Goal: Transaction & Acquisition: Purchase product/service

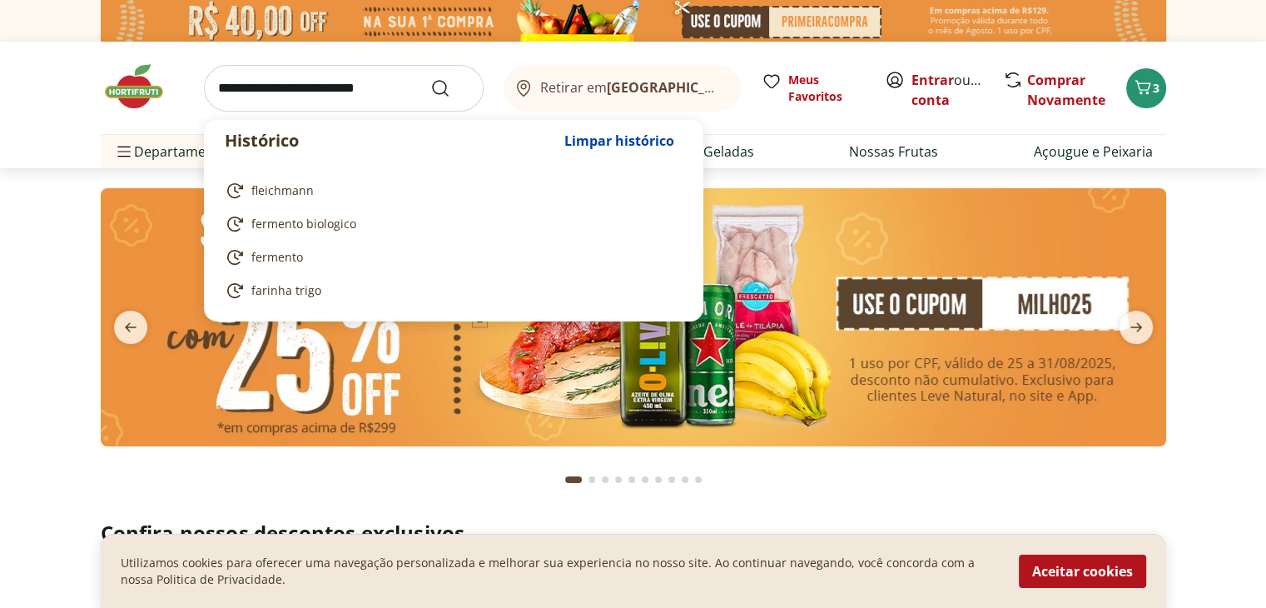
click at [222, 92] on input "search" at bounding box center [344, 88] width 280 height 47
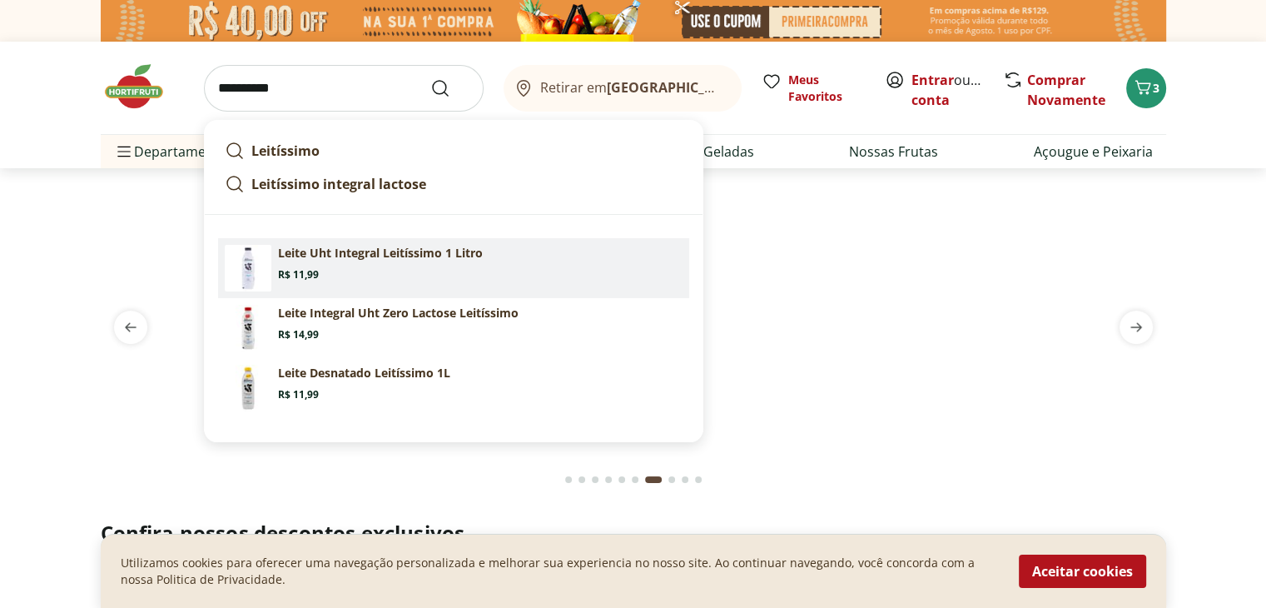
click at [256, 264] on img at bounding box center [248, 268] width 47 height 47
type input "**********"
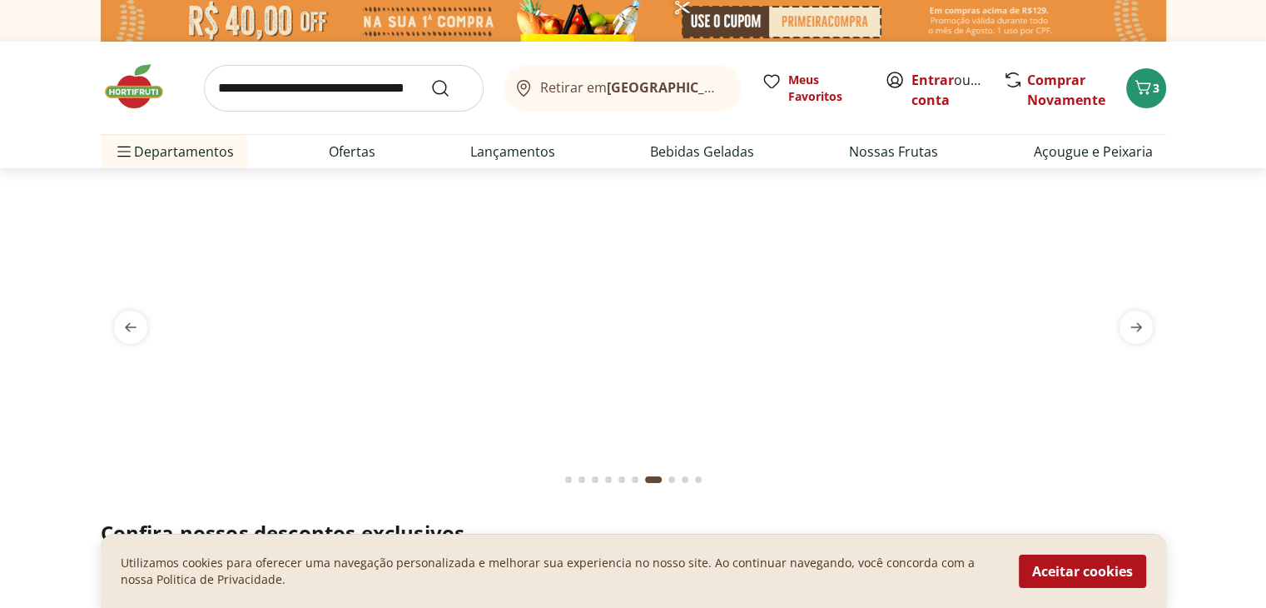
click at [256, 188] on img at bounding box center [633, 188] width 1065 height 0
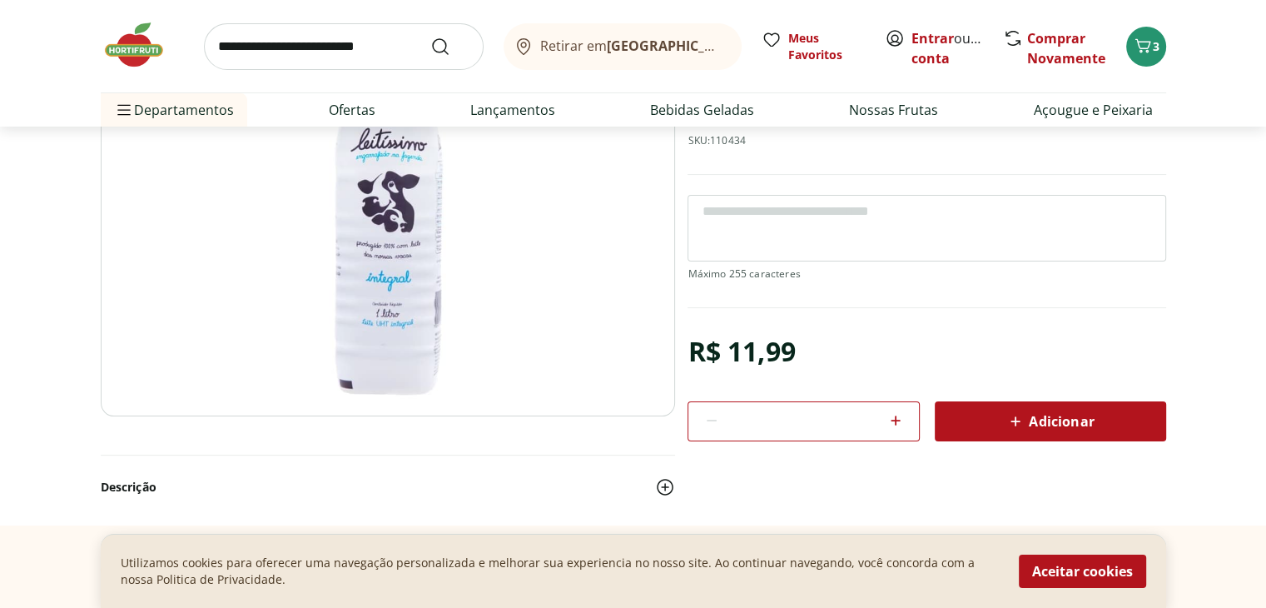
scroll to position [266, 0]
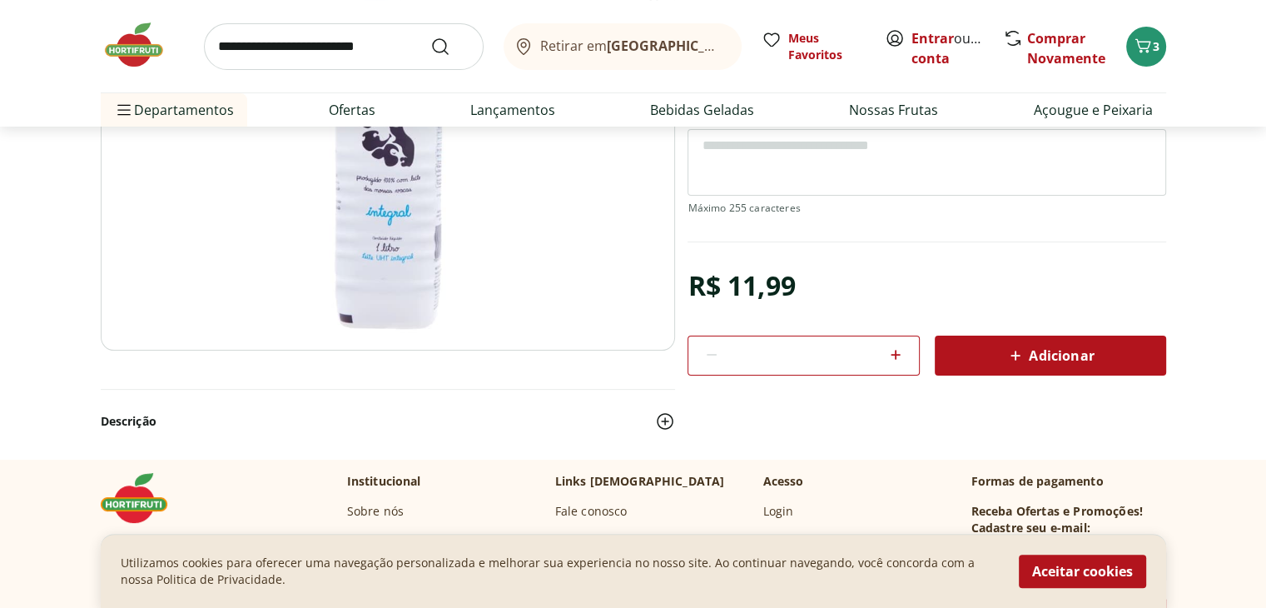
click at [892, 351] on icon at bounding box center [896, 355] width 20 height 20
type input "*"
click at [1082, 348] on span "Adicionar" at bounding box center [1050, 355] width 88 height 20
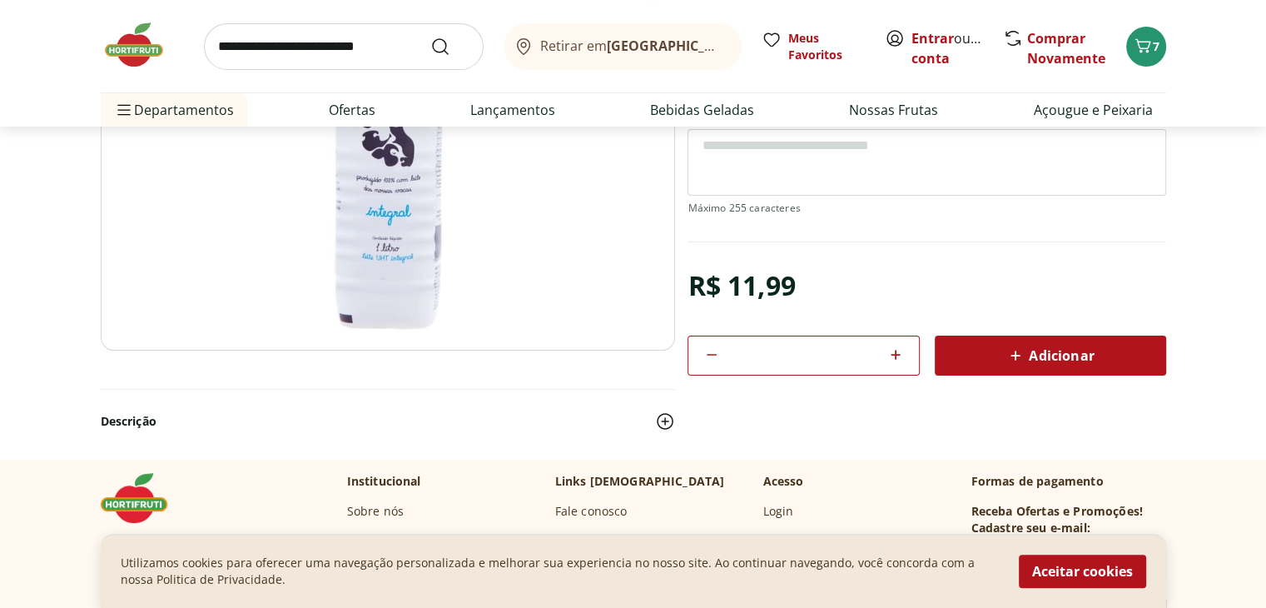
click at [1125, 63] on div "Retirar em Rio de Janeiro/RJ Meus Favoritos Entrar ou Criar conta Comprar Novam…" at bounding box center [633, 46] width 1065 height 92
click at [1145, 37] on icon "Carrinho" at bounding box center [1143, 46] width 20 height 20
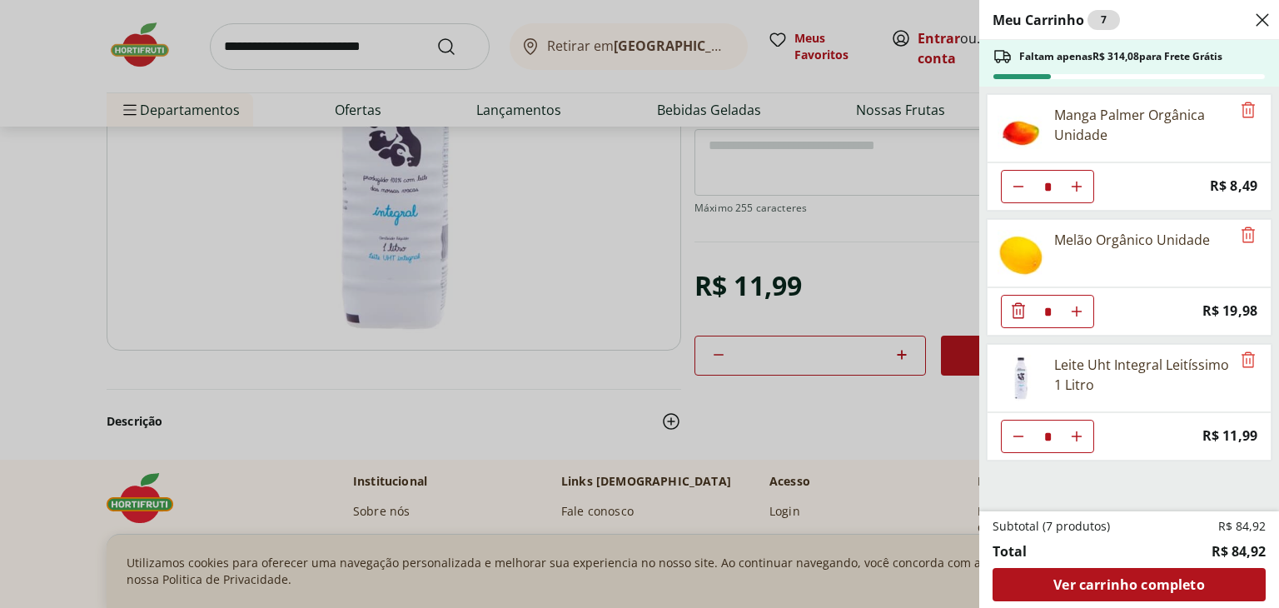
click at [145, 244] on div "Meu Carrinho 7 Faltam apenas R$ 314,08 para Frete Grátis Manga Palmer Orgânica …" at bounding box center [639, 304] width 1279 height 608
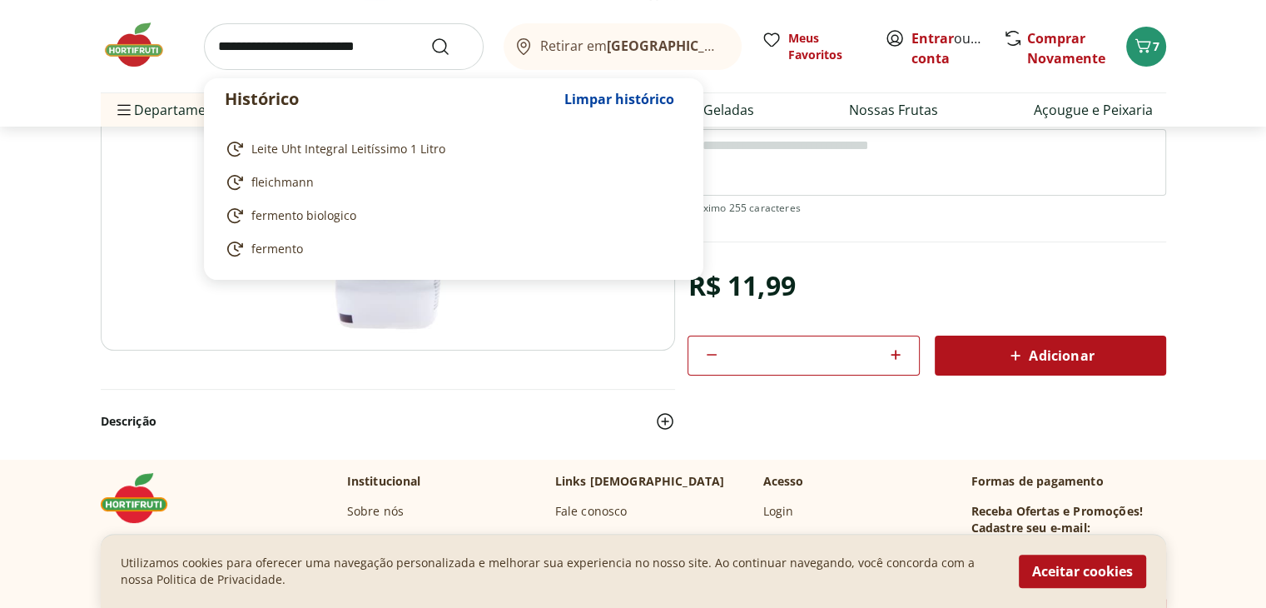
click at [216, 41] on input "search" at bounding box center [344, 46] width 280 height 47
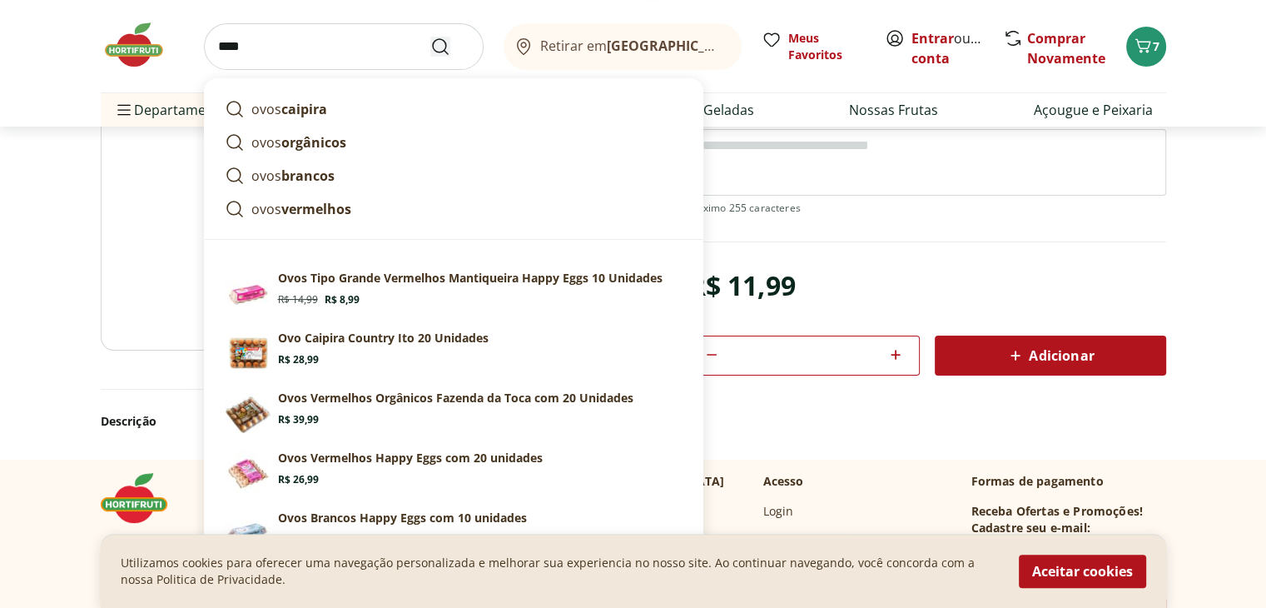
type input "****"
click at [439, 45] on icon "Submit Search" at bounding box center [440, 47] width 20 height 20
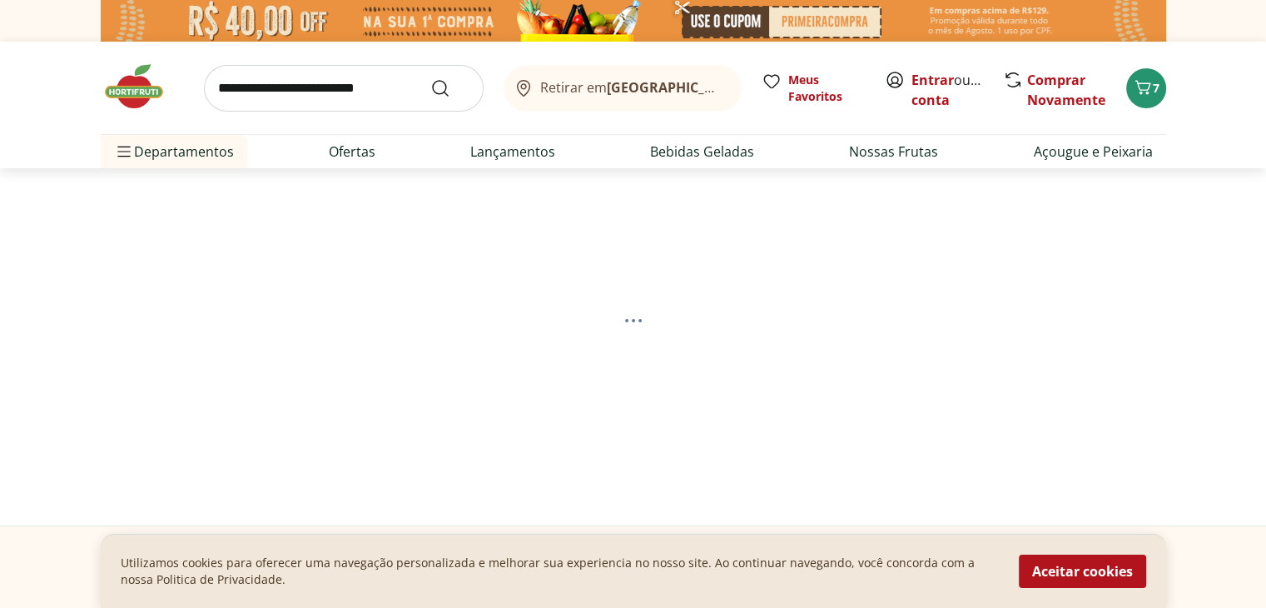
select select "**********"
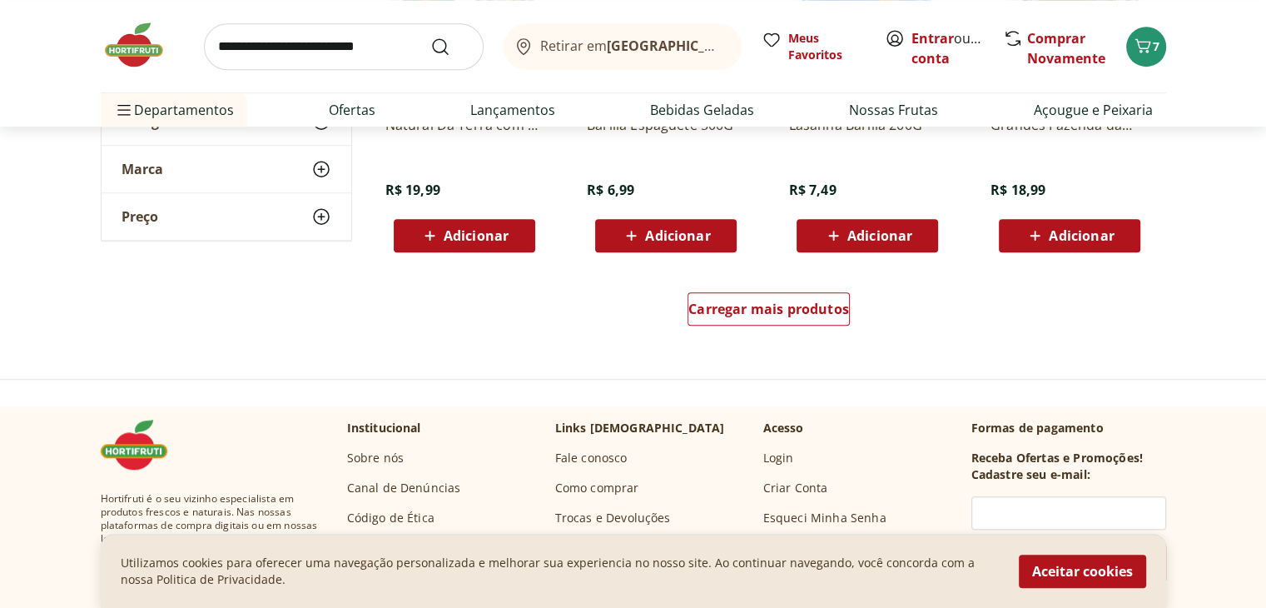
scroll to position [1199, 0]
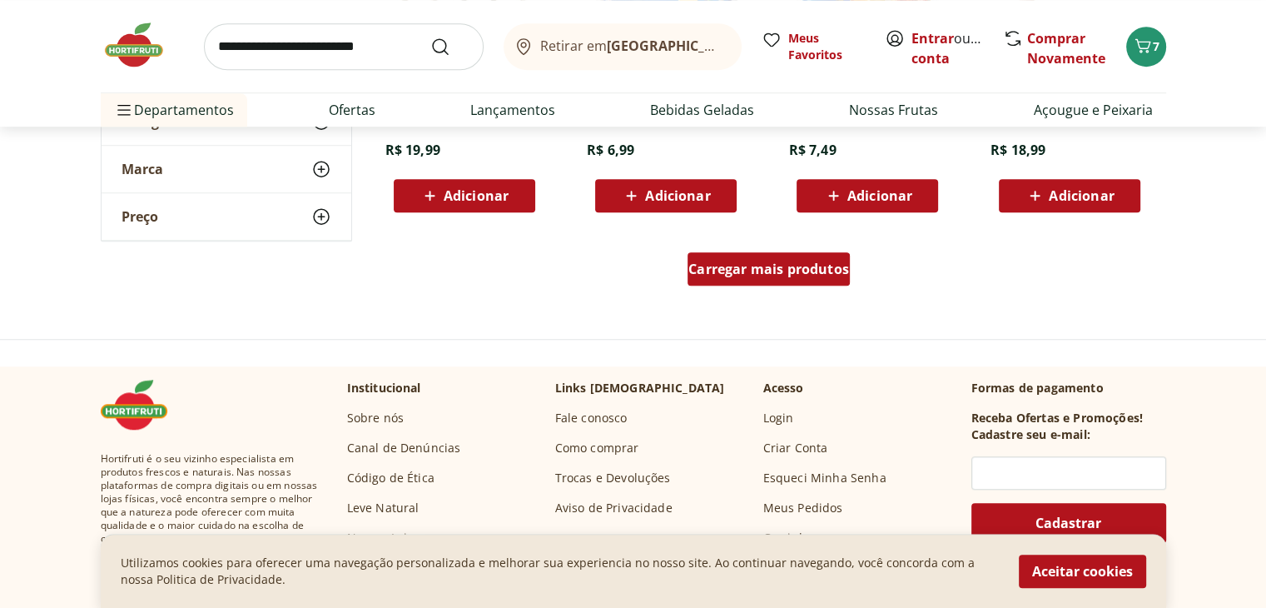
click at [772, 264] on span "Carregar mais produtos" at bounding box center [768, 268] width 161 height 13
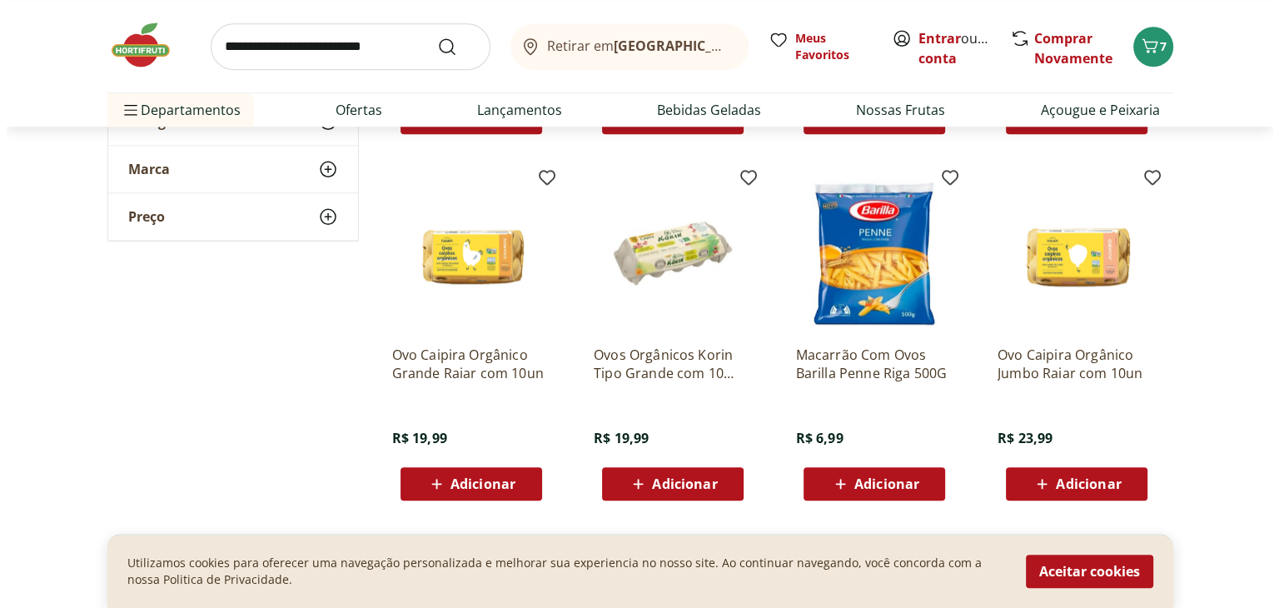
scroll to position [1632, 0]
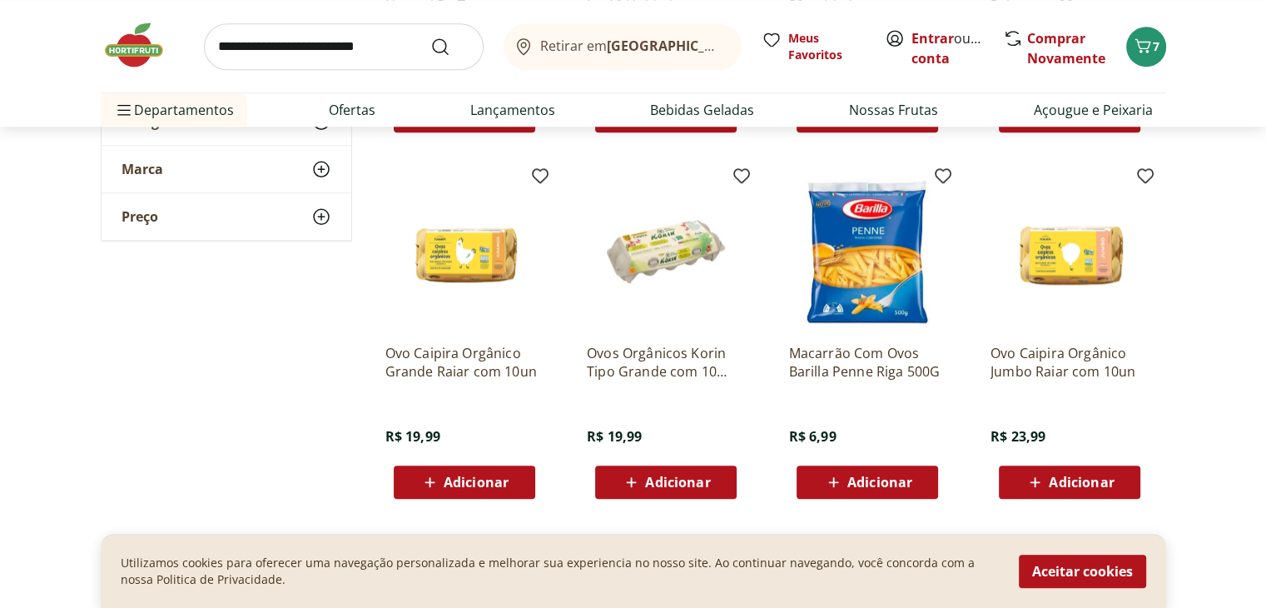
click at [1071, 476] on span "Adicionar" at bounding box center [1081, 481] width 65 height 13
click at [1153, 51] on span "8" at bounding box center [1156, 46] width 7 height 16
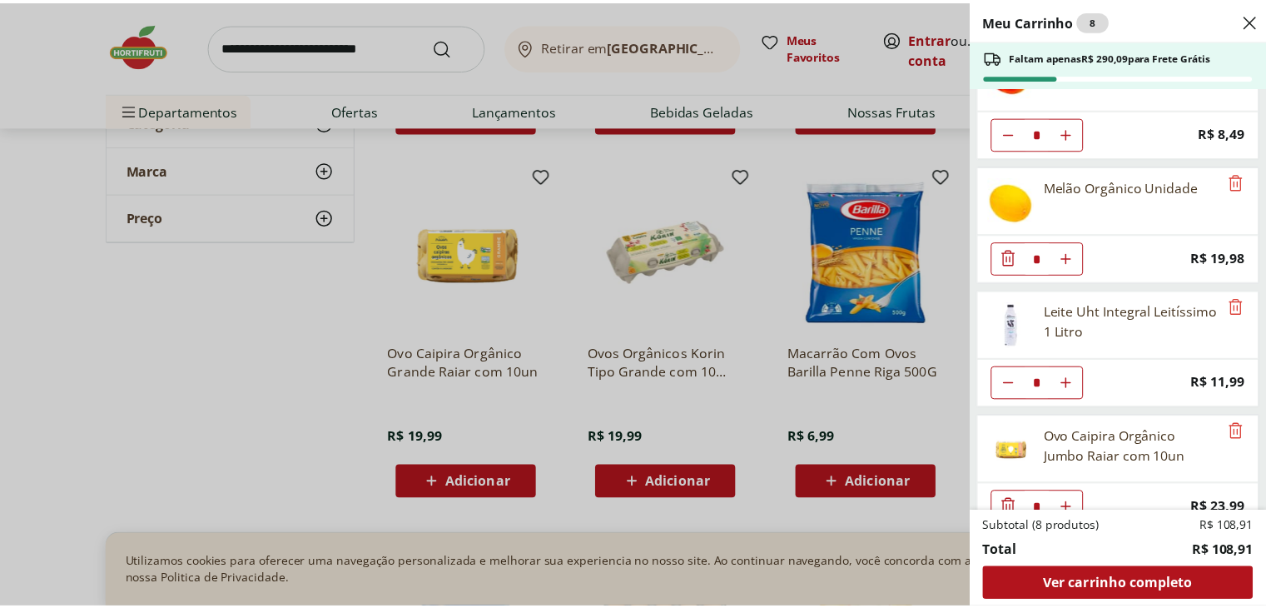
scroll to position [77, 0]
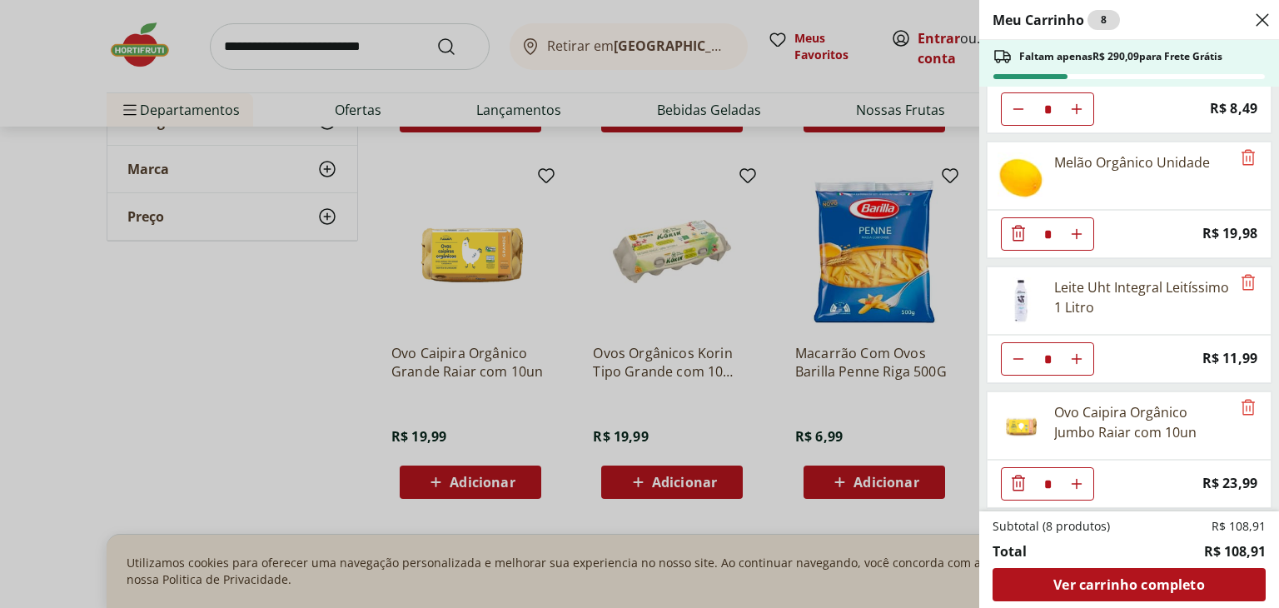
click at [1261, 13] on icon "Close" at bounding box center [1262, 20] width 20 height 20
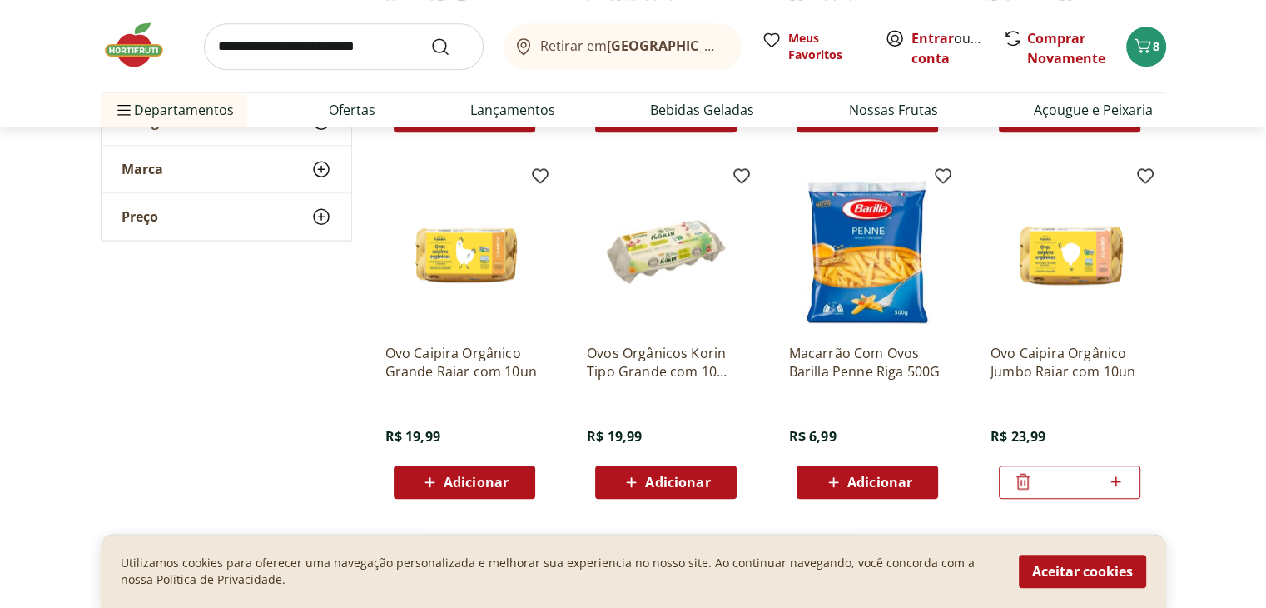
click at [223, 44] on input "search" at bounding box center [344, 46] width 280 height 47
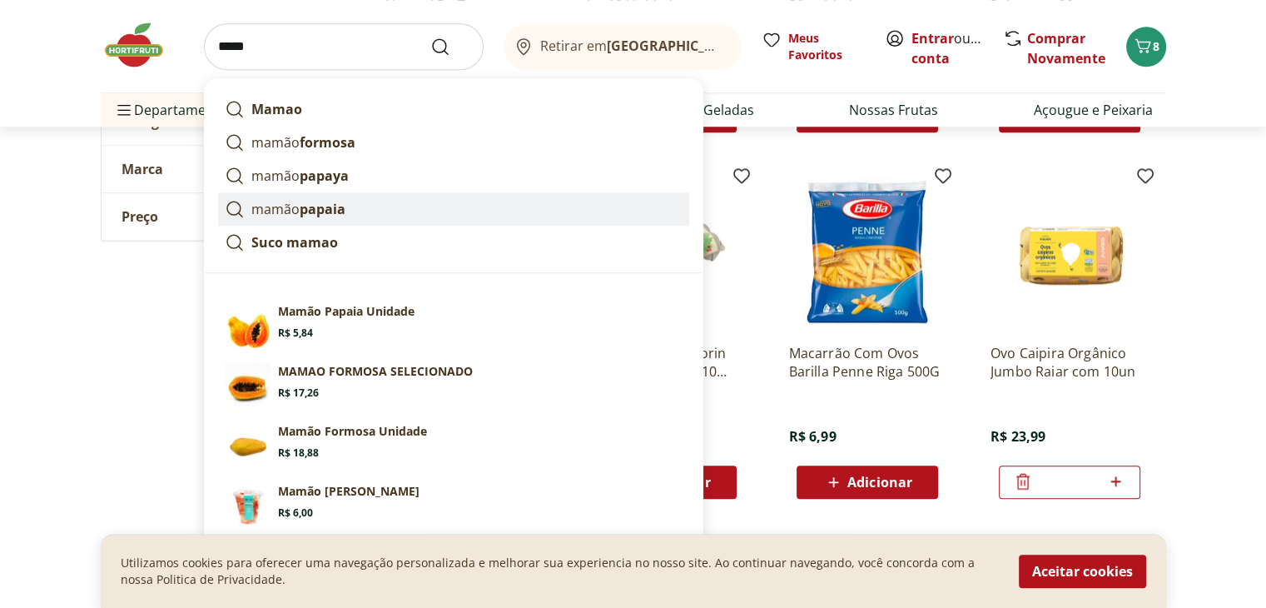
click at [234, 205] on icon at bounding box center [235, 209] width 20 height 20
type input "**********"
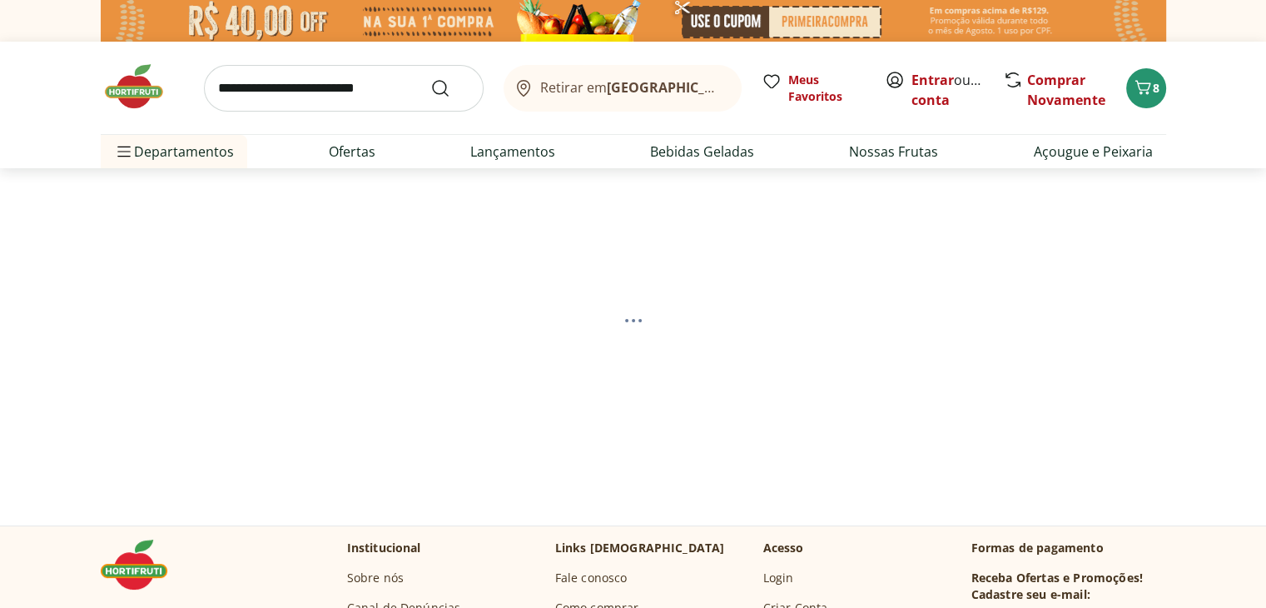
select select "**********"
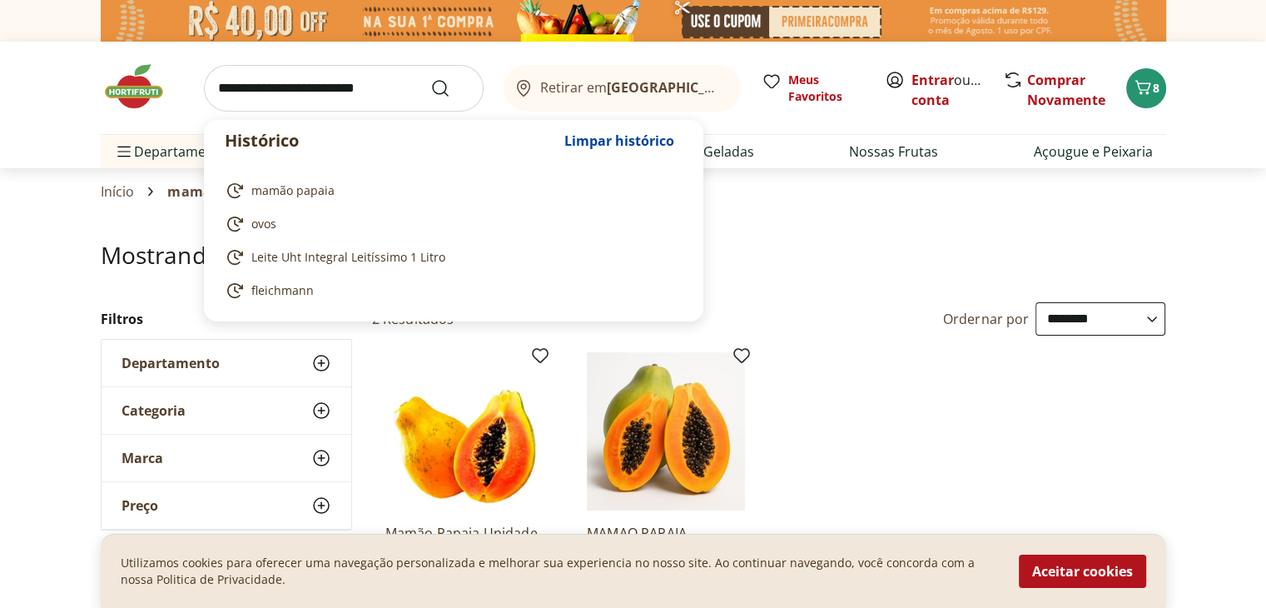
click at [219, 82] on input "search" at bounding box center [344, 88] width 280 height 47
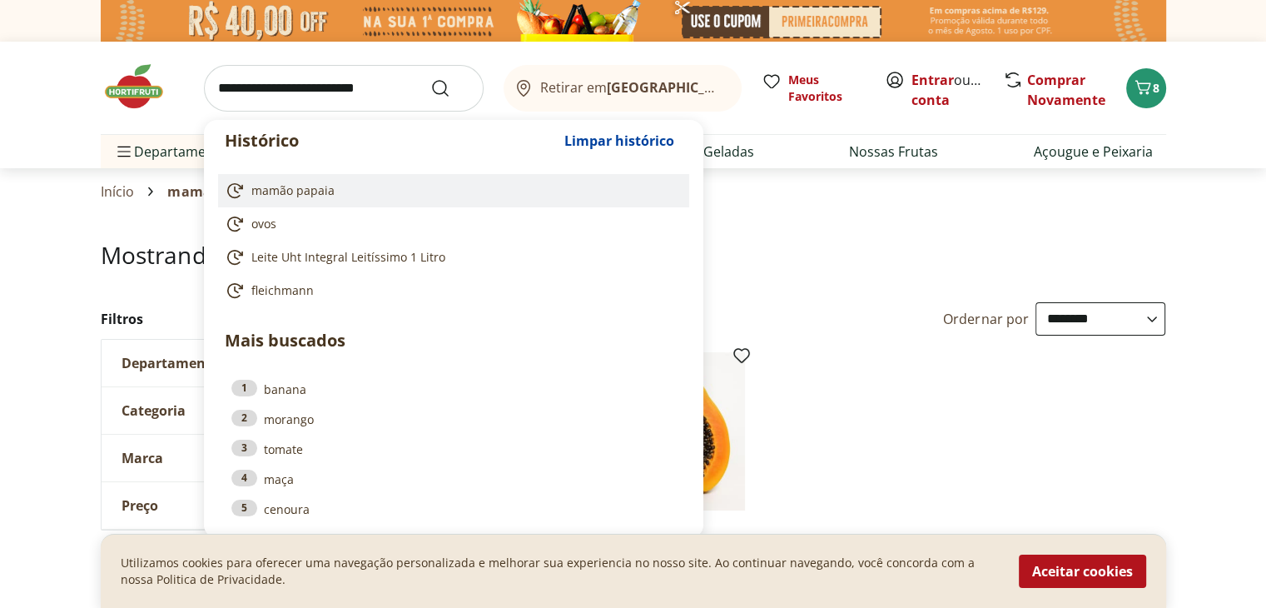
click at [258, 192] on span "mamão papaia" at bounding box center [292, 190] width 83 height 17
type input "**********"
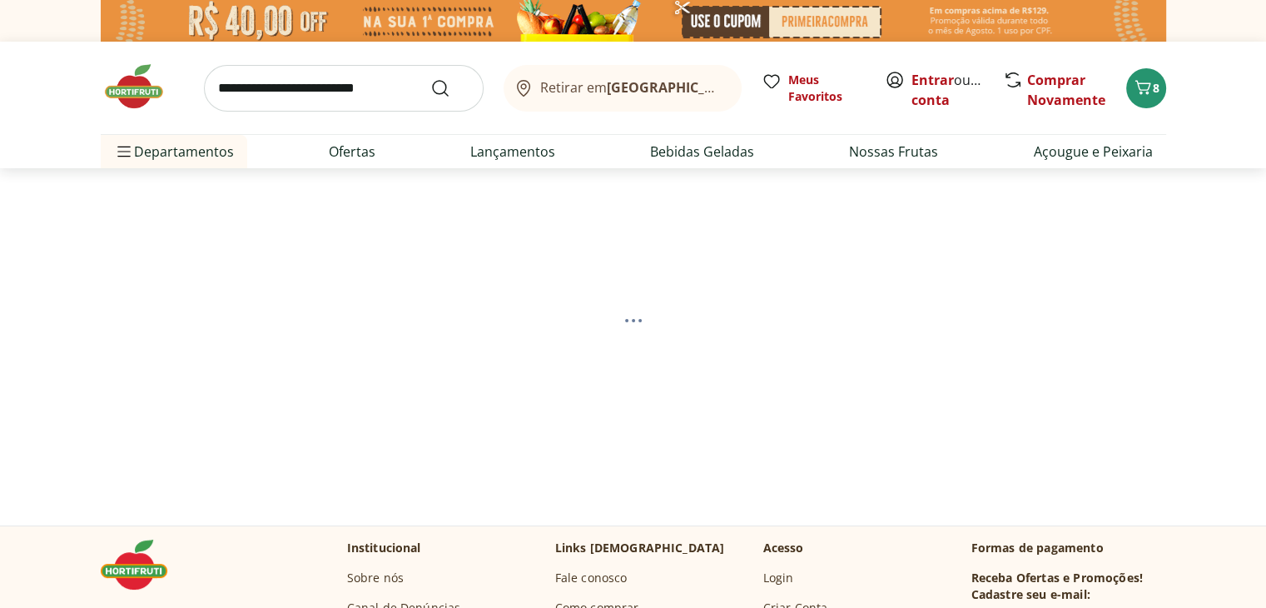
select select "**********"
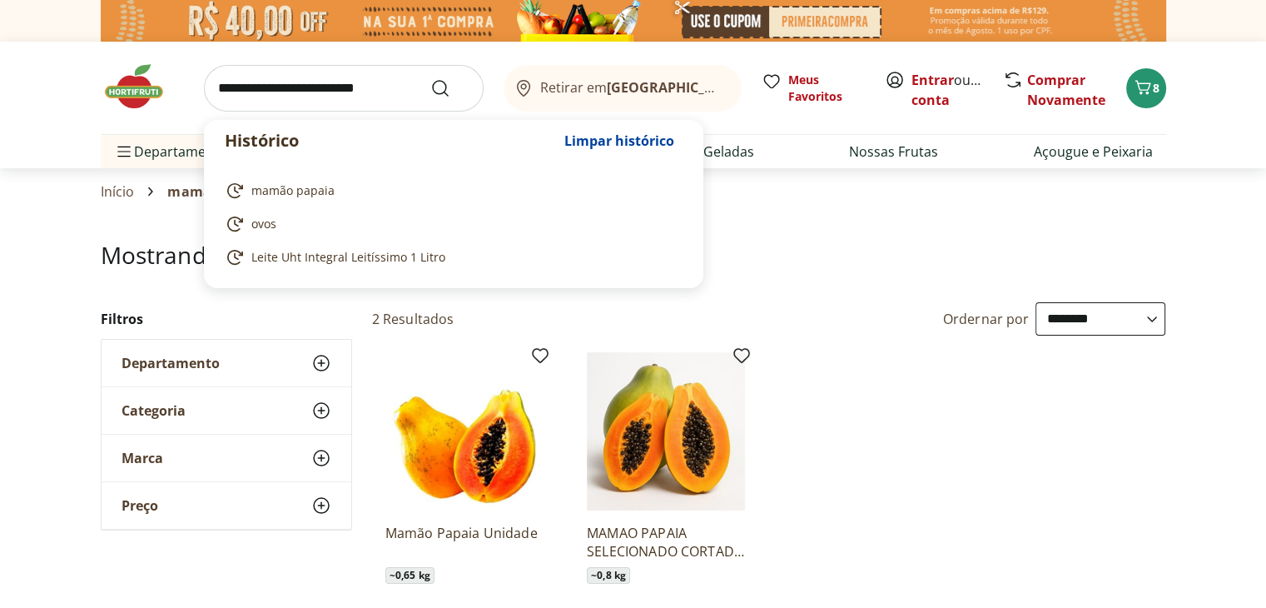
click at [217, 82] on input "search" at bounding box center [344, 88] width 280 height 47
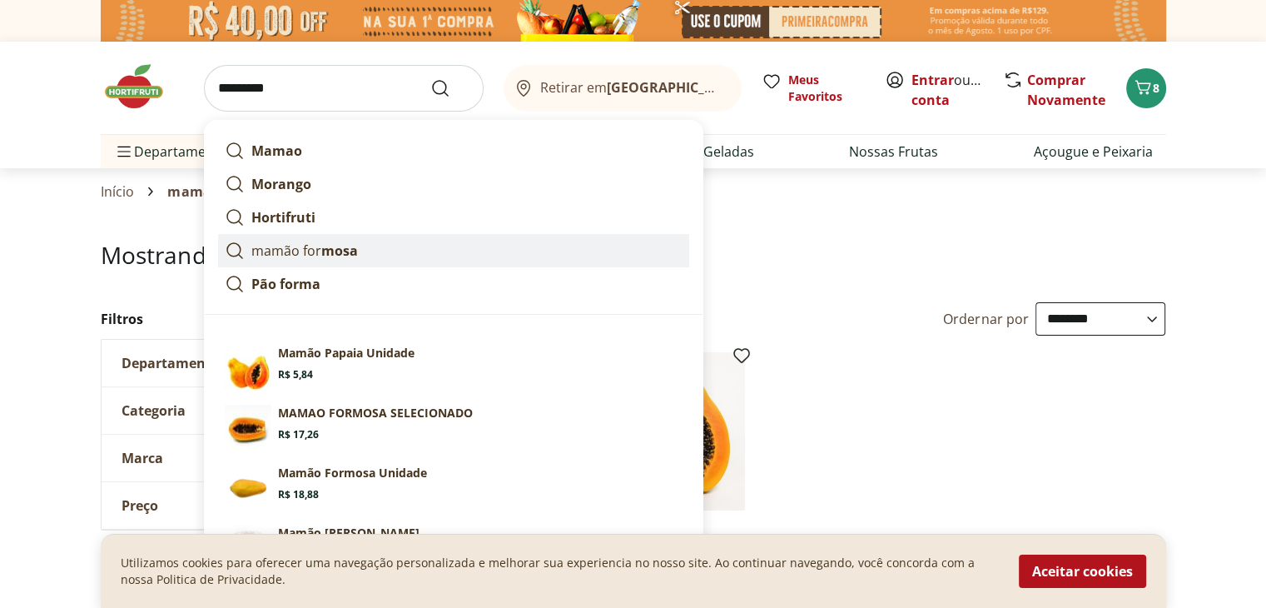
click at [468, 266] on link "mamão for mosa" at bounding box center [453, 250] width 471 height 33
type input "**********"
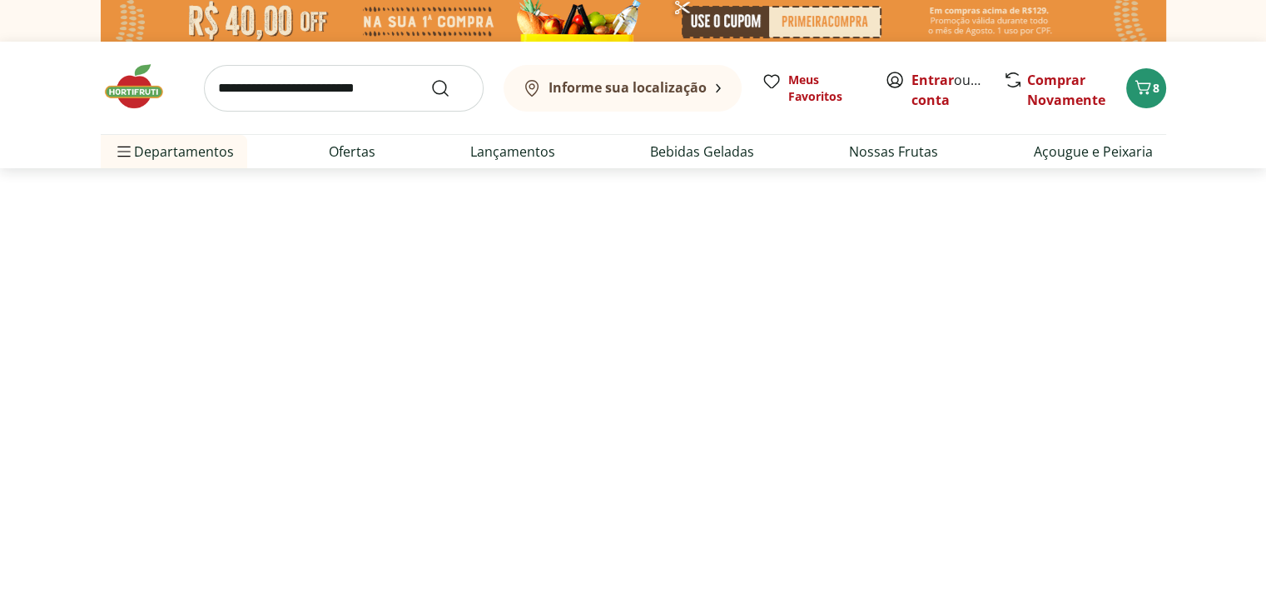
select select "**********"
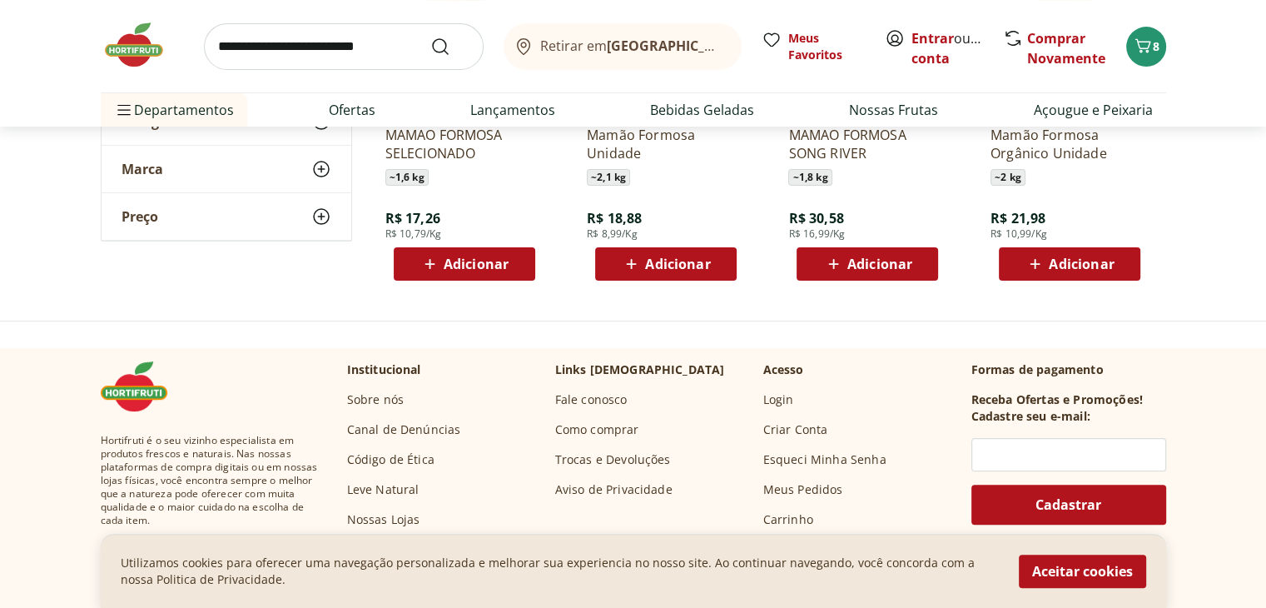
scroll to position [400, 0]
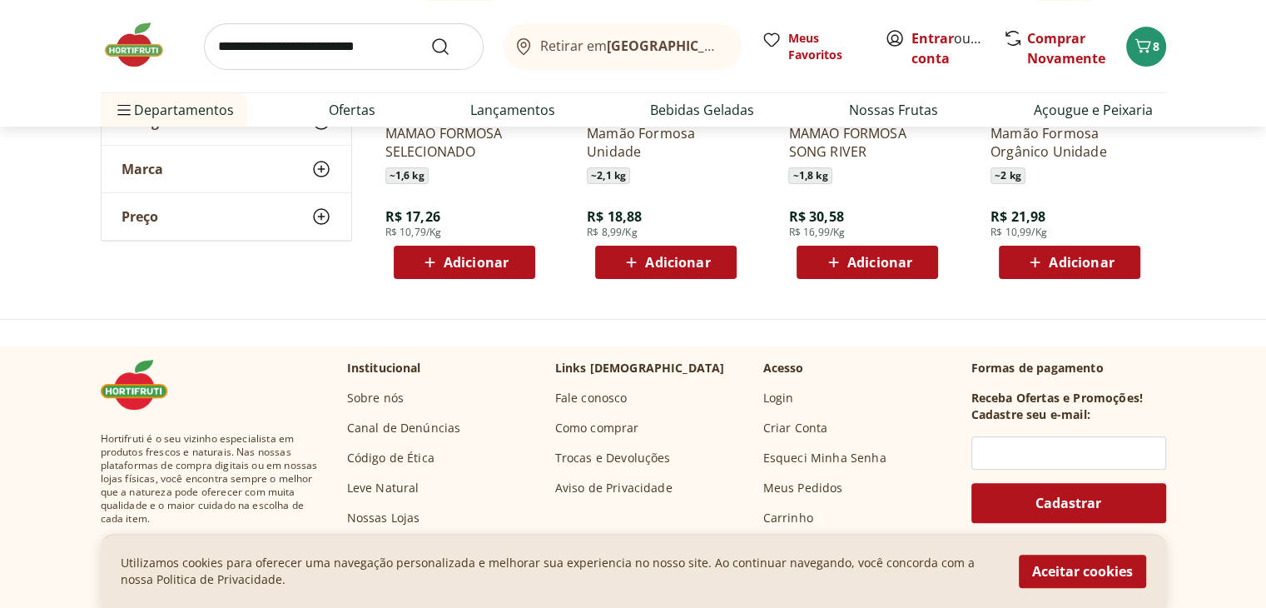
click at [1055, 269] on span "Adicionar" at bounding box center [1081, 262] width 65 height 13
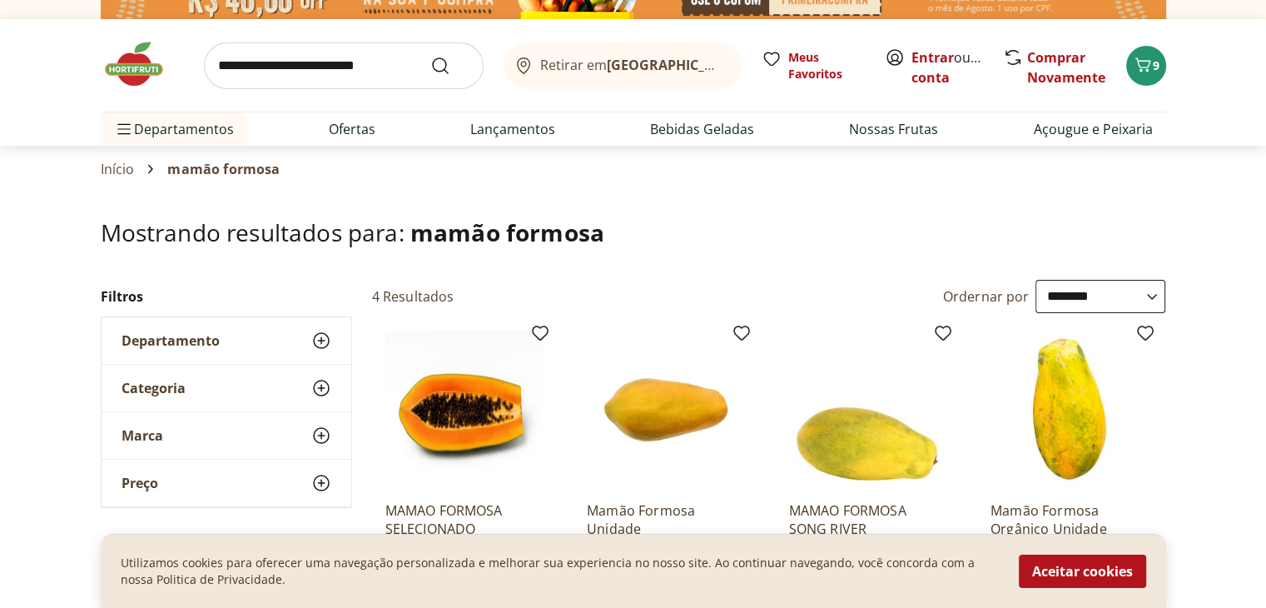
scroll to position [0, 0]
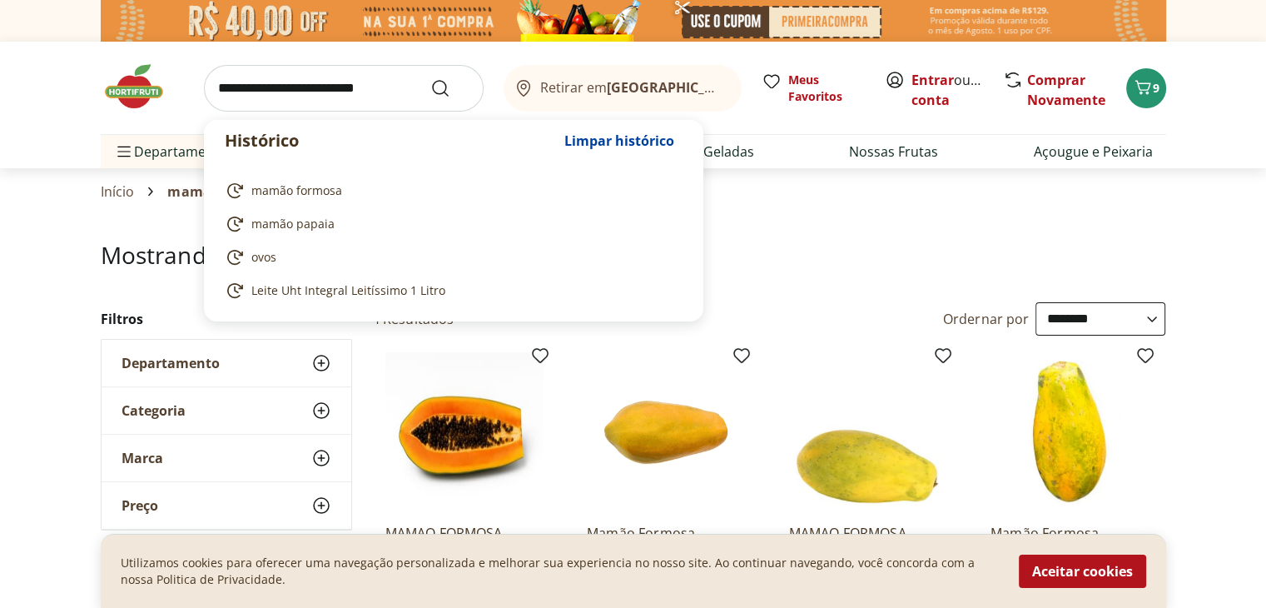
click at [214, 89] on input "search" at bounding box center [344, 88] width 280 height 47
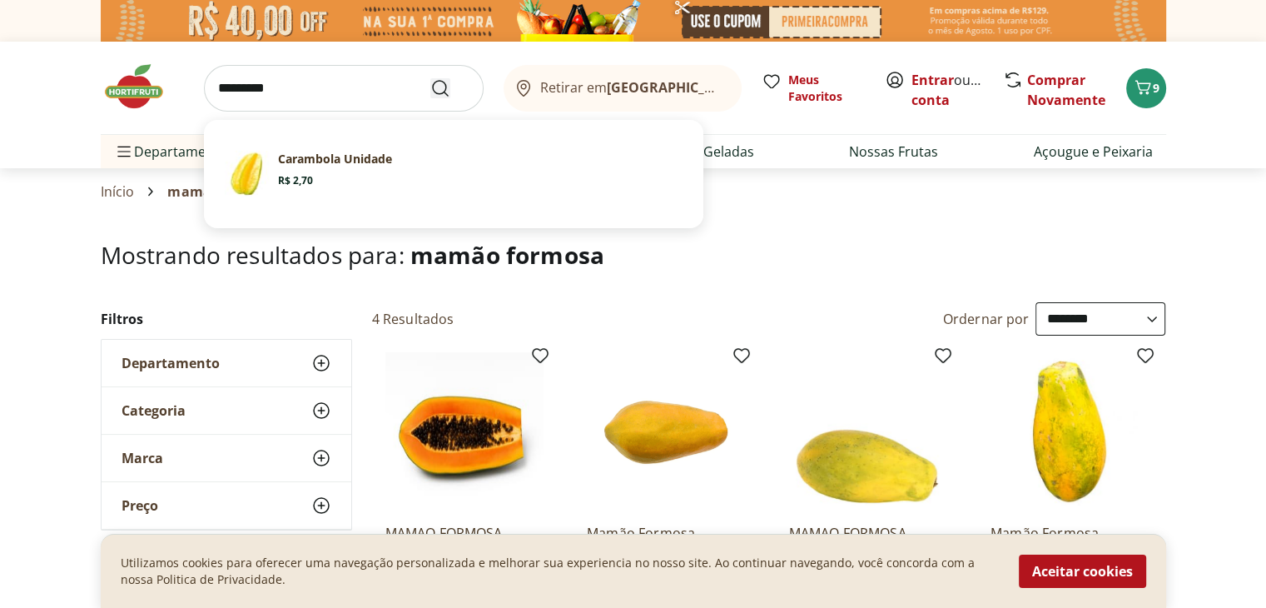
type input "*********"
click at [440, 85] on icon "Submit Search" at bounding box center [440, 88] width 20 height 20
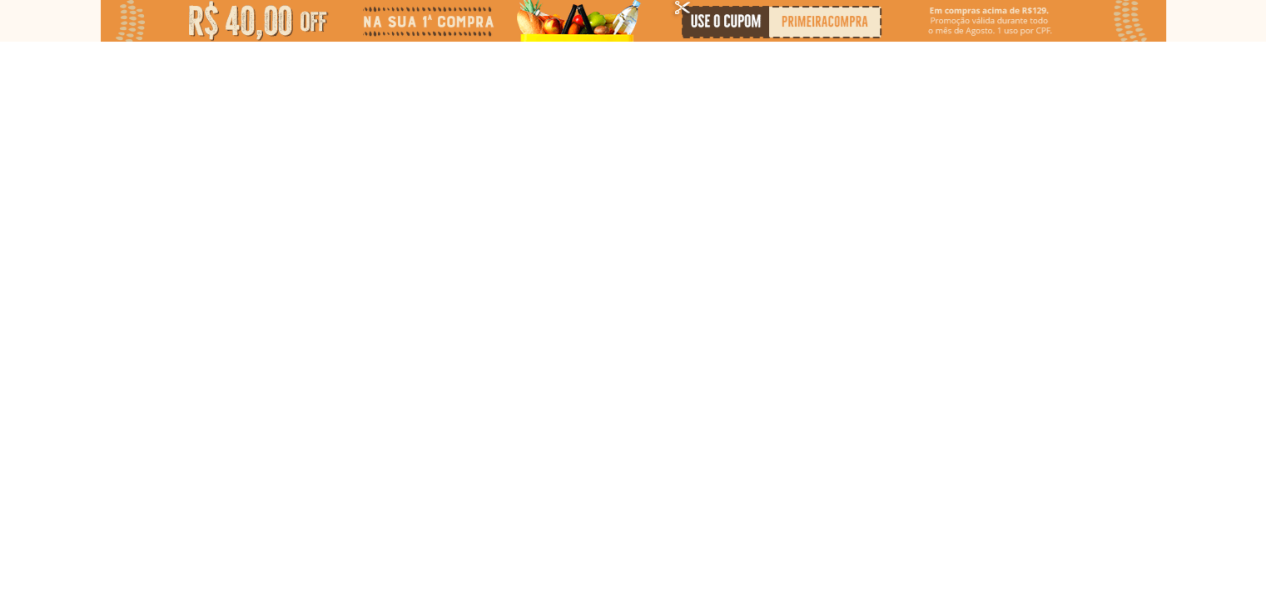
select select "**********"
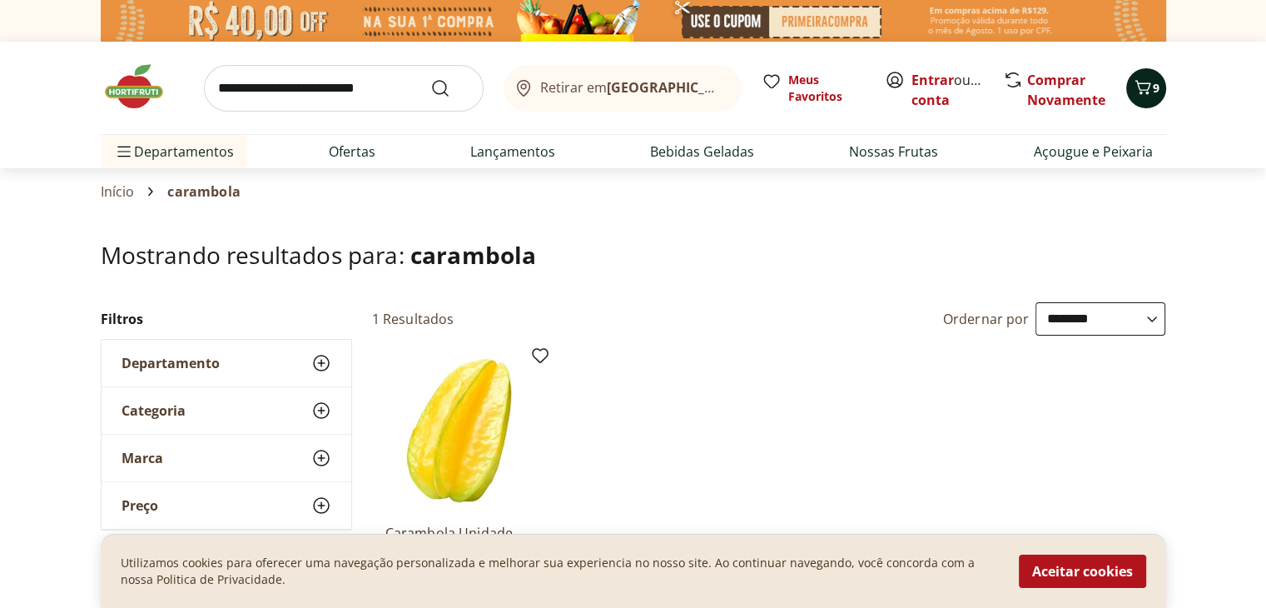
click at [1142, 81] on icon "Carrinho" at bounding box center [1143, 87] width 20 height 20
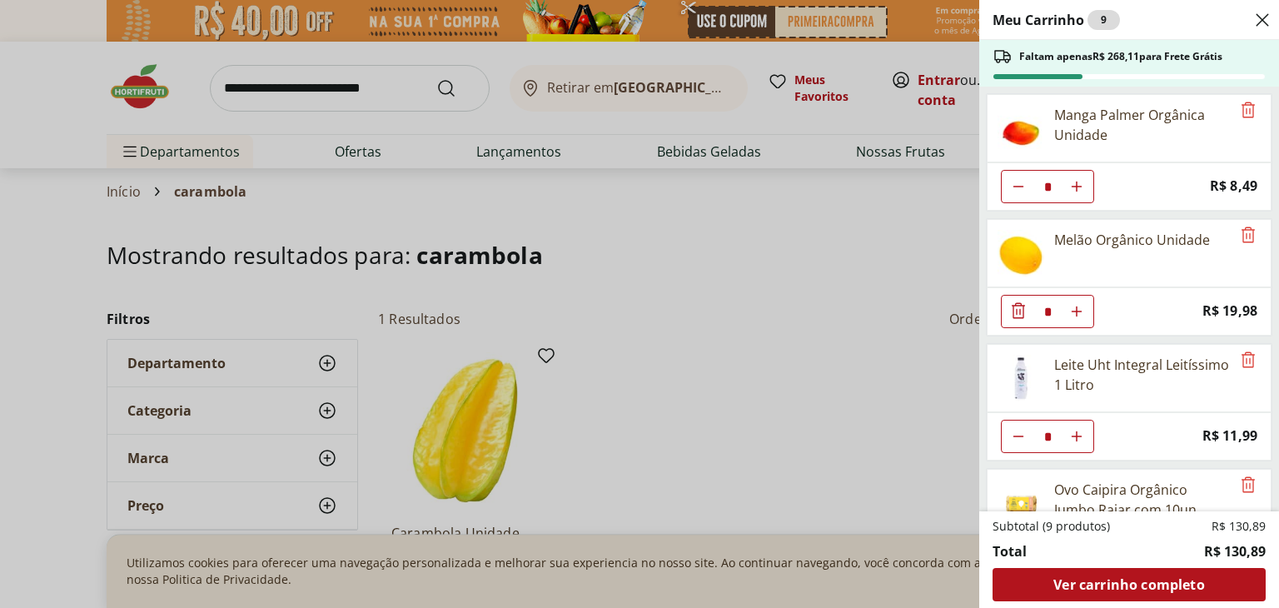
click at [731, 311] on div "Meu Carrinho 9 Faltam apenas R$ 268,11 para Frete Grátis Manga Palmer Orgânica …" at bounding box center [639, 304] width 1279 height 608
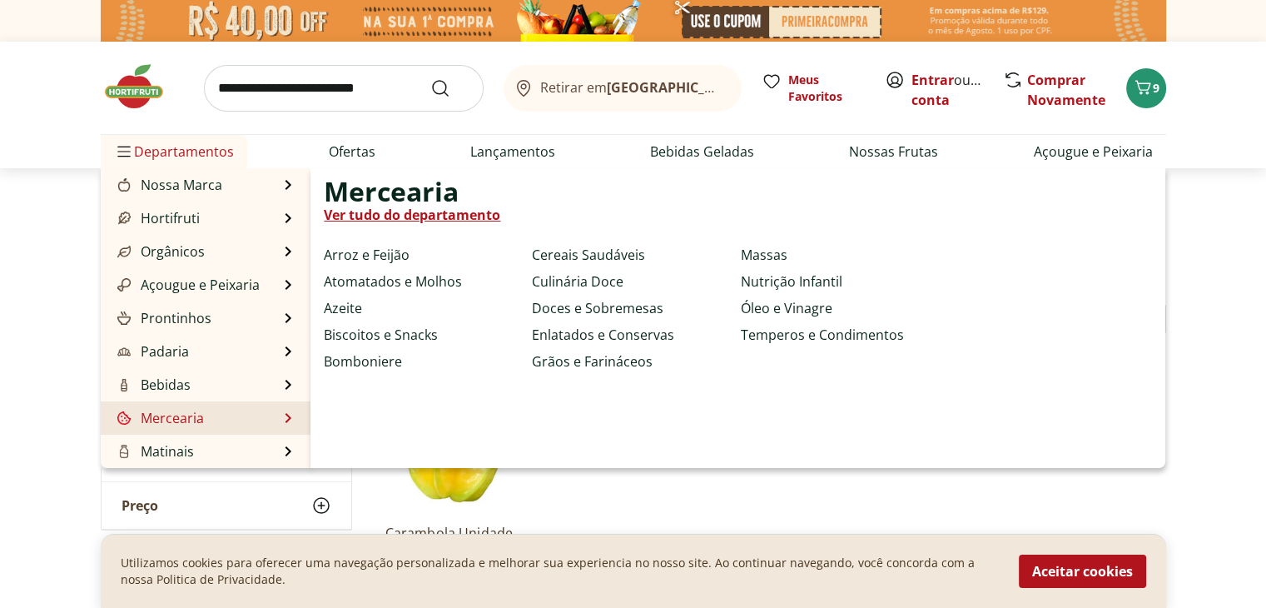
click at [148, 418] on link "Mercearia" at bounding box center [159, 418] width 90 height 20
select select "**********"
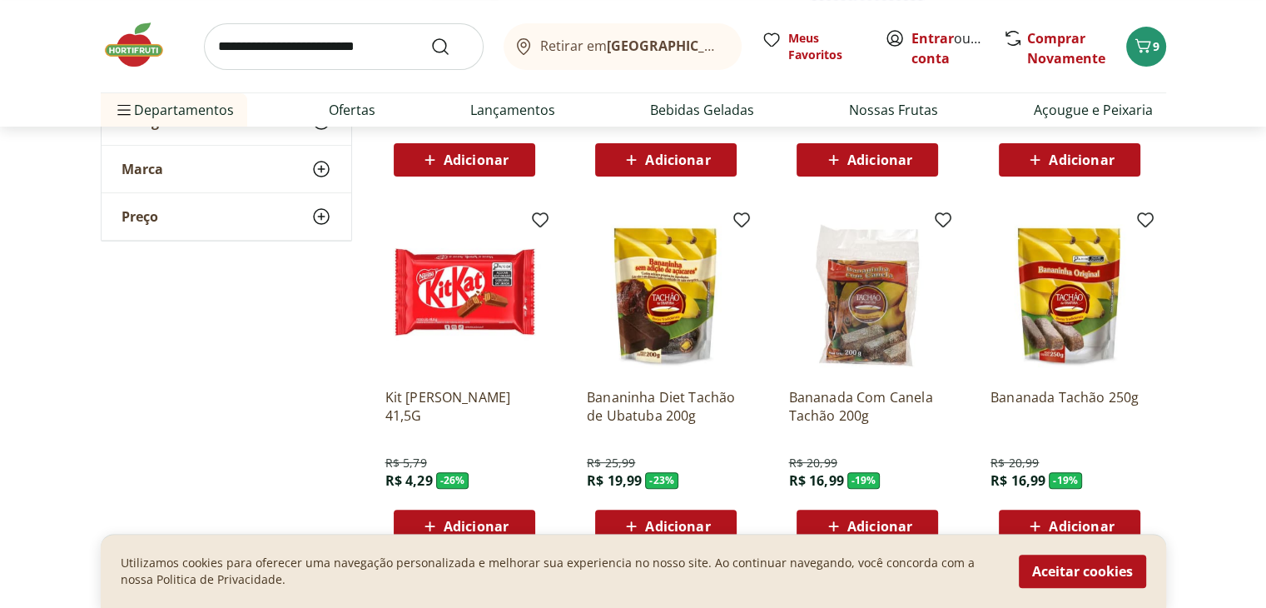
scroll to position [510, 0]
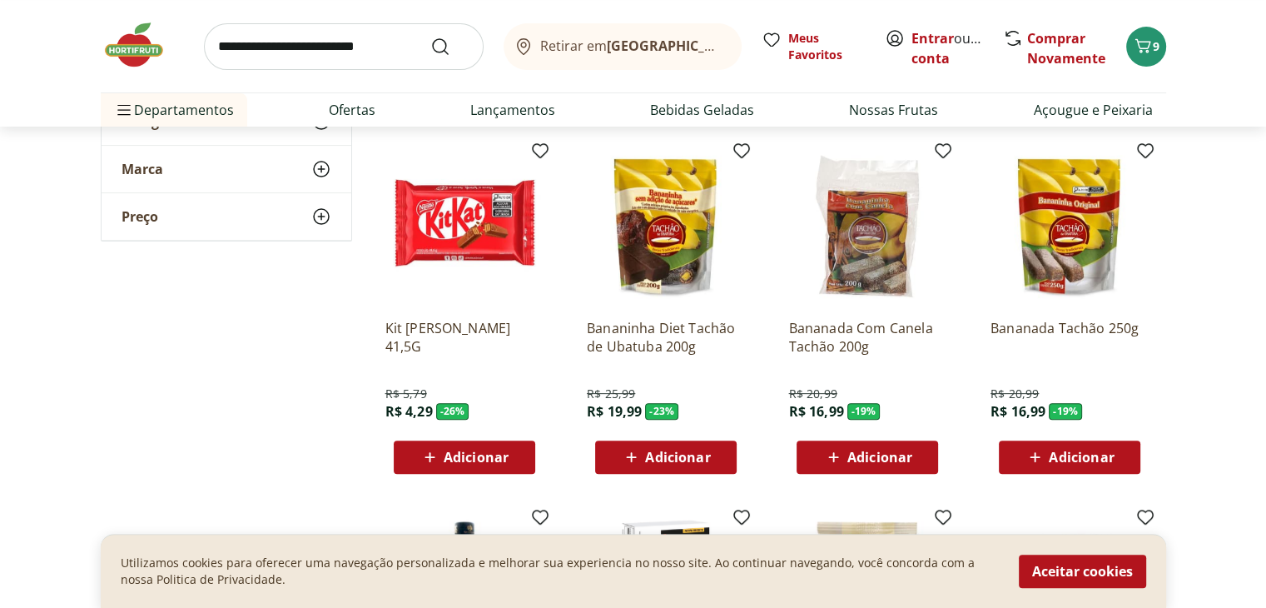
click at [1060, 209] on img at bounding box center [1070, 226] width 158 height 158
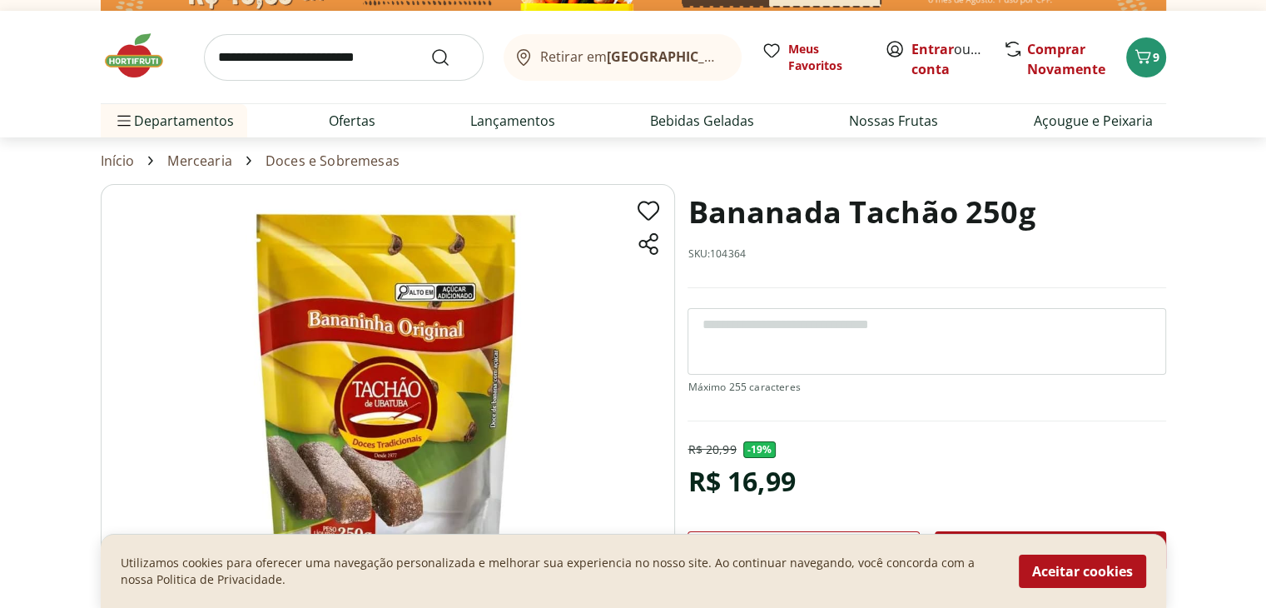
scroll to position [33, 0]
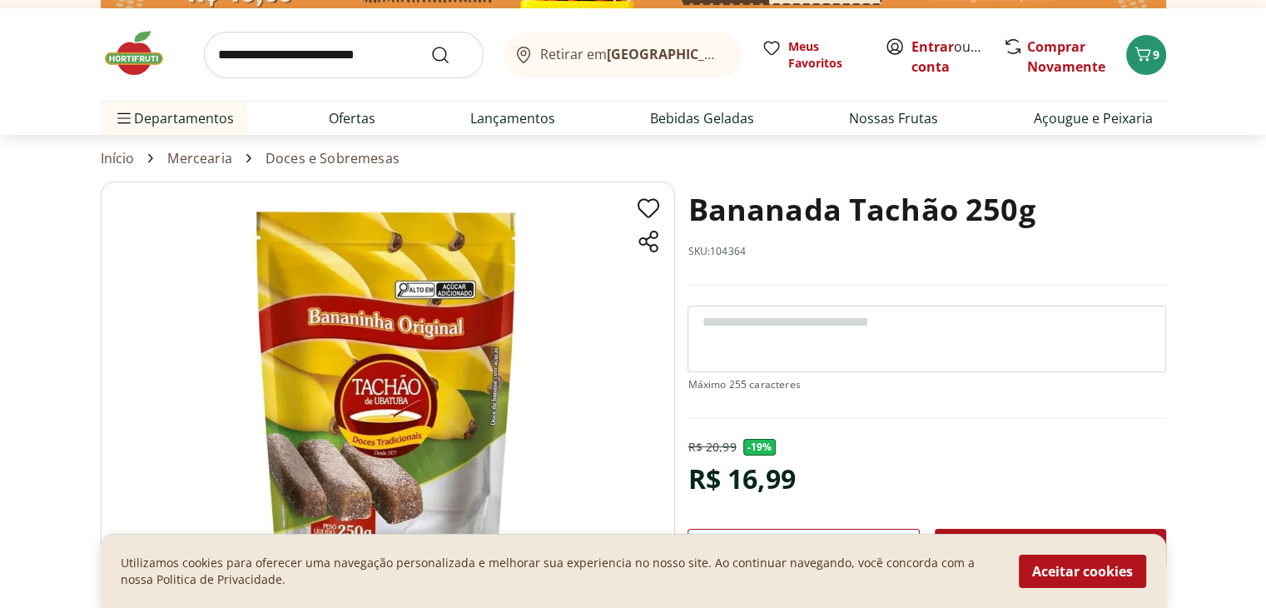
select select "**********"
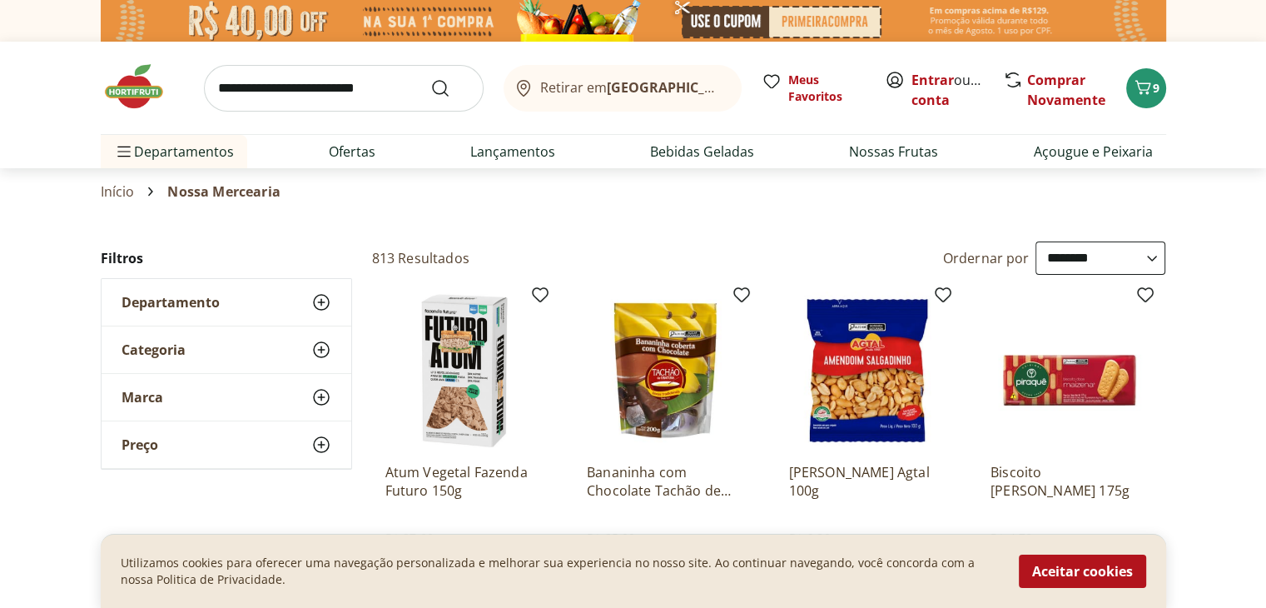
click at [1263, 151] on header "Retirar em Rio de Janeiro/RJ Entrar ou Criar conta 9 Retirar em Rio de Janeiro/…" at bounding box center [633, 105] width 1266 height 127
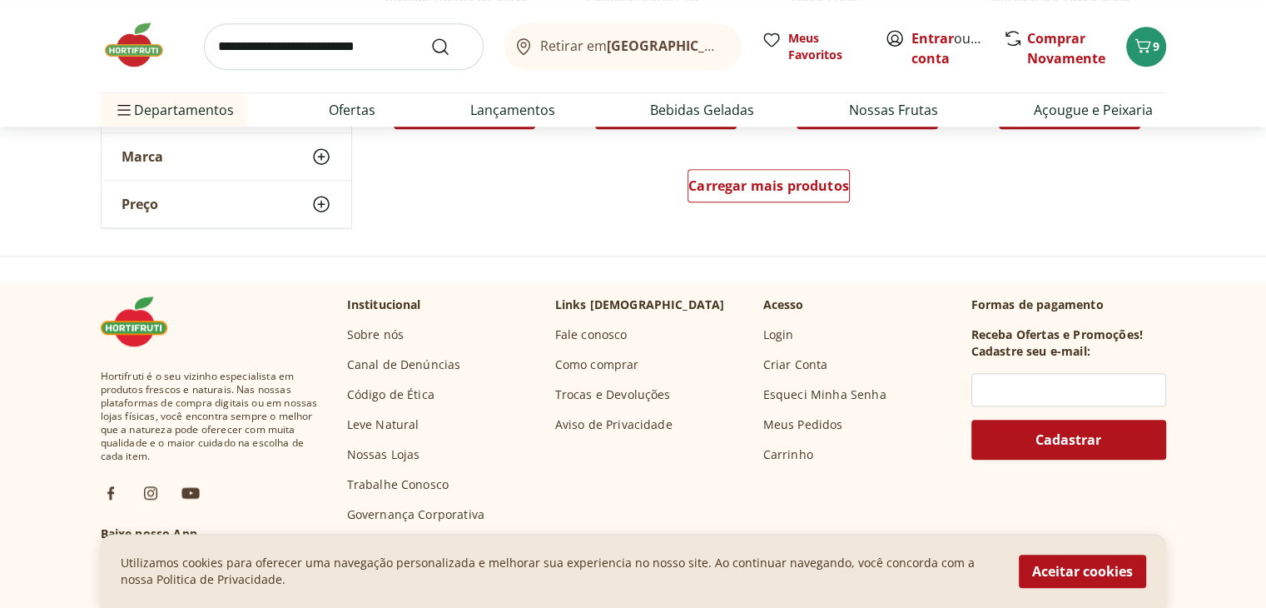
scroll to position [1232, 0]
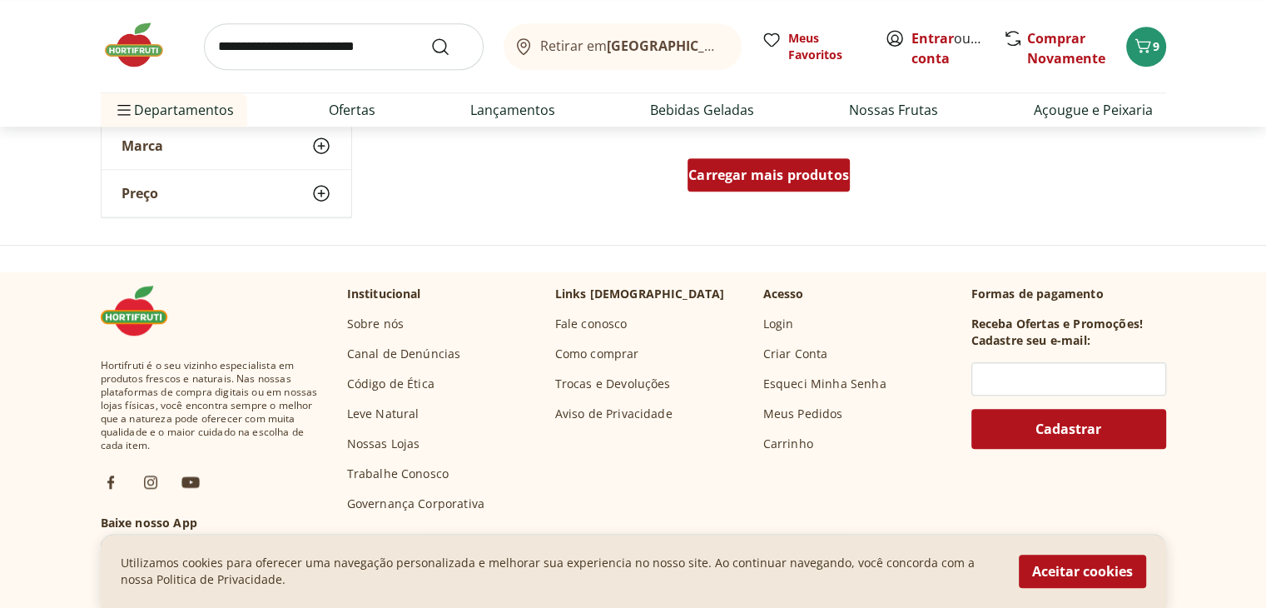
click at [743, 178] on span "Carregar mais produtos" at bounding box center [768, 174] width 161 height 13
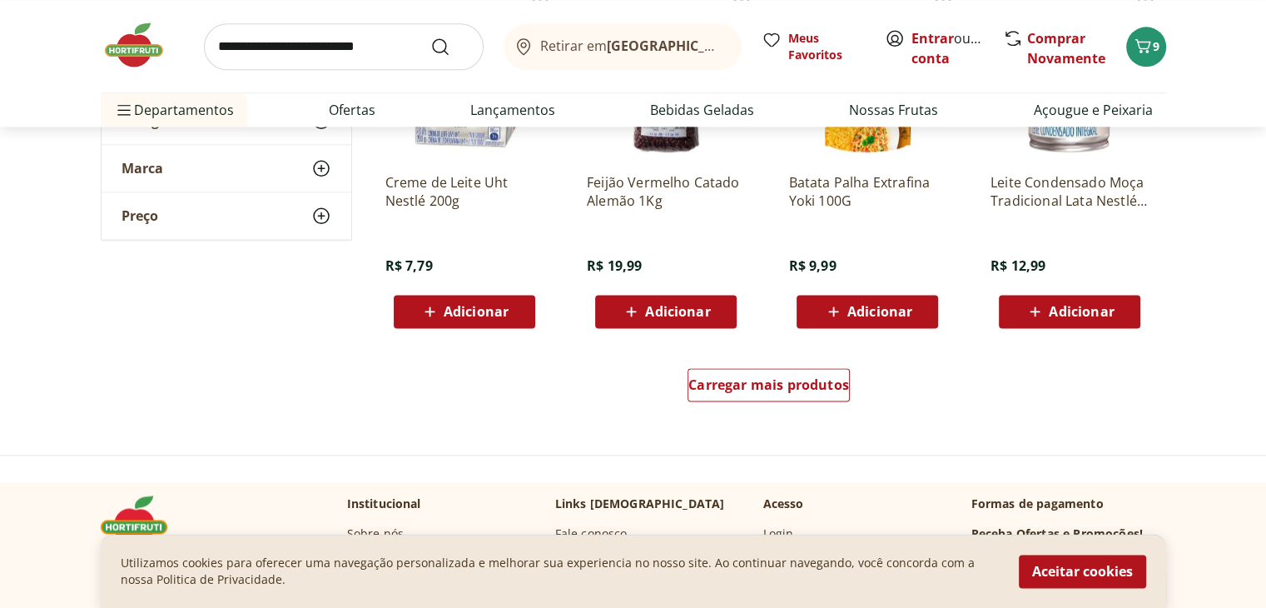
scroll to position [2131, 0]
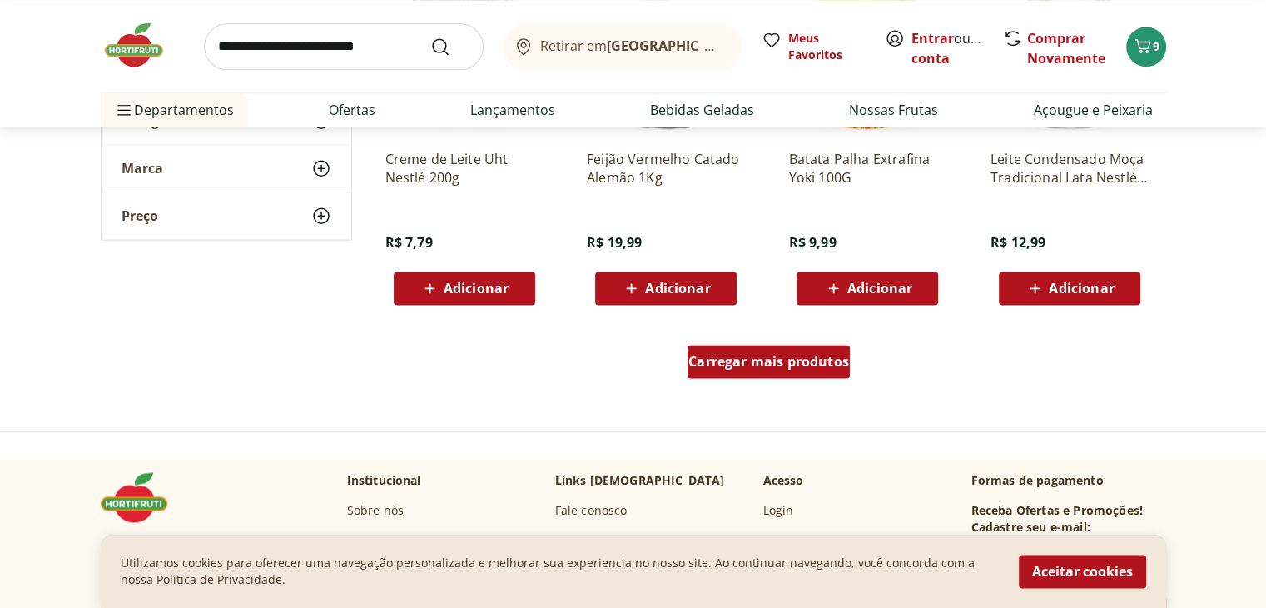
drag, startPoint x: 787, startPoint y: 360, endPoint x: 743, endPoint y: 372, distance: 45.6
click at [743, 372] on div "Carregar mais produtos" at bounding box center [769, 361] width 162 height 33
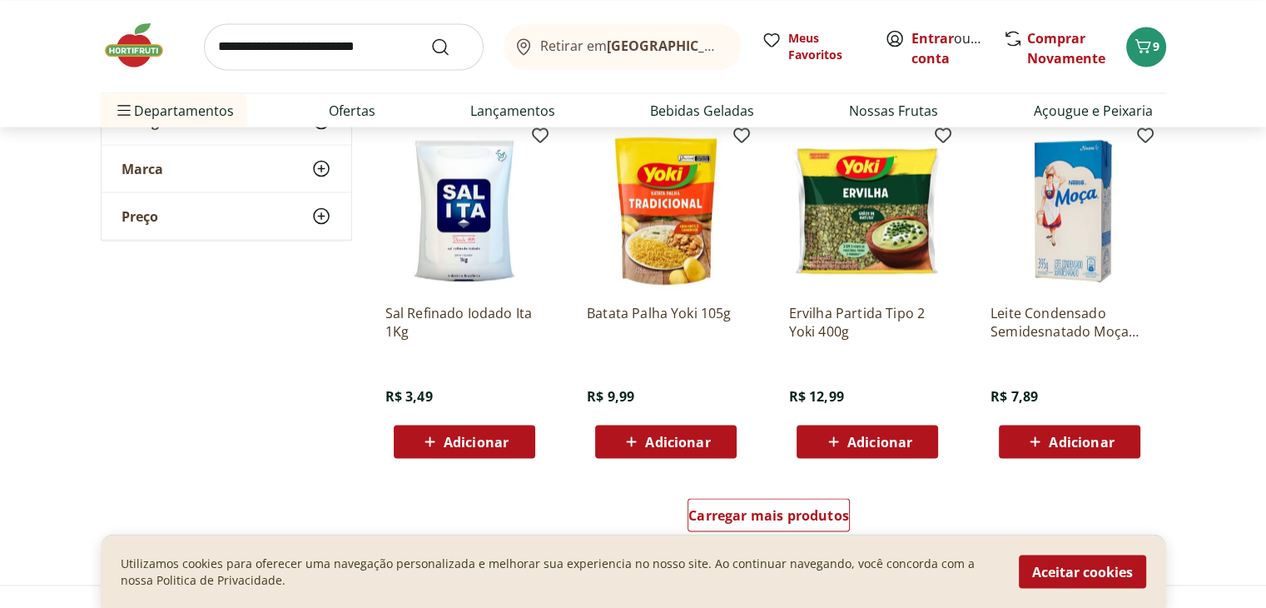
scroll to position [3097, 0]
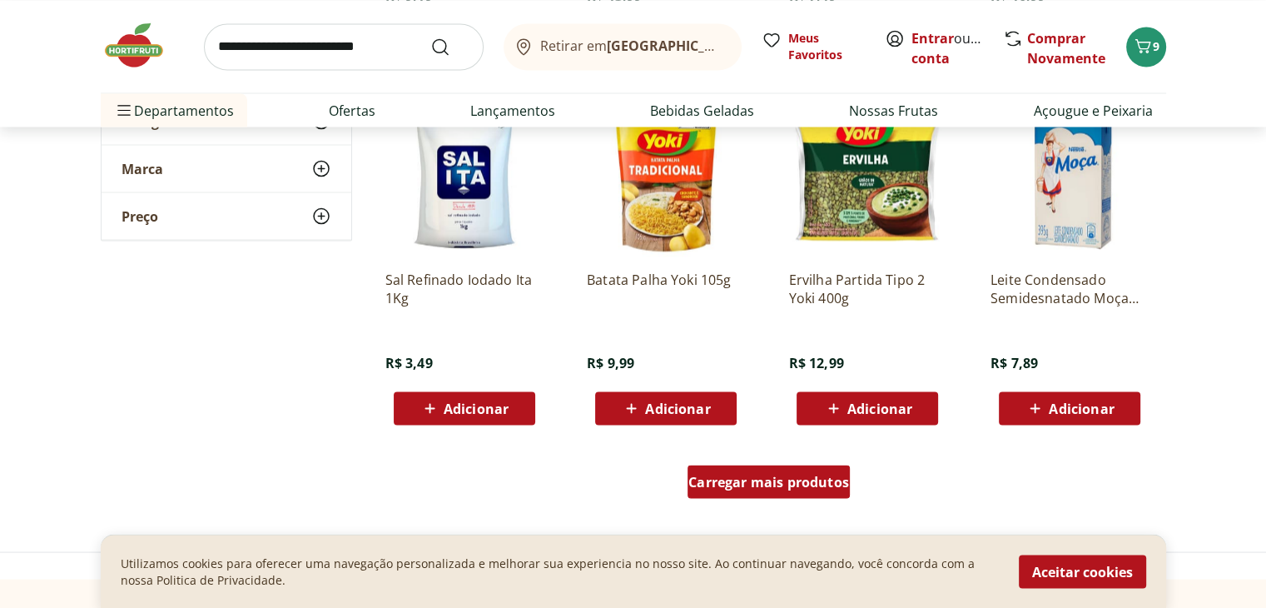
click at [752, 484] on span "Carregar mais produtos" at bounding box center [768, 480] width 161 height 13
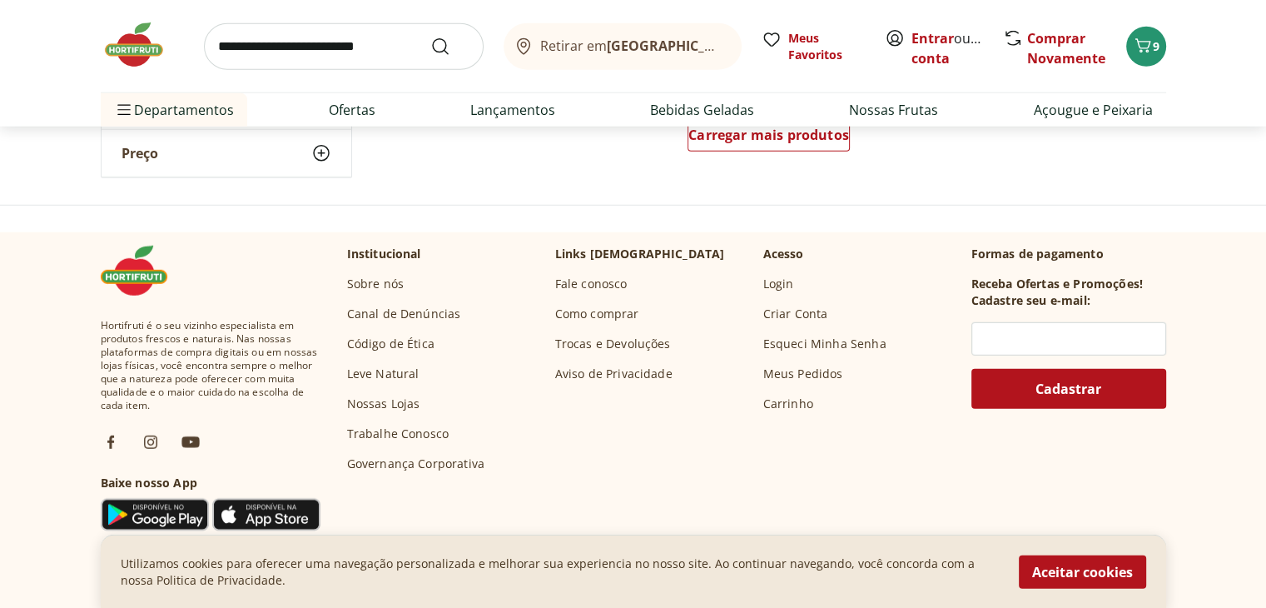
scroll to position [4533, 0]
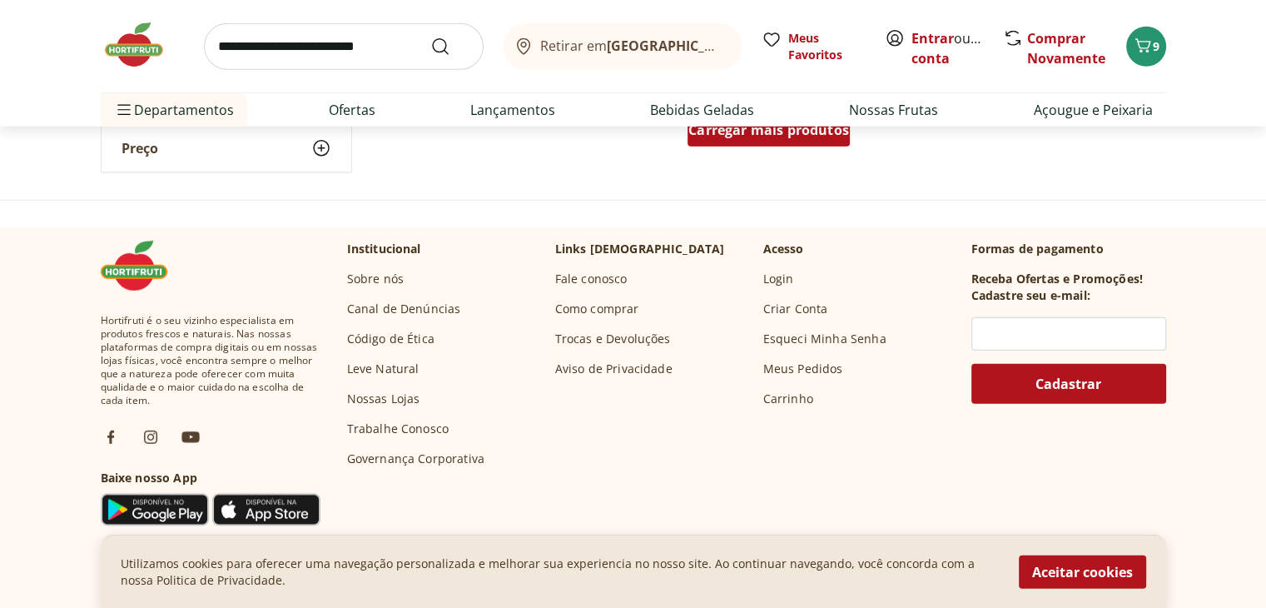
click at [773, 140] on div "Carregar mais produtos" at bounding box center [769, 129] width 162 height 33
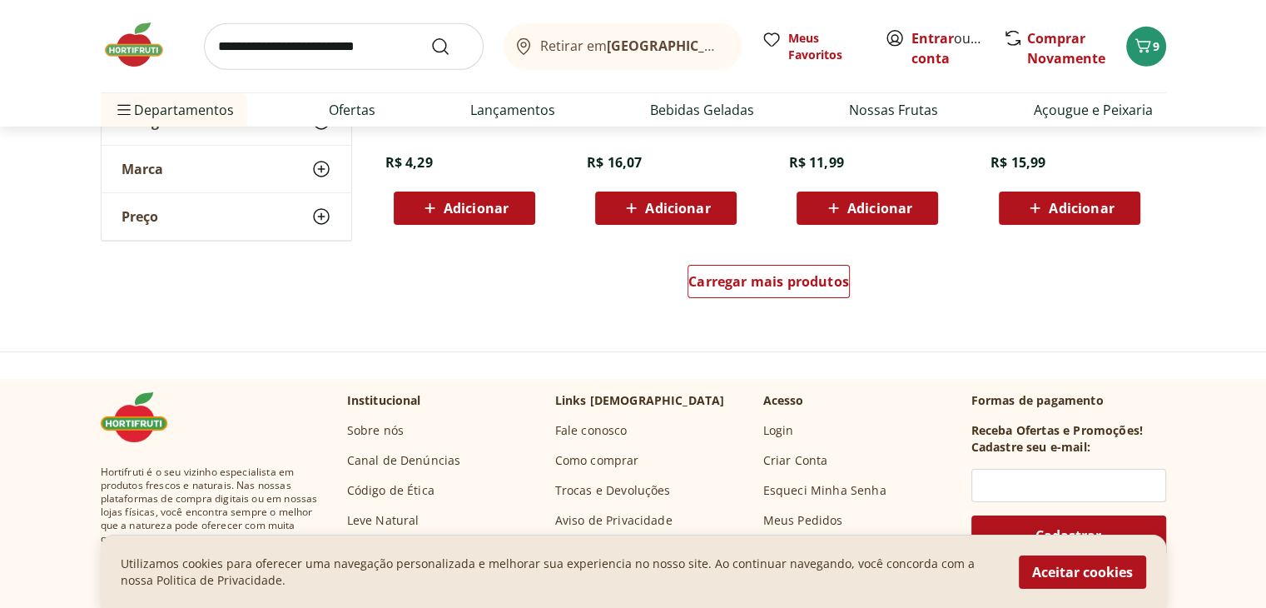
scroll to position [5477, 0]
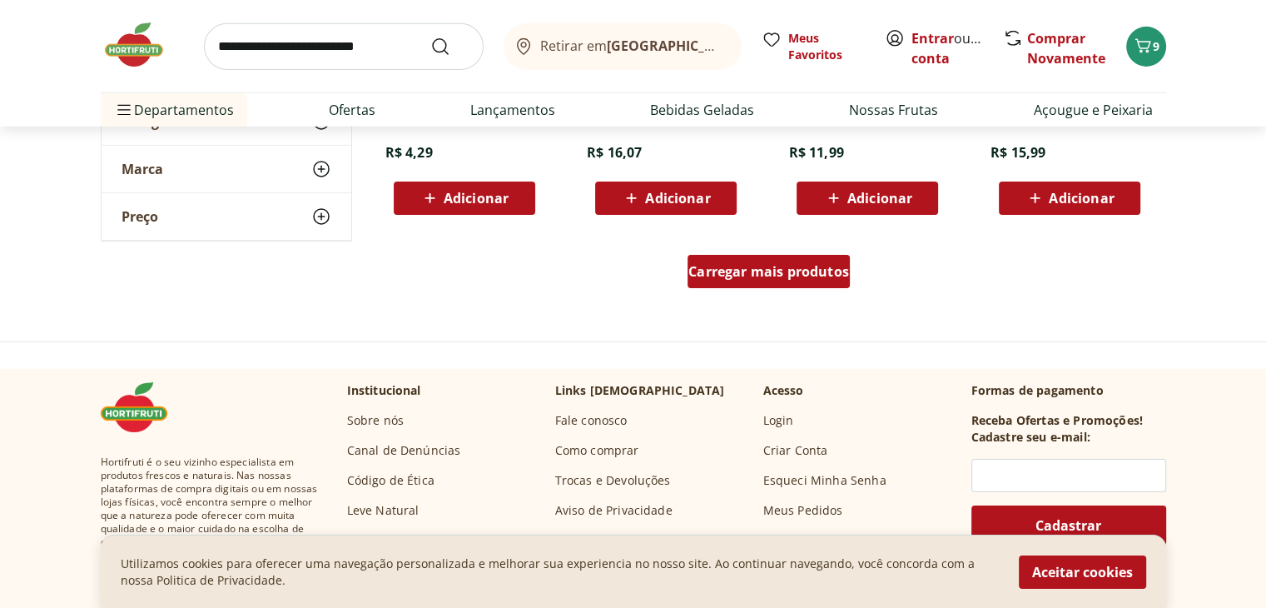
click at [734, 277] on span "Carregar mais produtos" at bounding box center [768, 271] width 161 height 13
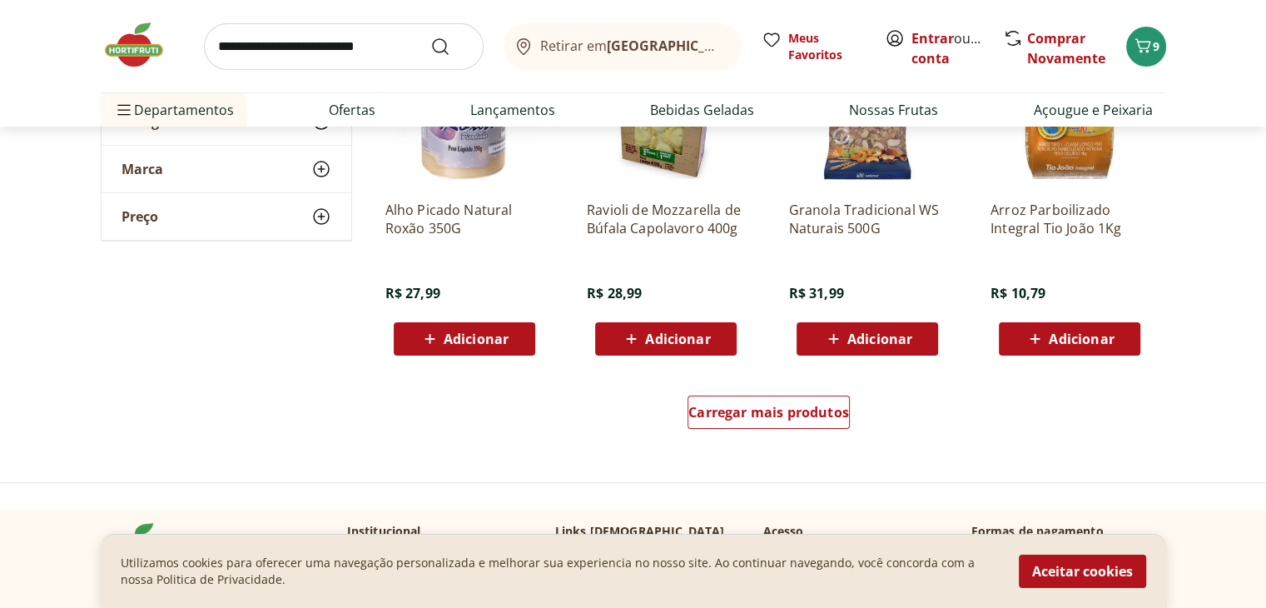
scroll to position [6476, 0]
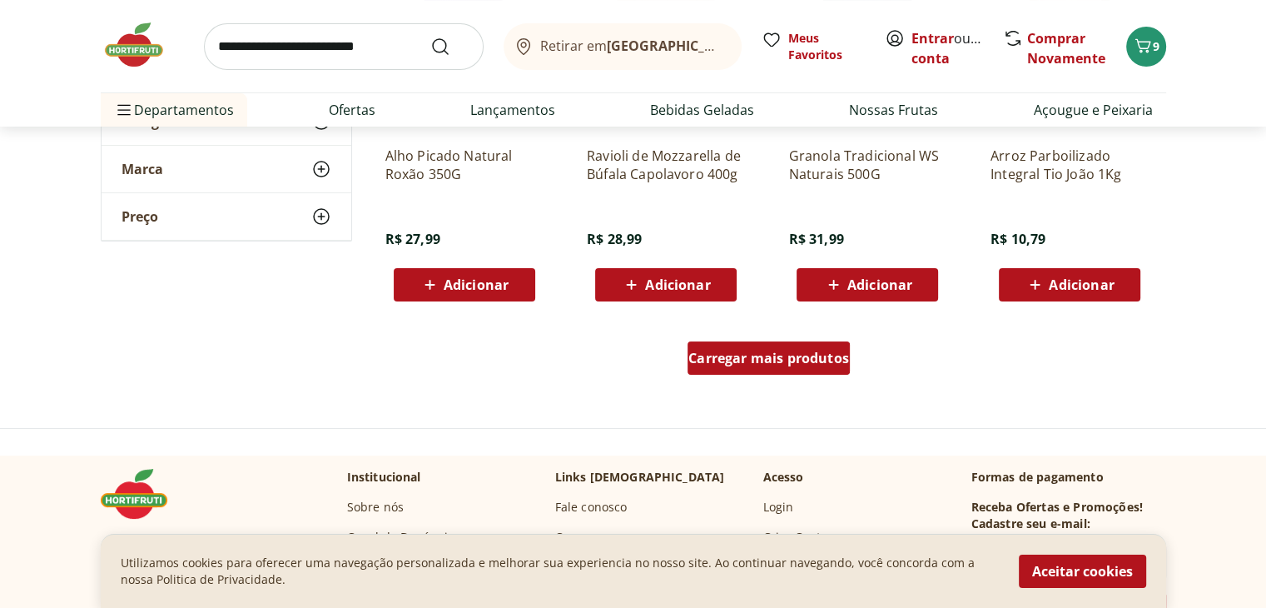
click at [759, 371] on div "Carregar mais produtos" at bounding box center [769, 357] width 162 height 33
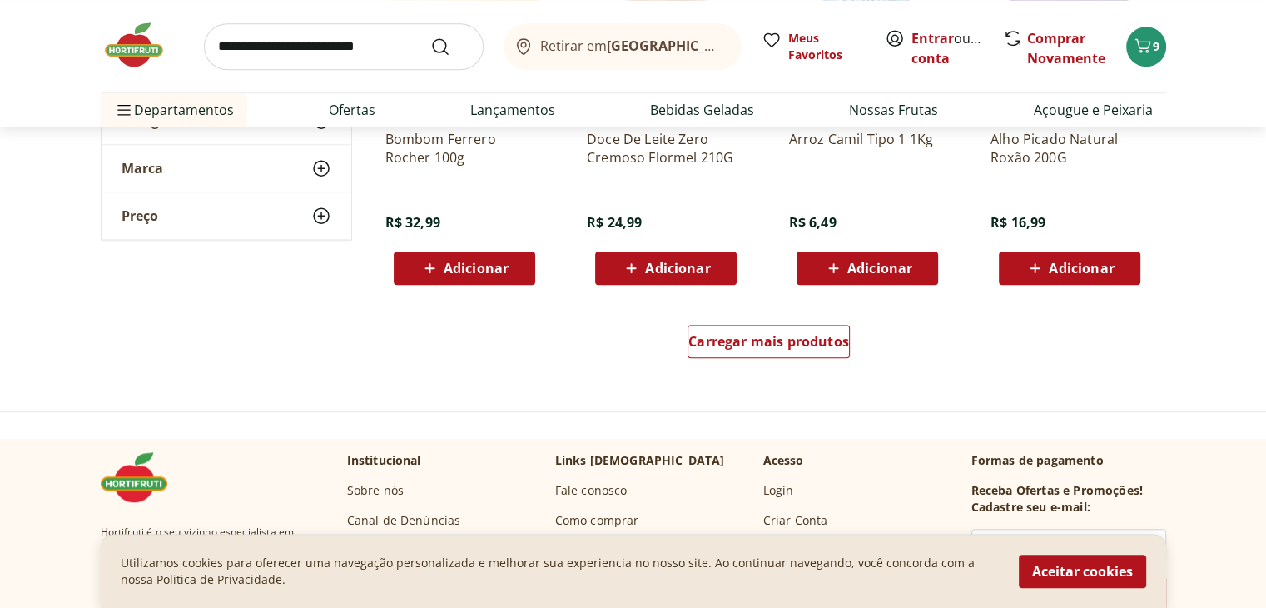
scroll to position [7741, 0]
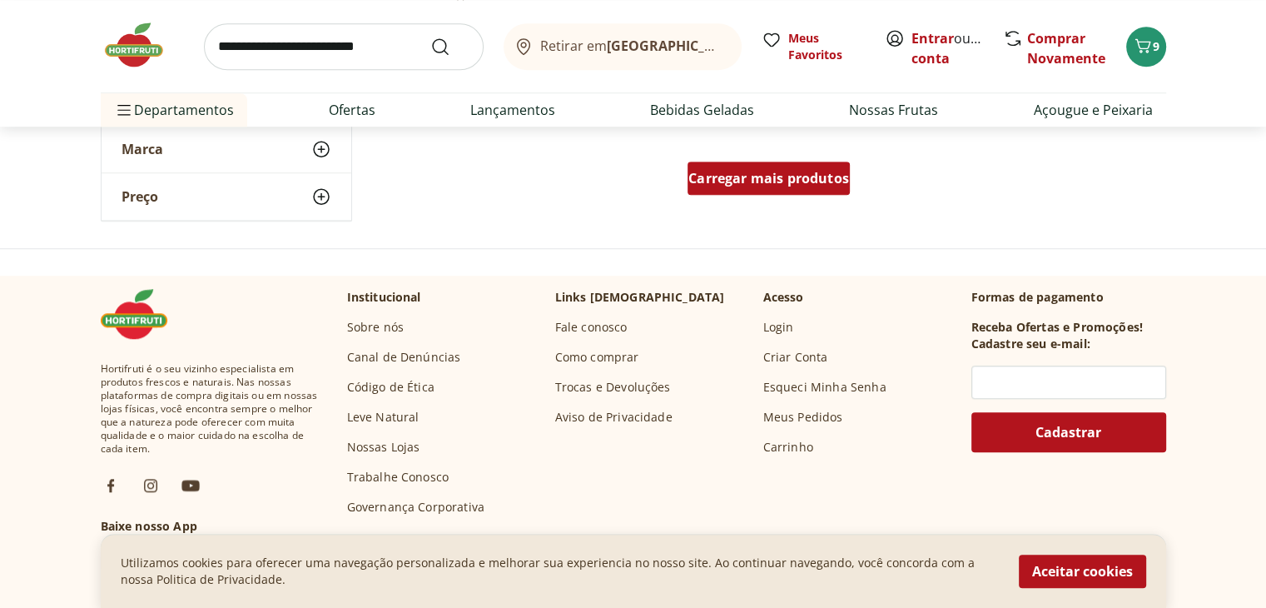
click at [756, 176] on span "Carregar mais produtos" at bounding box center [768, 177] width 161 height 13
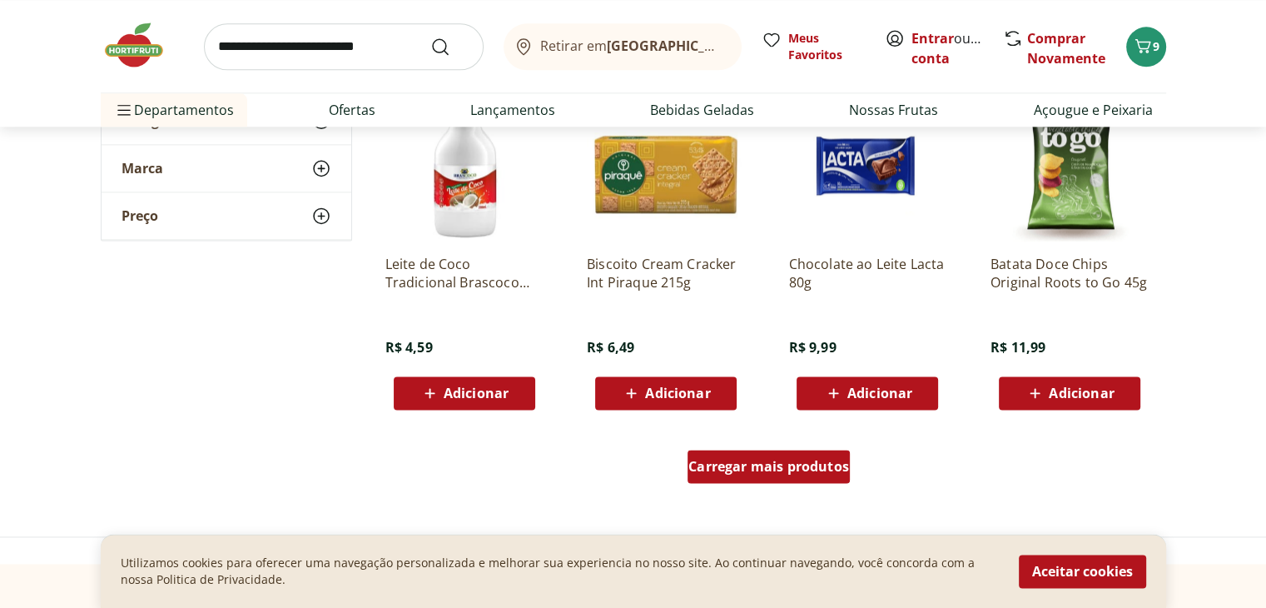
scroll to position [8540, 0]
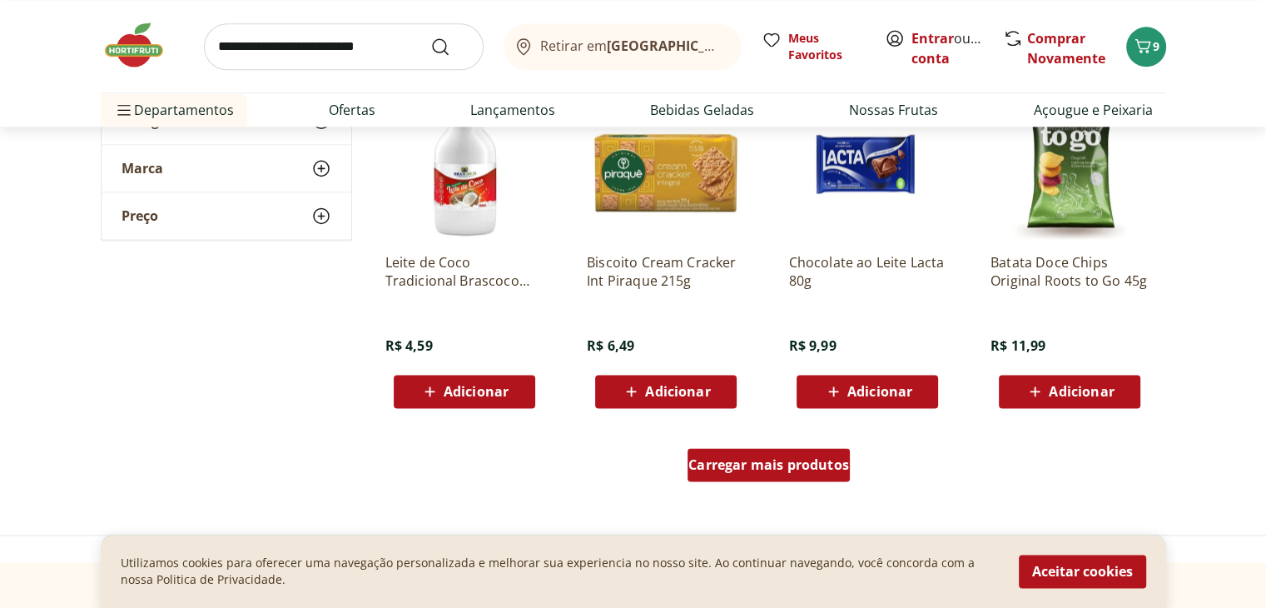
click at [762, 458] on span "Carregar mais produtos" at bounding box center [768, 464] width 161 height 13
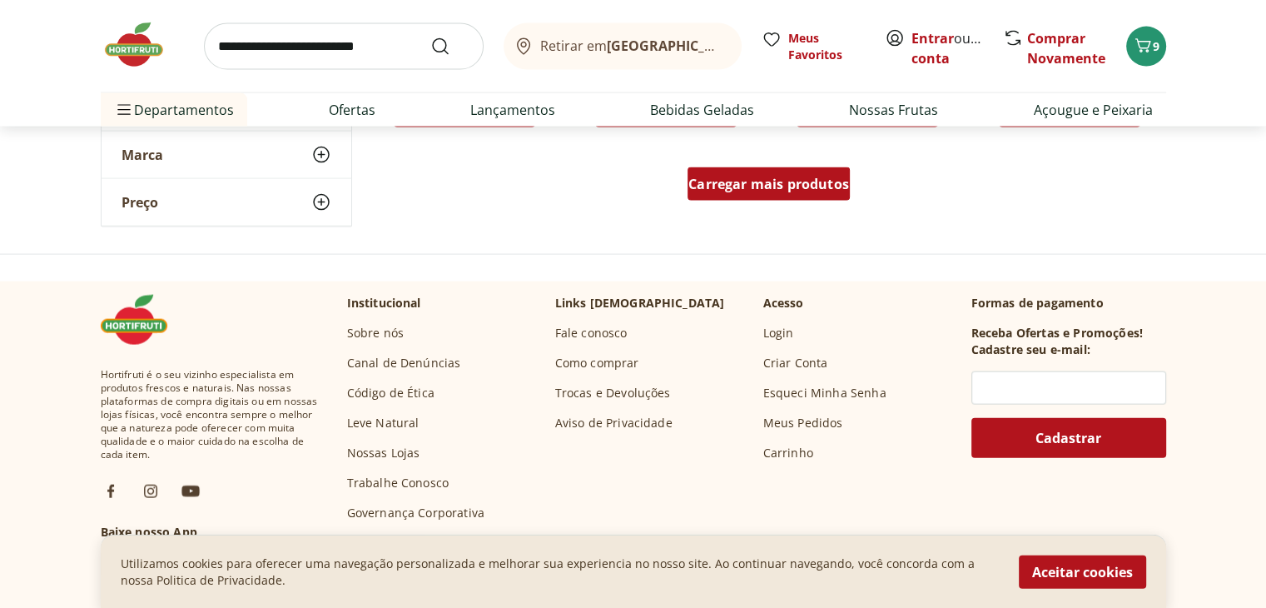
scroll to position [9906, 0]
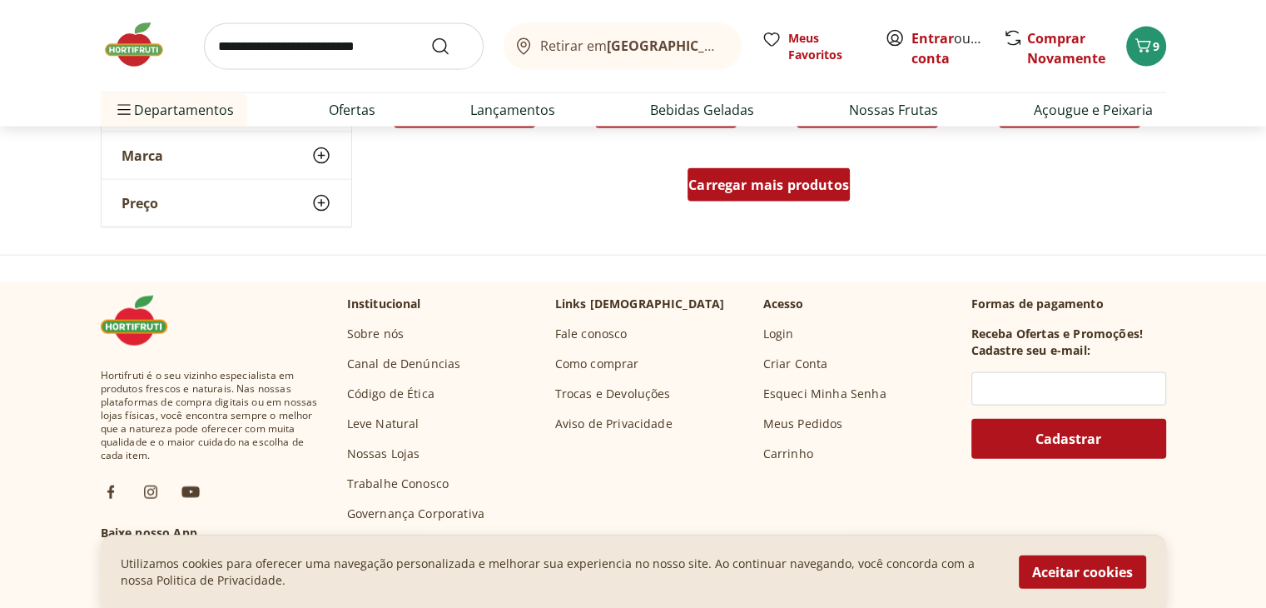
click at [733, 186] on span "Carregar mais produtos" at bounding box center [768, 184] width 161 height 13
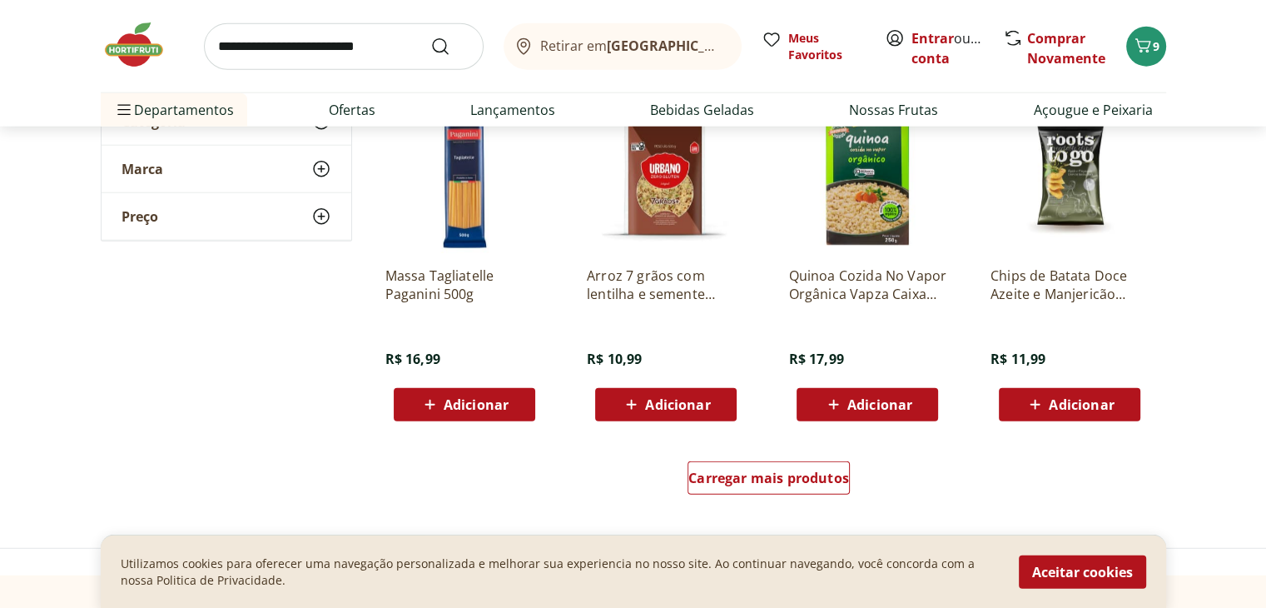
scroll to position [10771, 0]
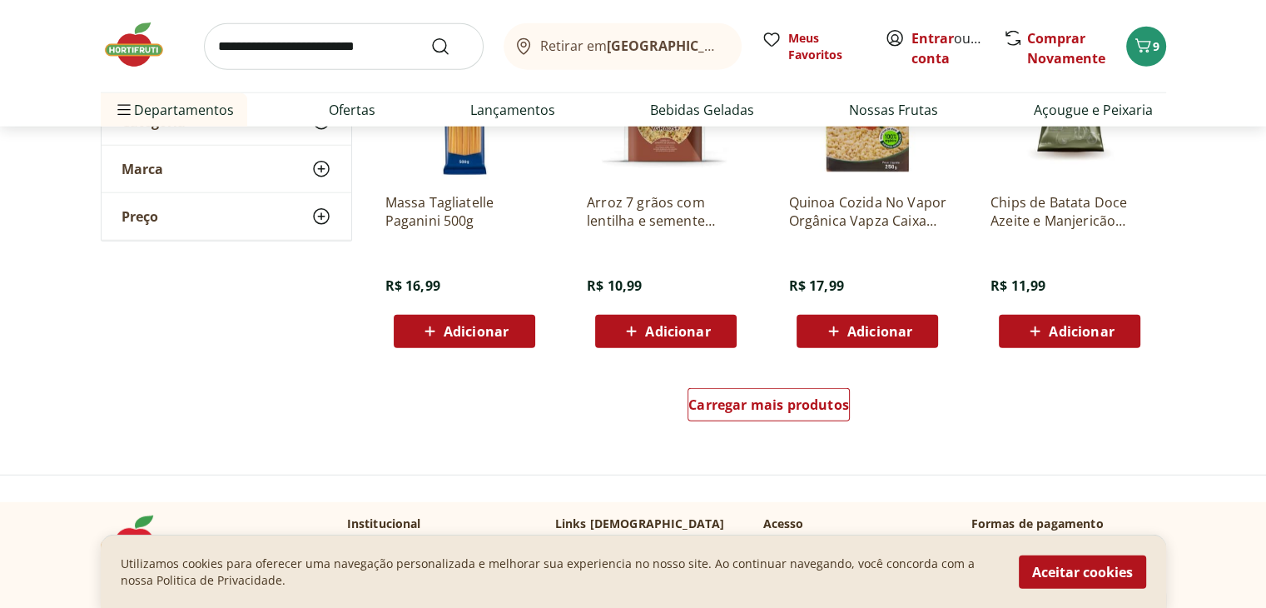
click at [476, 141] on img at bounding box center [464, 101] width 158 height 158
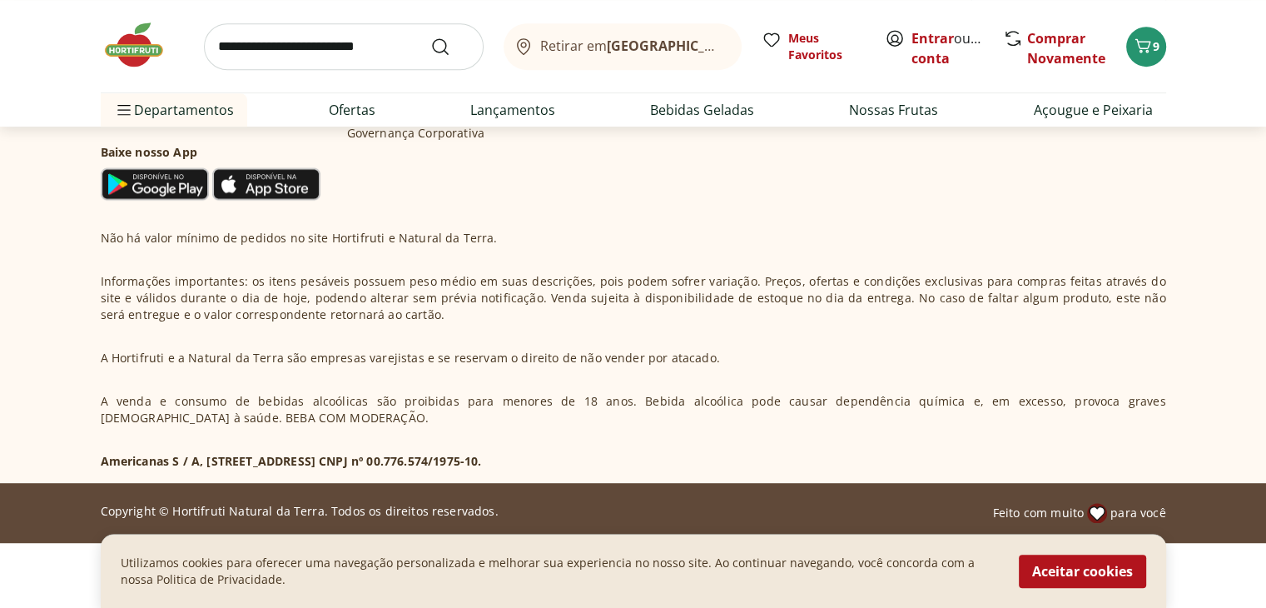
scroll to position [880, 0]
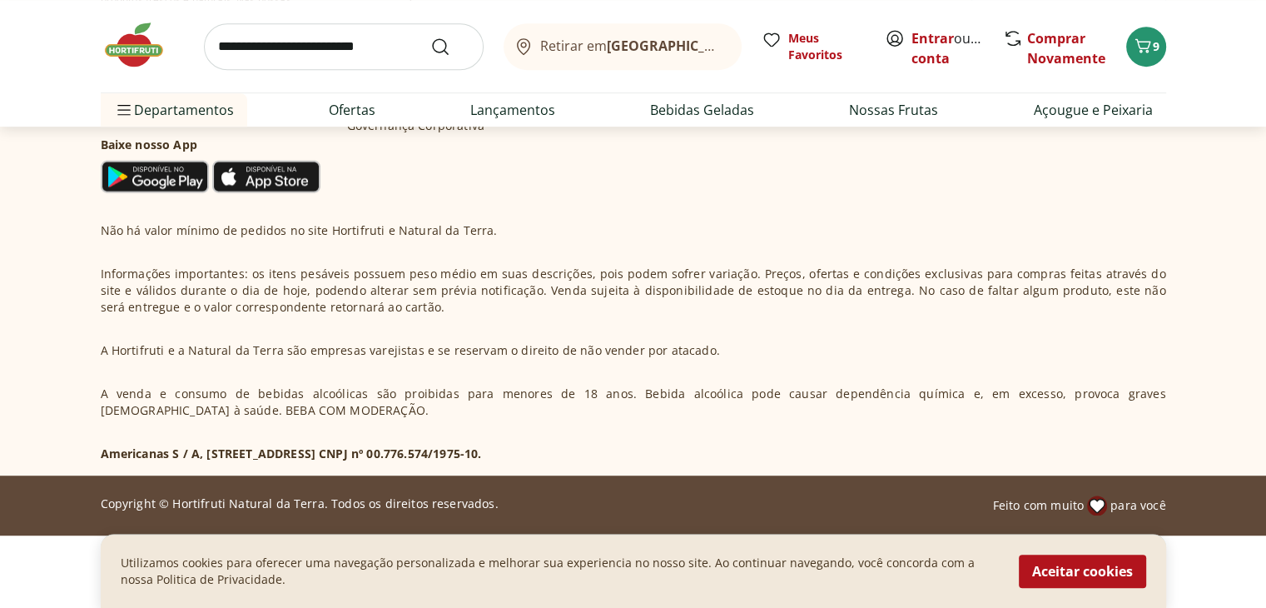
click at [511, 300] on p "Informações importantes: os itens pesáveis possuem peso médio em suas descriçõe…" at bounding box center [633, 291] width 1065 height 50
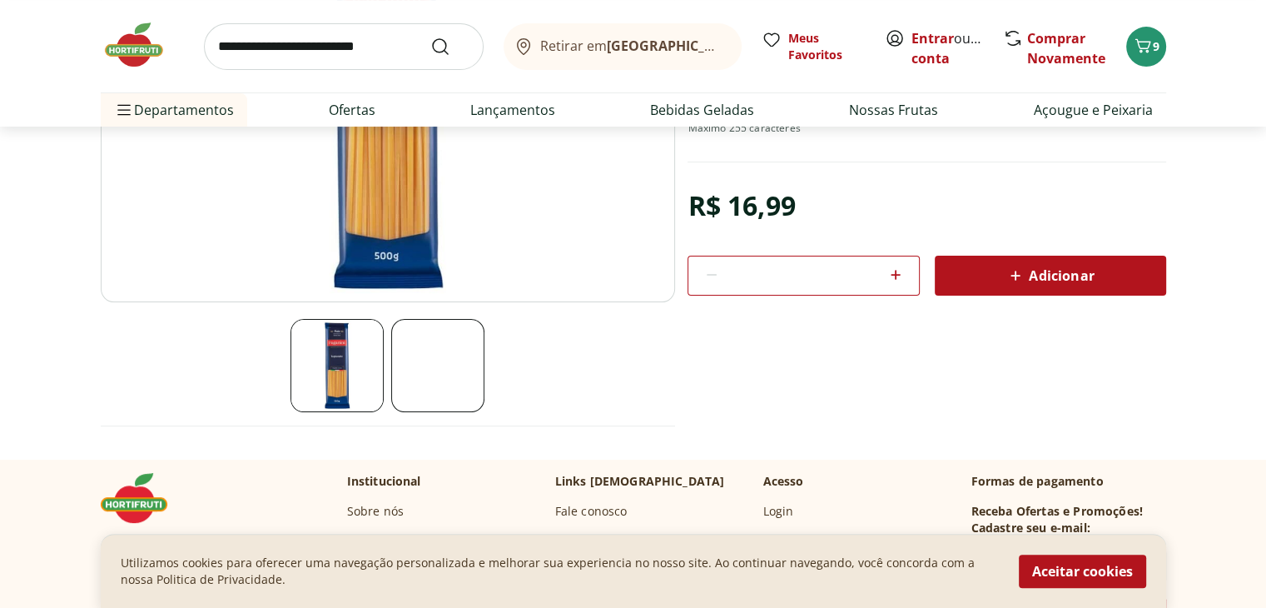
scroll to position [314, 0]
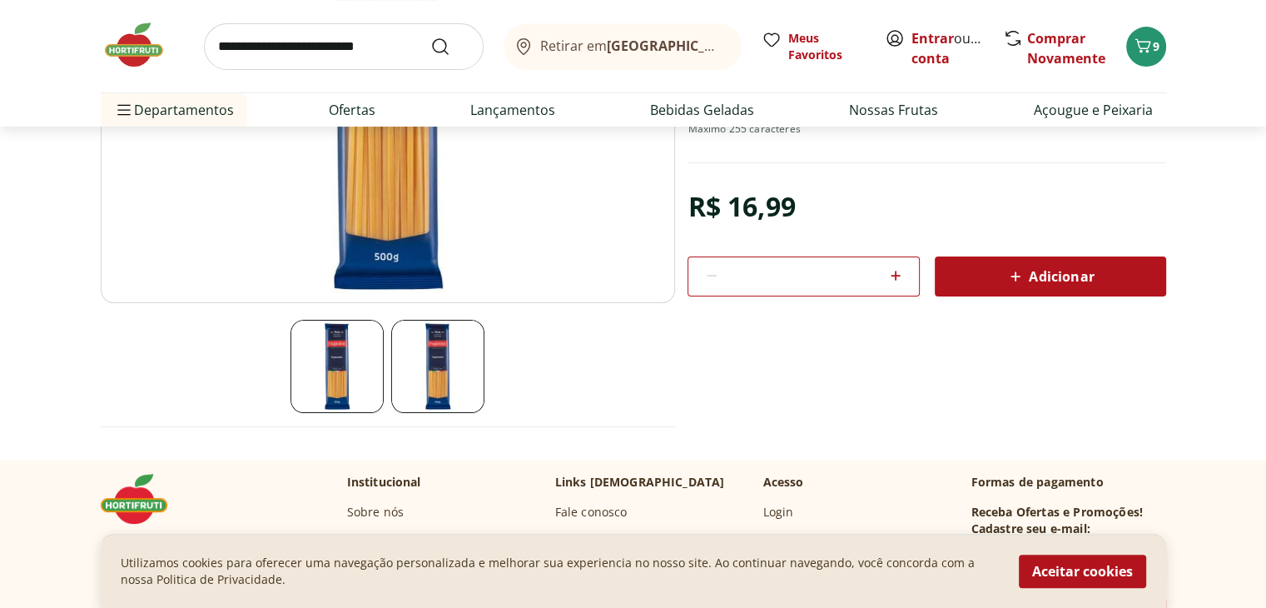
select select "**********"
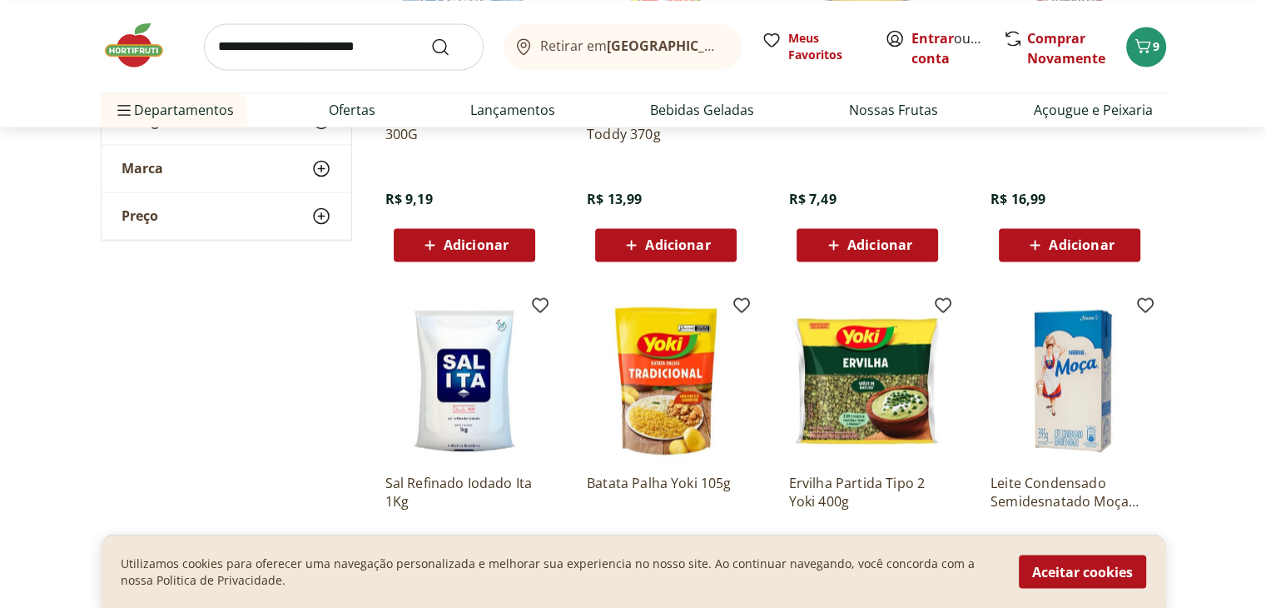
scroll to position [2897, 0]
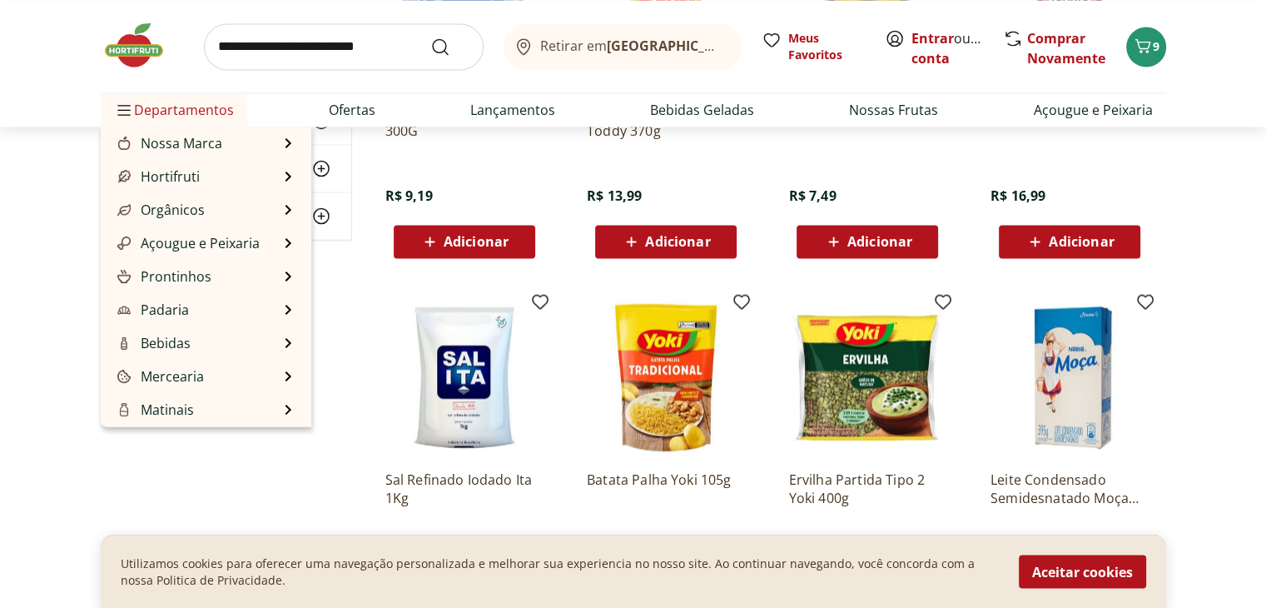
click at [202, 112] on span "Departamentos" at bounding box center [174, 110] width 120 height 40
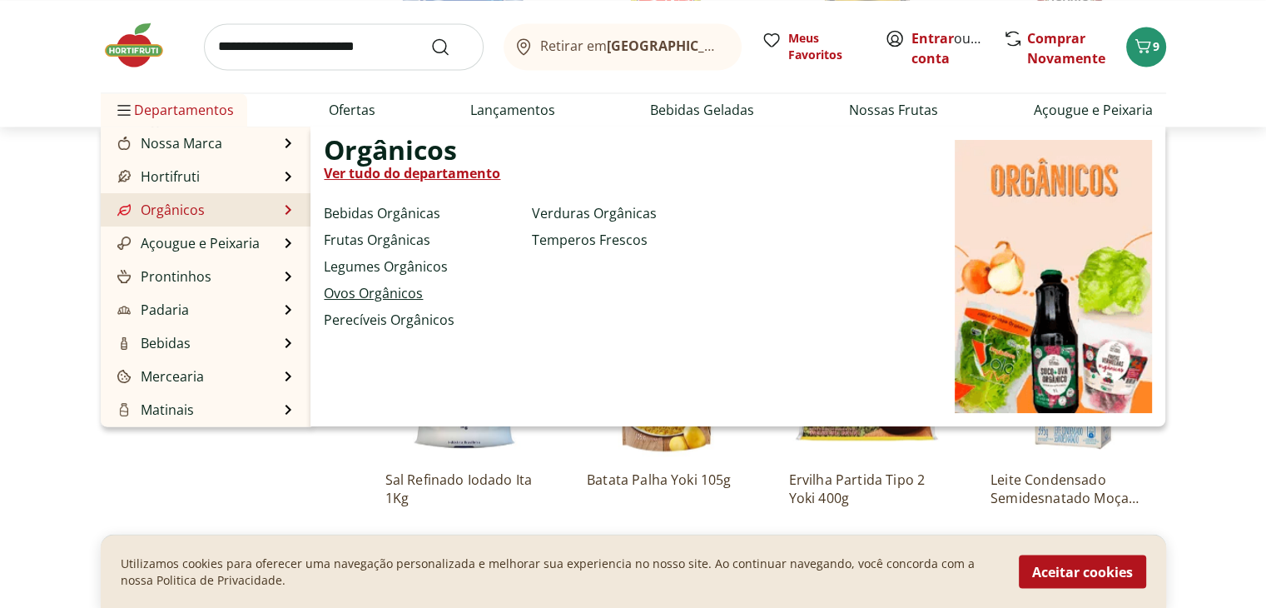
click at [360, 291] on link "Ovos Orgânicos" at bounding box center [373, 293] width 99 height 20
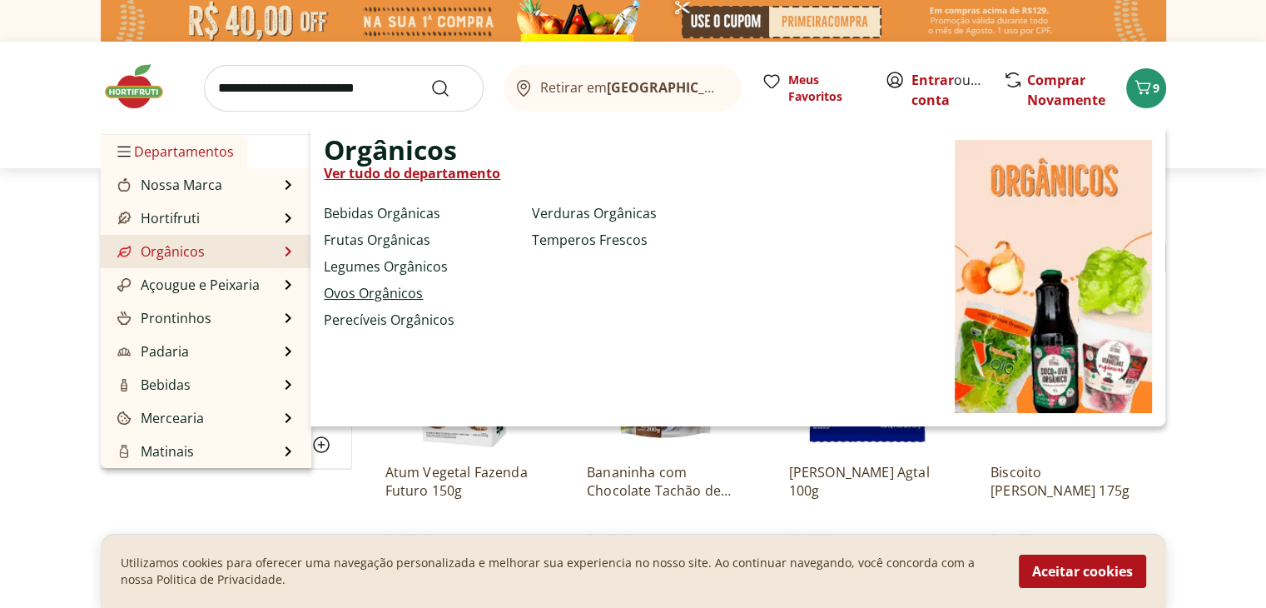
select select "**********"
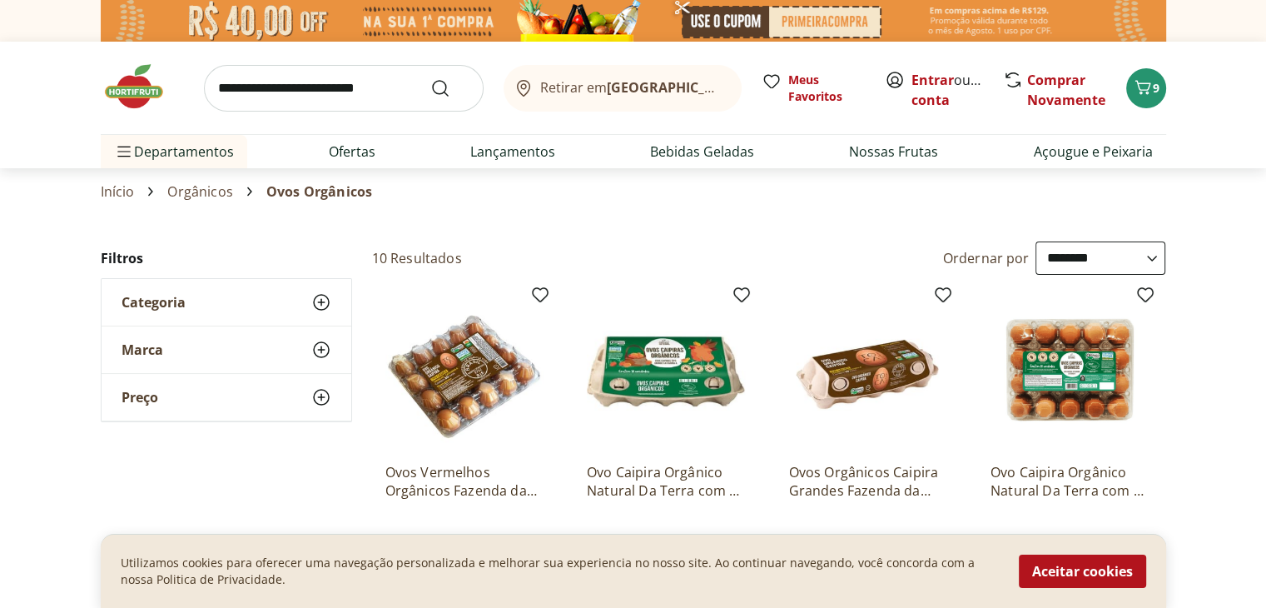
select select "**********"
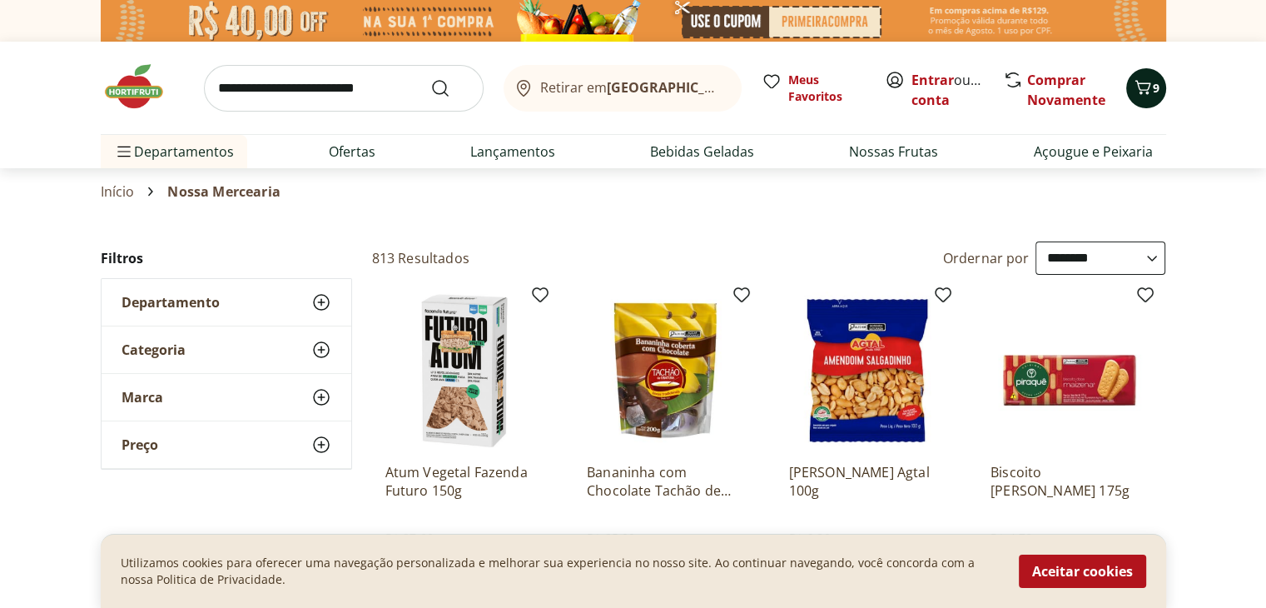
click at [1163, 90] on button "9" at bounding box center [1146, 88] width 40 height 40
click at [1160, 88] on button "9" at bounding box center [1146, 88] width 40 height 40
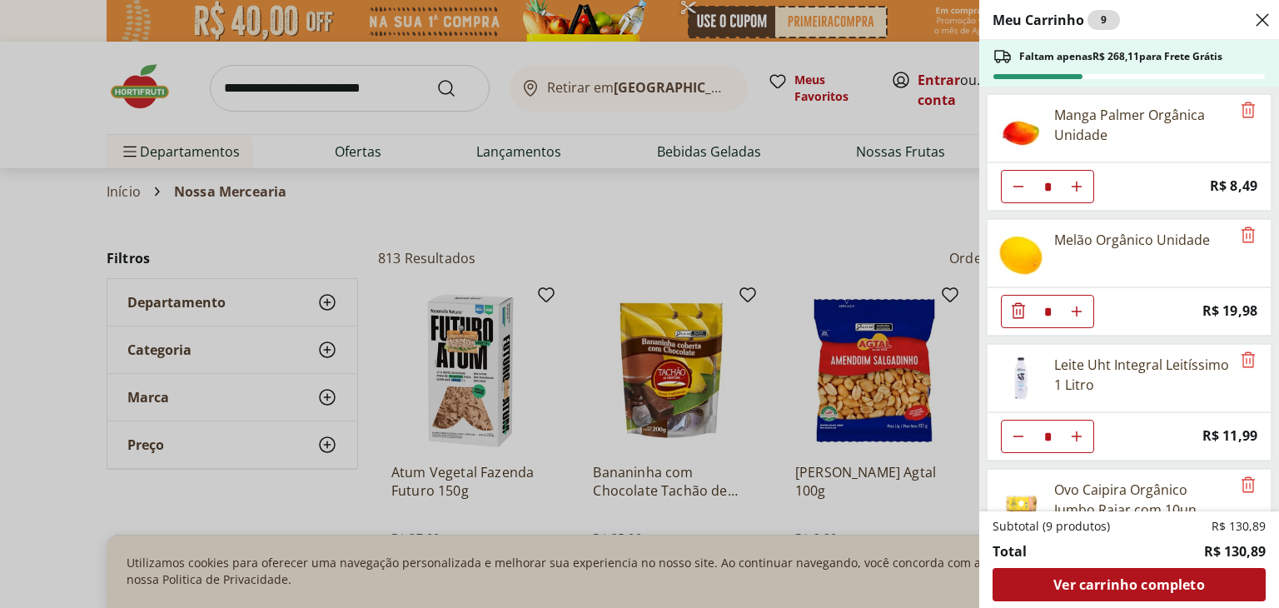
click at [27, 127] on div "Meu Carrinho 9 Faltam apenas R$ 268,11 para Frete Grátis Manga Palmer Orgânica …" at bounding box center [639, 304] width 1279 height 608
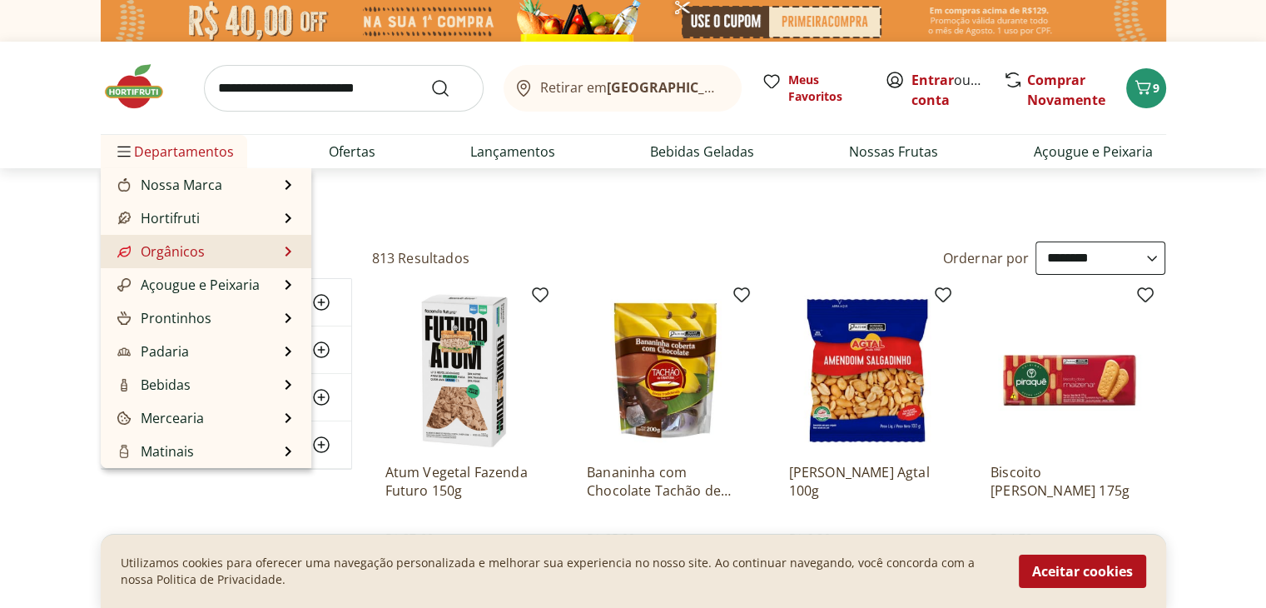
click at [180, 245] on link "Orgânicos" at bounding box center [159, 251] width 91 height 20
select select "**********"
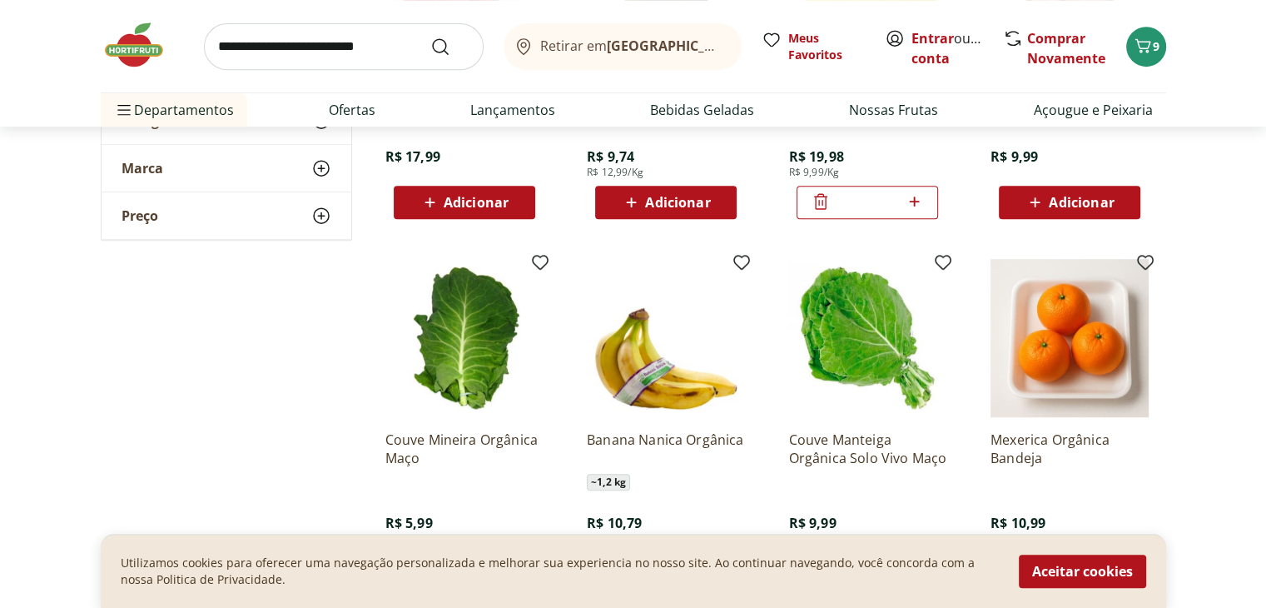
scroll to position [899, 0]
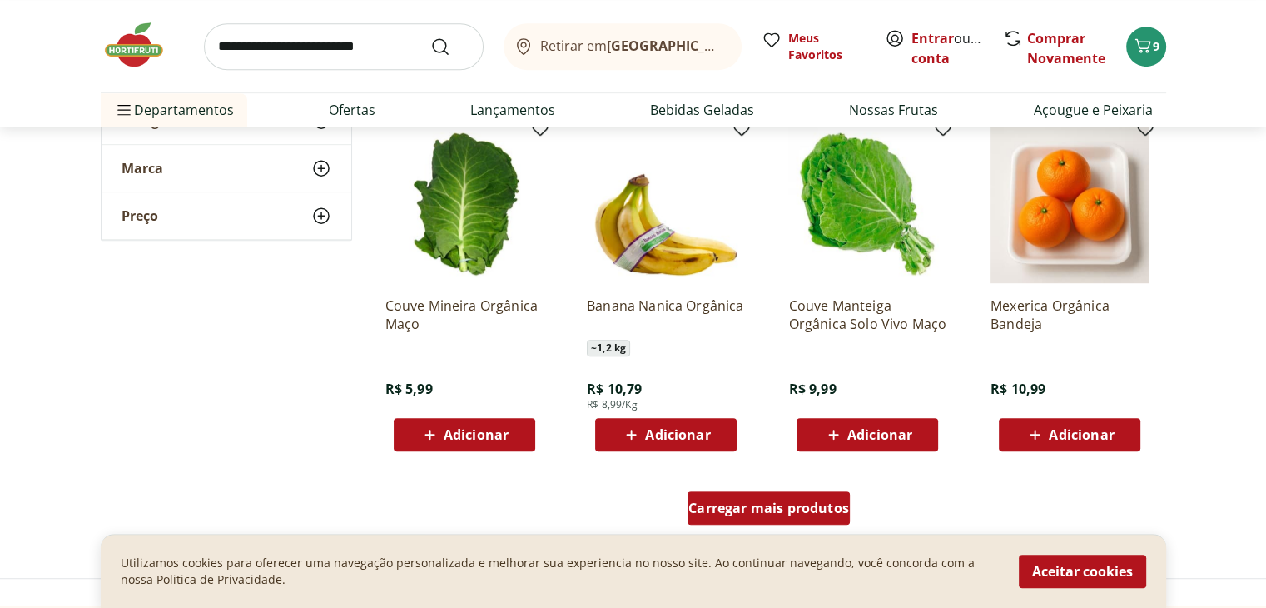
click at [759, 505] on span "Carregar mais produtos" at bounding box center [768, 507] width 161 height 13
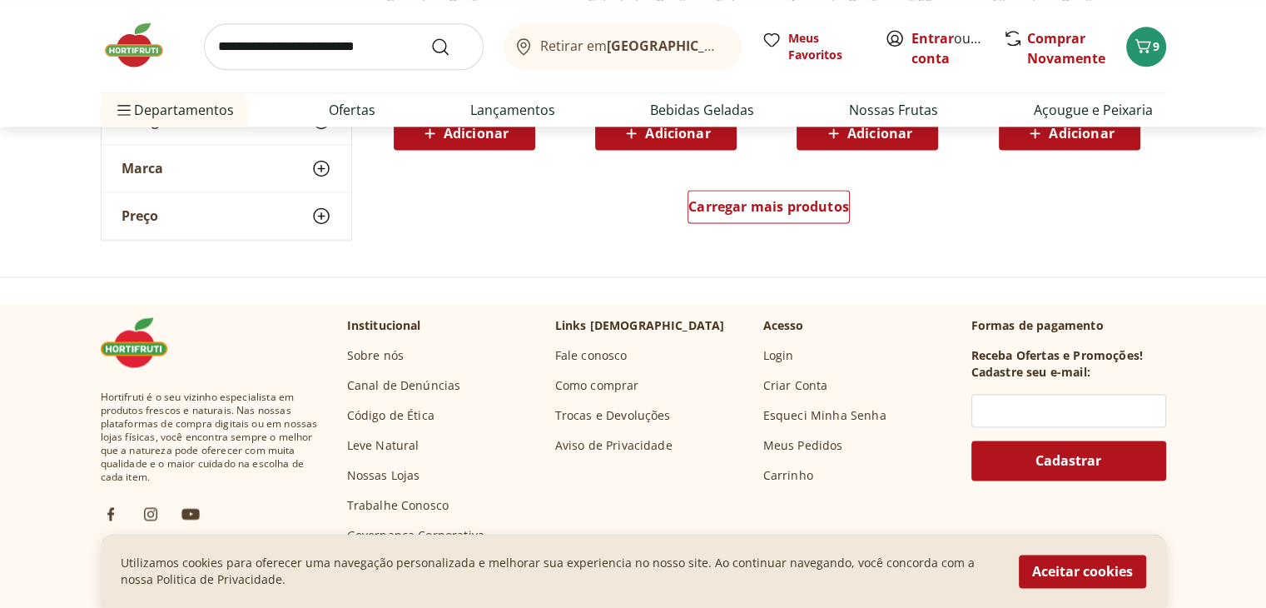
scroll to position [2297, 0]
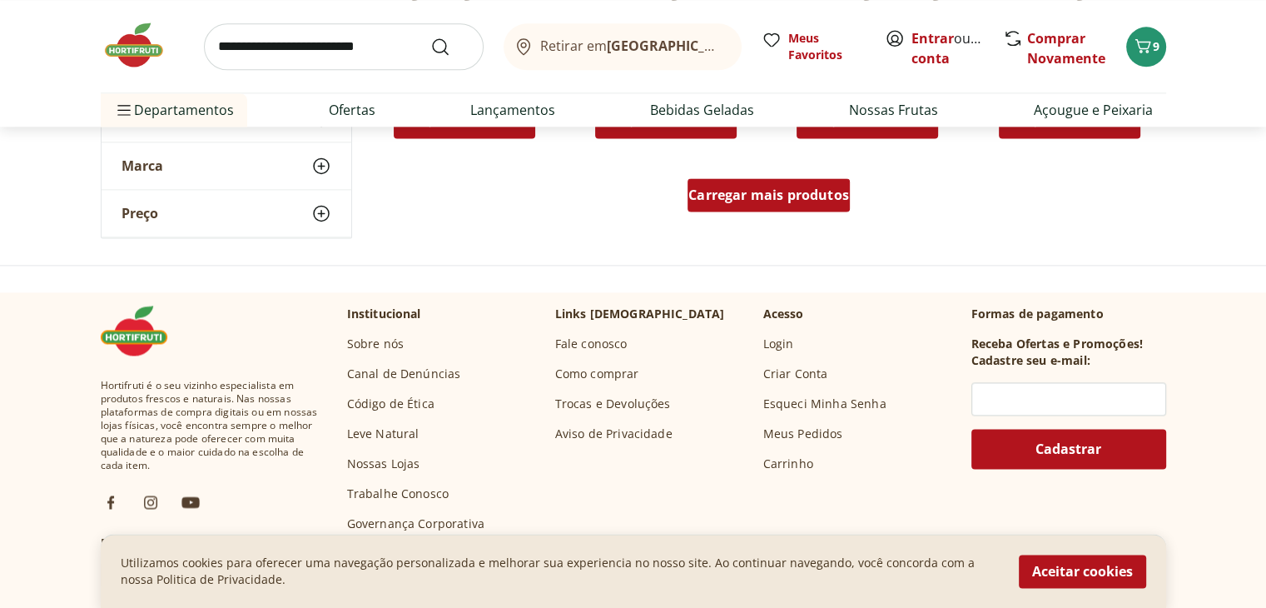
click at [772, 191] on span "Carregar mais produtos" at bounding box center [768, 194] width 161 height 13
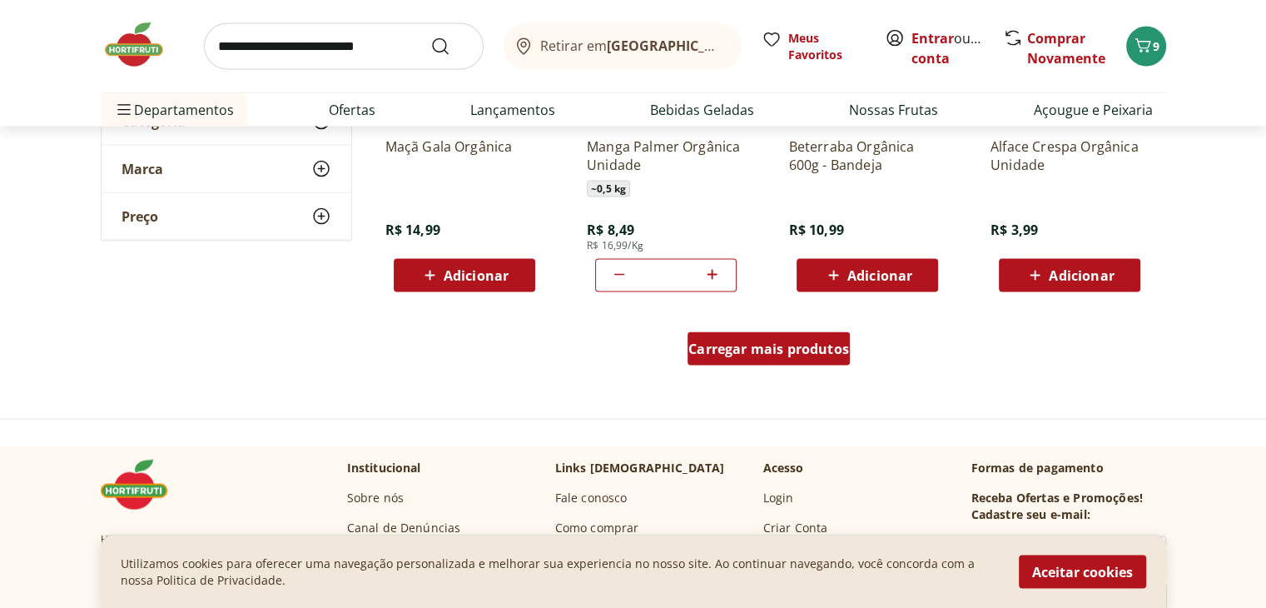
scroll to position [3296, 0]
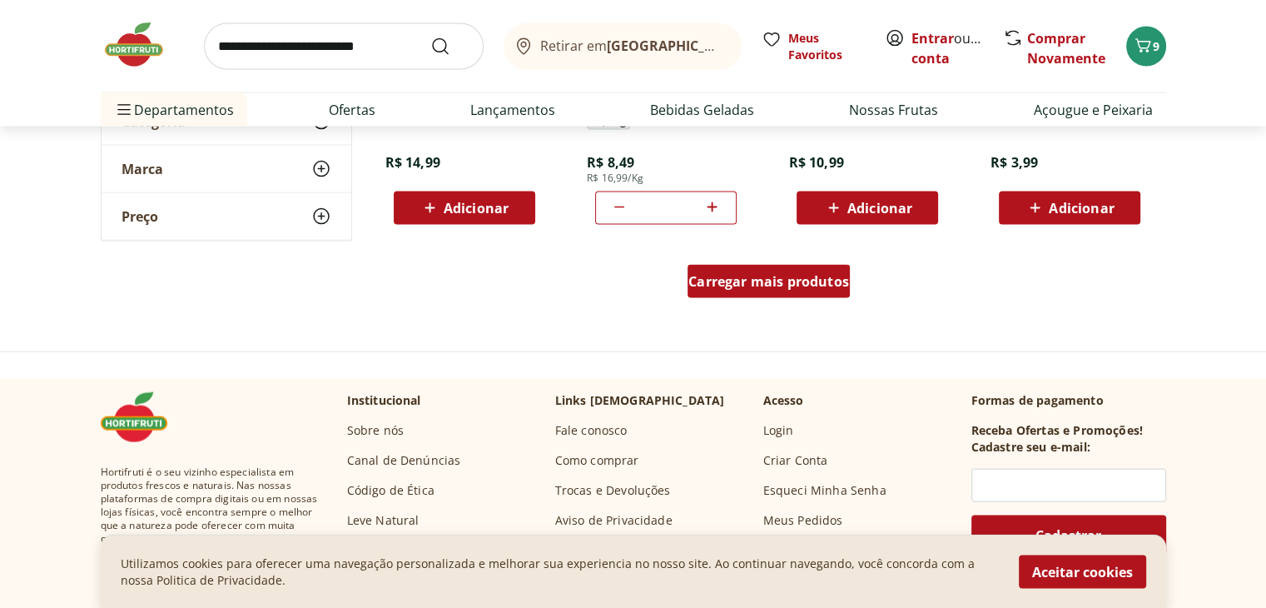
click at [719, 281] on span "Carregar mais produtos" at bounding box center [768, 281] width 161 height 13
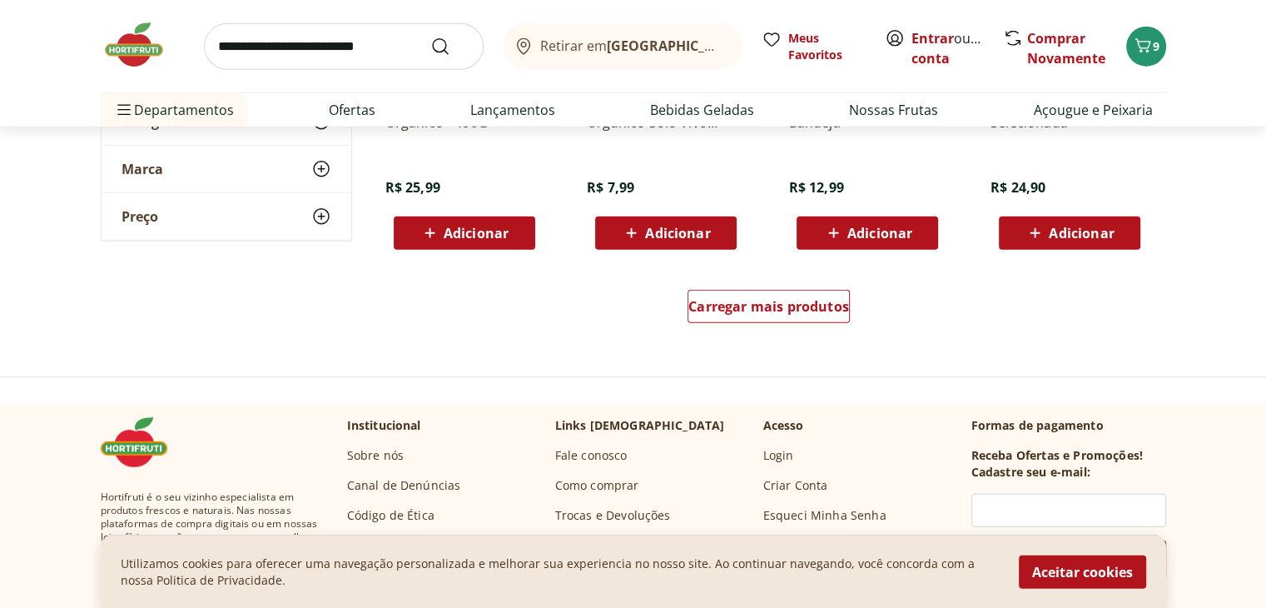
scroll to position [4362, 0]
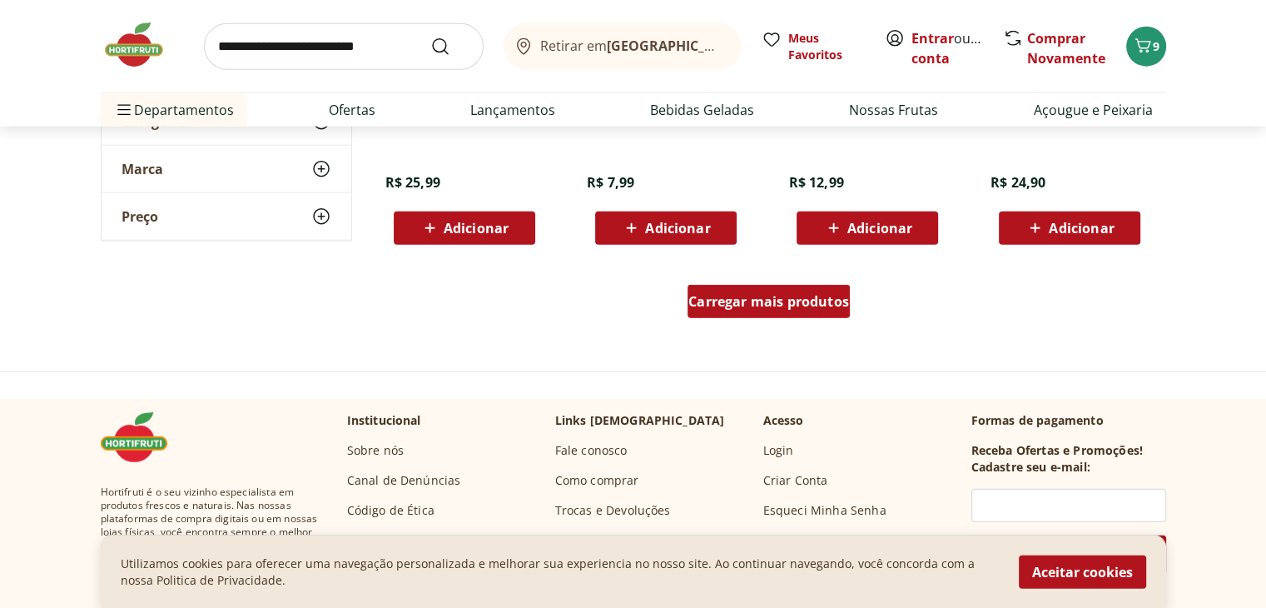
click at [808, 300] on span "Carregar mais produtos" at bounding box center [768, 301] width 161 height 13
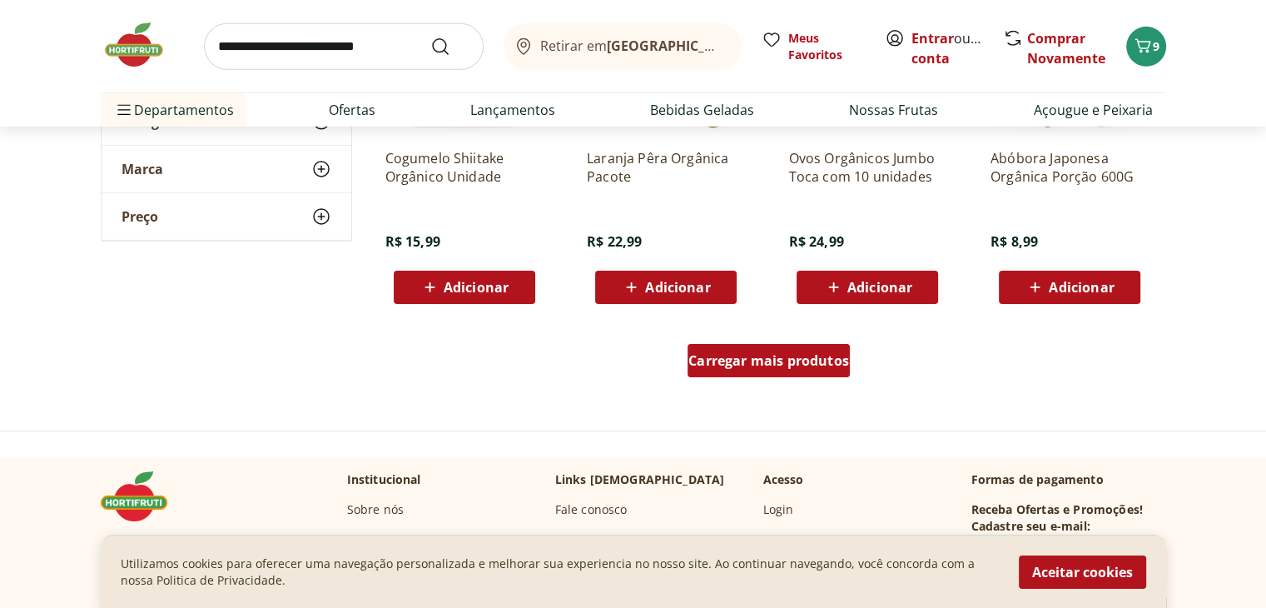
scroll to position [5427, 0]
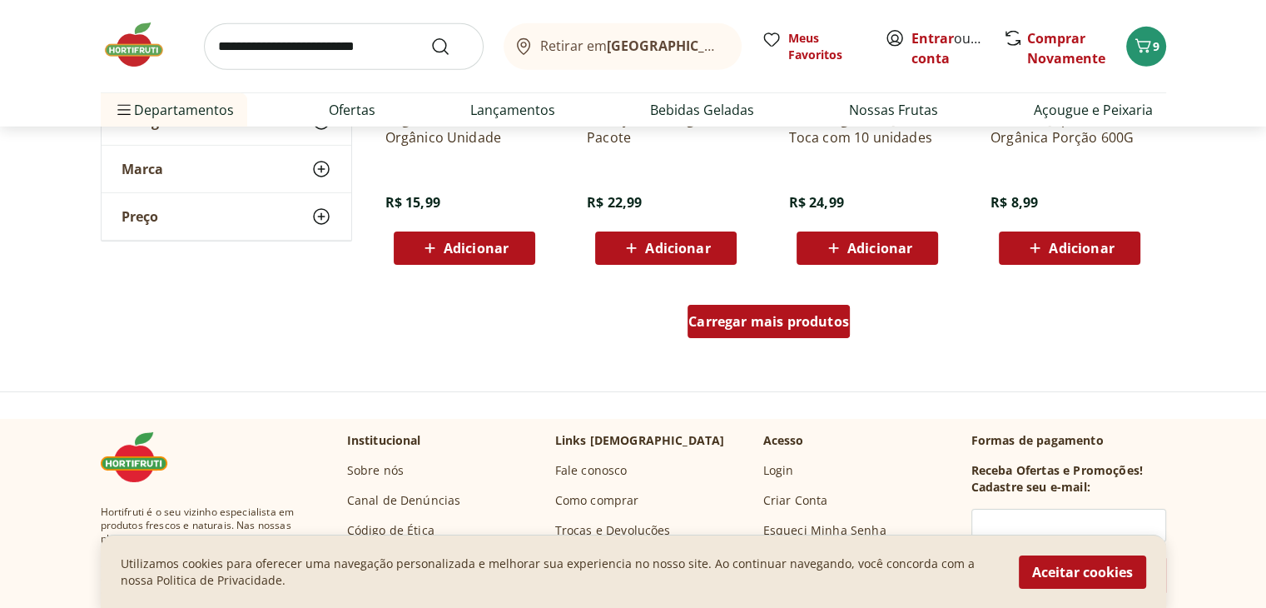
click at [784, 309] on div "Carregar mais produtos" at bounding box center [769, 321] width 162 height 33
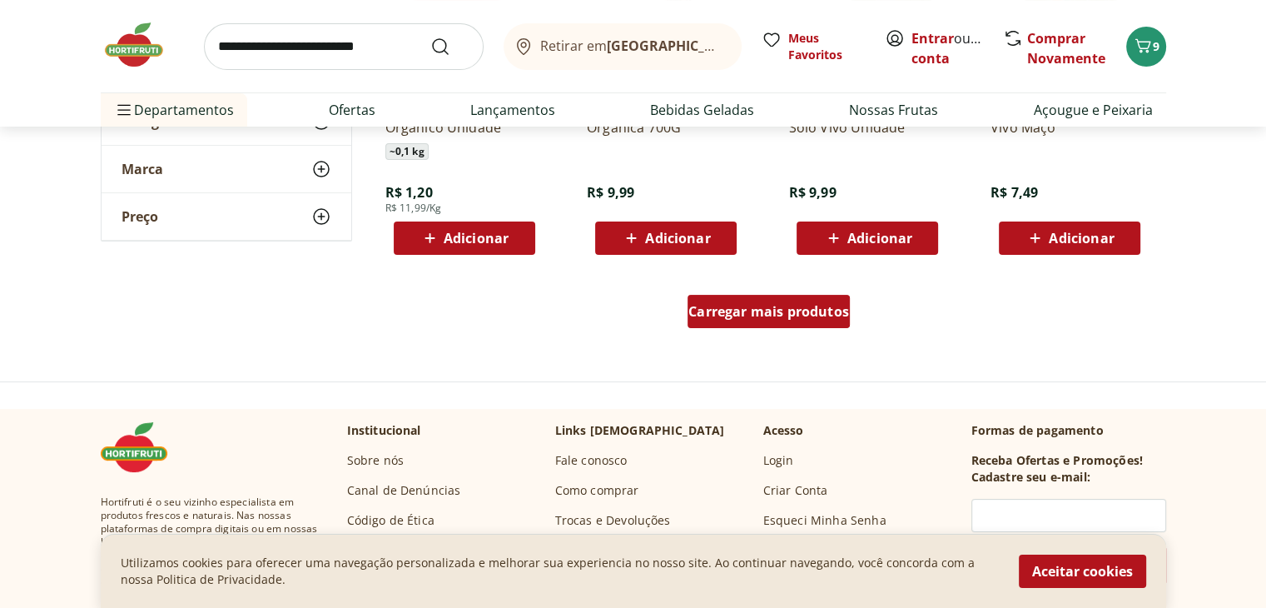
scroll to position [6526, 0]
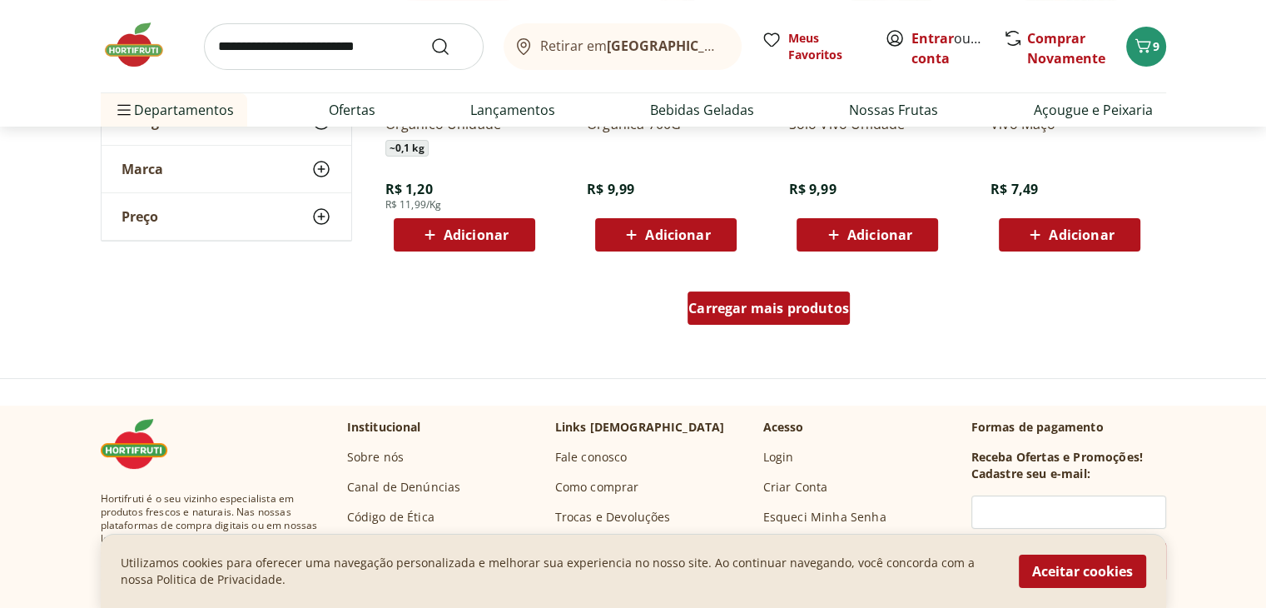
click at [786, 309] on span "Carregar mais produtos" at bounding box center [768, 307] width 161 height 13
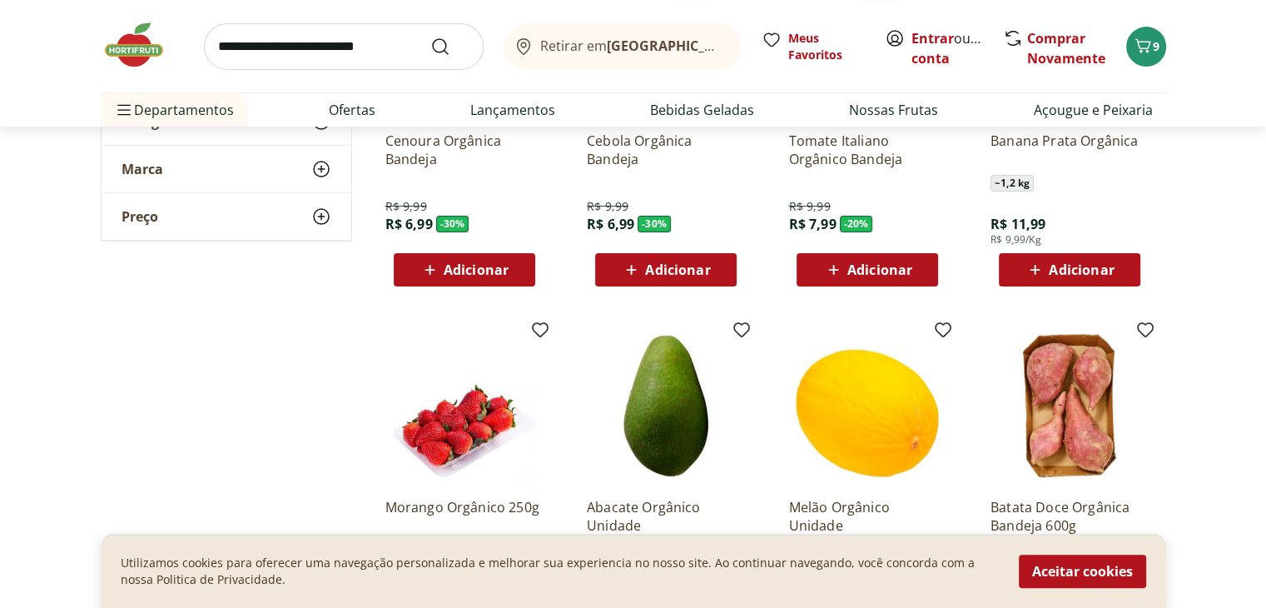
scroll to position [431, 0]
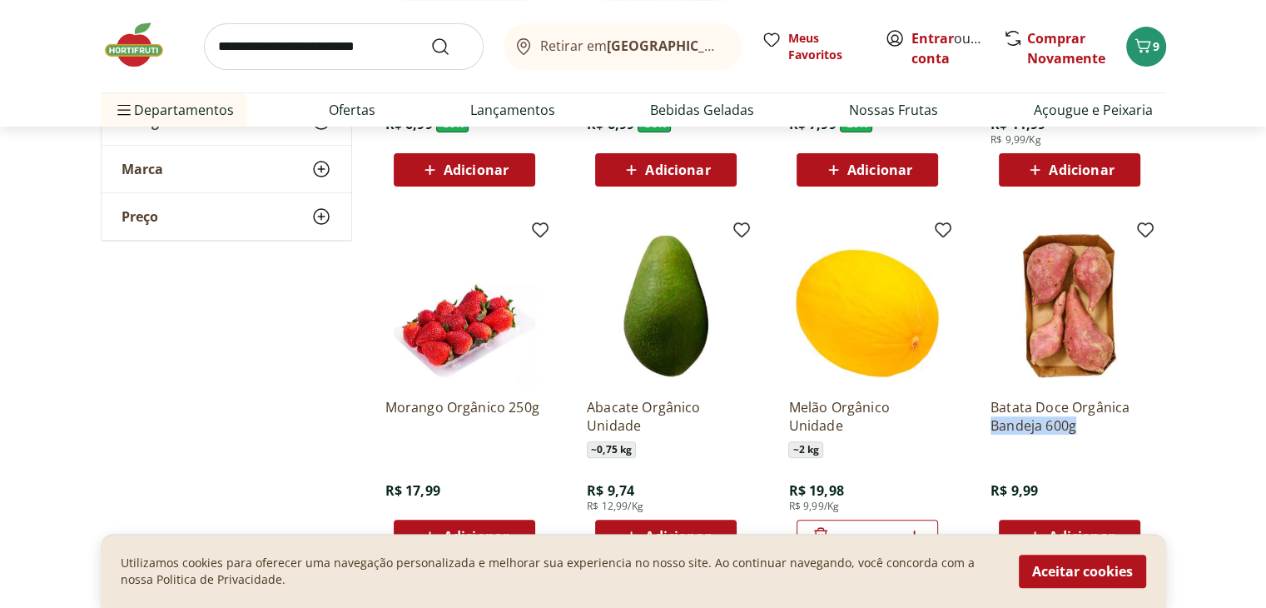
drag, startPoint x: 1229, startPoint y: 423, endPoint x: 1224, endPoint y: 409, distance: 15.0
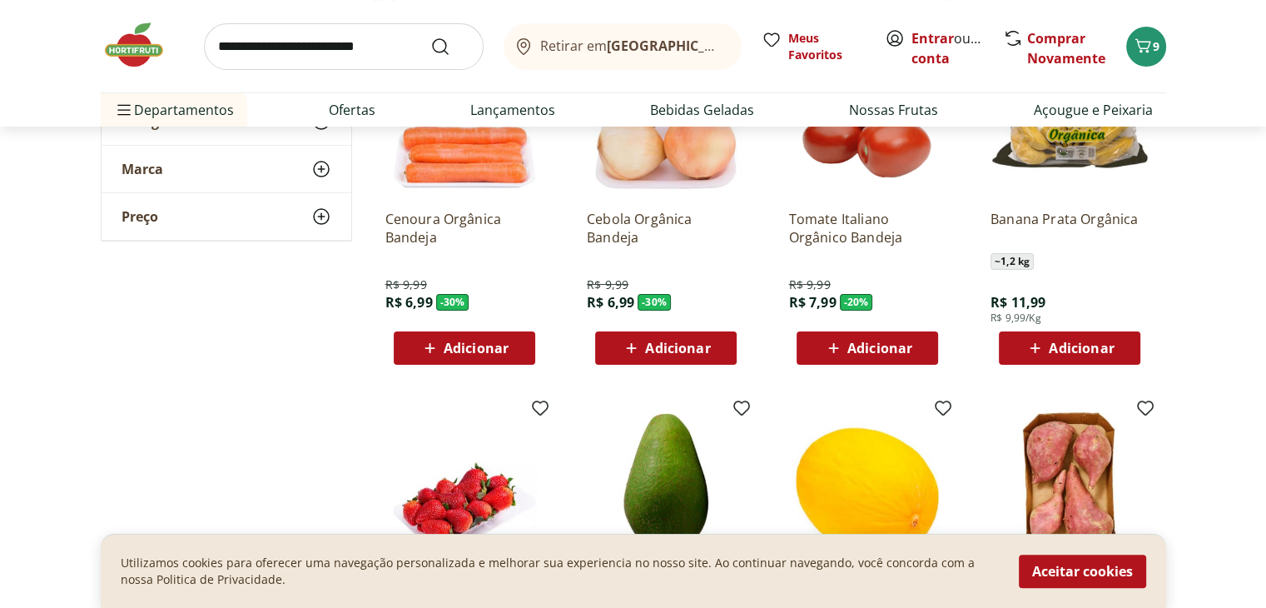
scroll to position [233, 0]
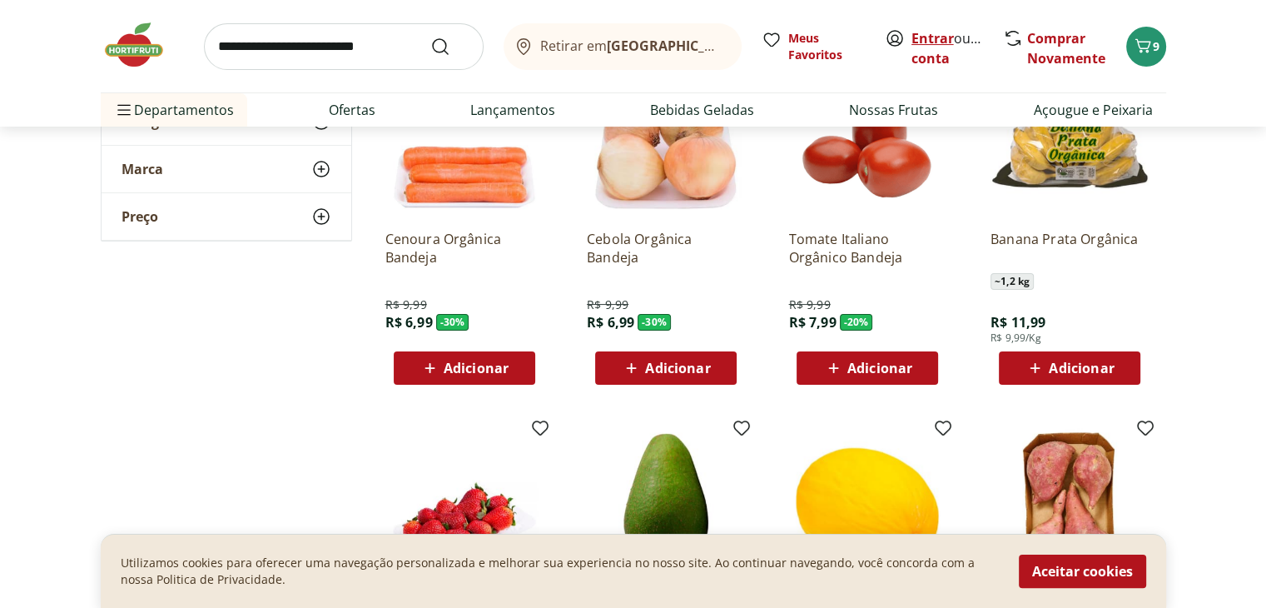
click at [931, 31] on link "Entrar" at bounding box center [932, 38] width 42 height 18
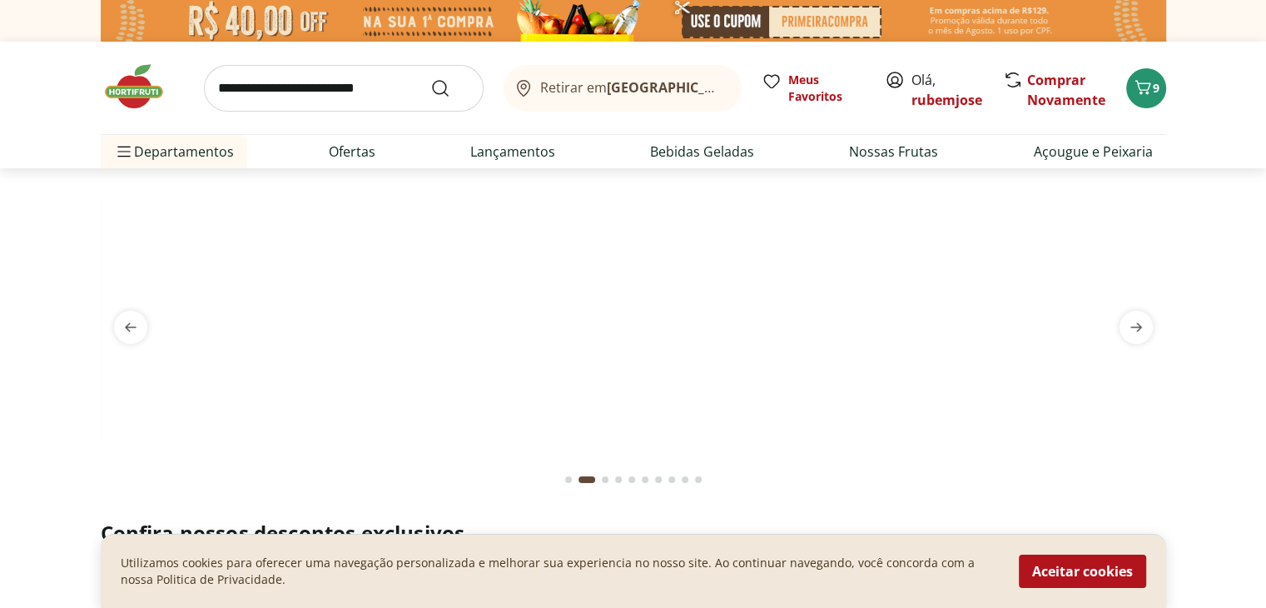
click at [848, 188] on img at bounding box center [633, 188] width 1065 height 0
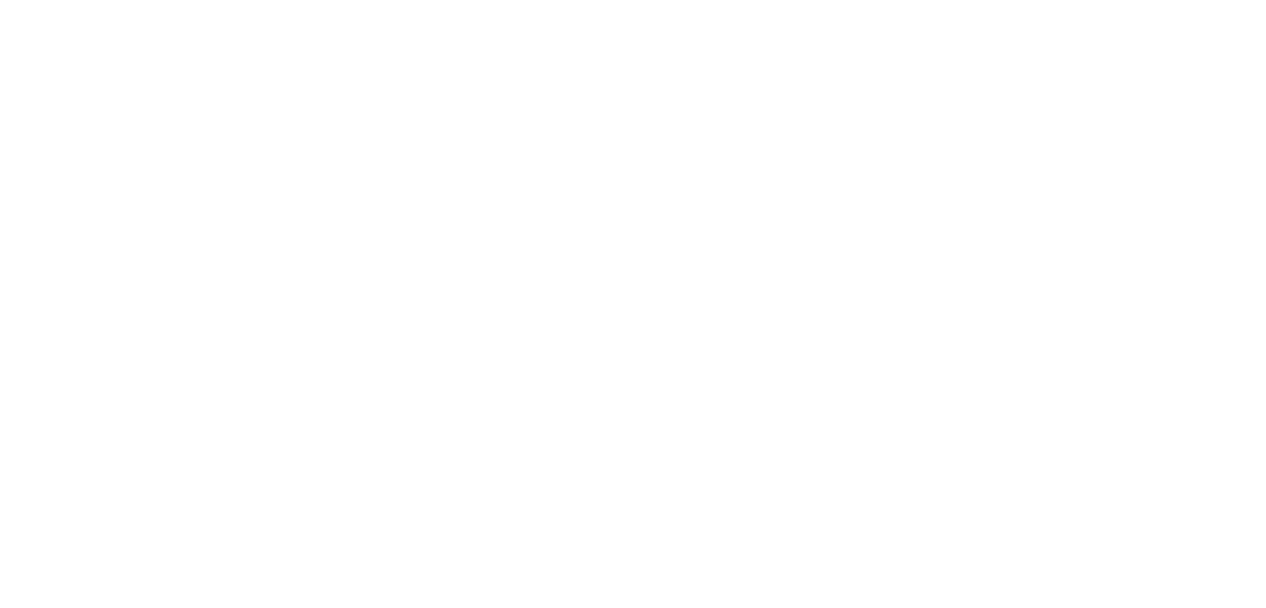
select select "**********"
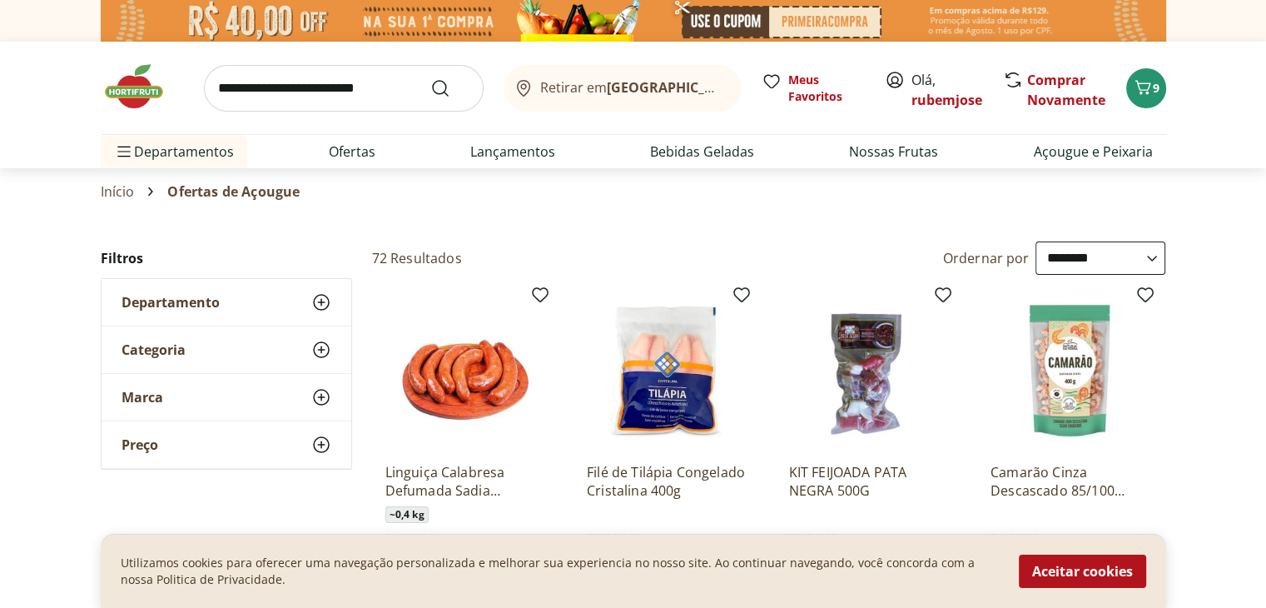
click at [1161, 538] on div "Utilizamos cookies para oferecer uma navegação personalizada e melhorar sua exp…" at bounding box center [633, 571] width 1065 height 74
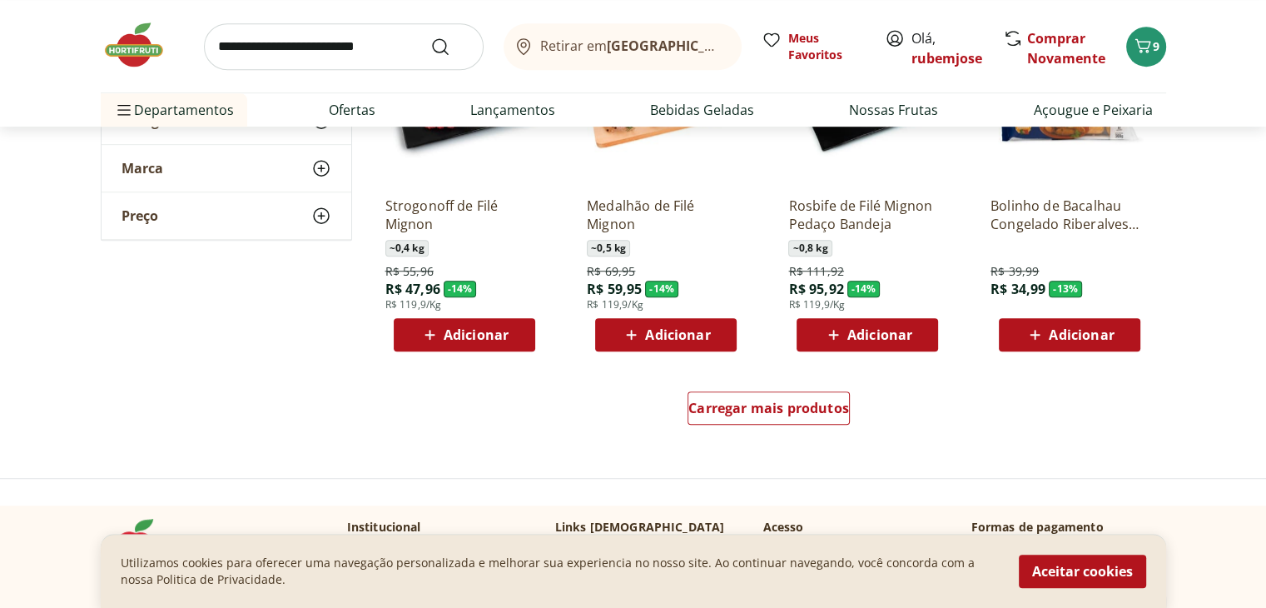
scroll to position [1032, 0]
